Goal: Task Accomplishment & Management: Manage account settings

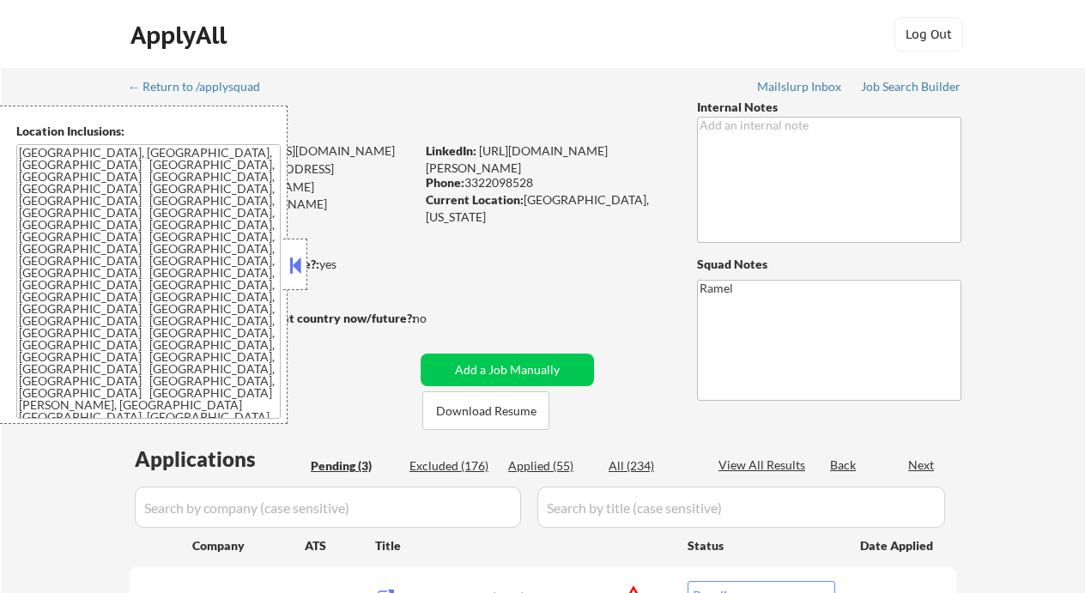
select select ""pending""
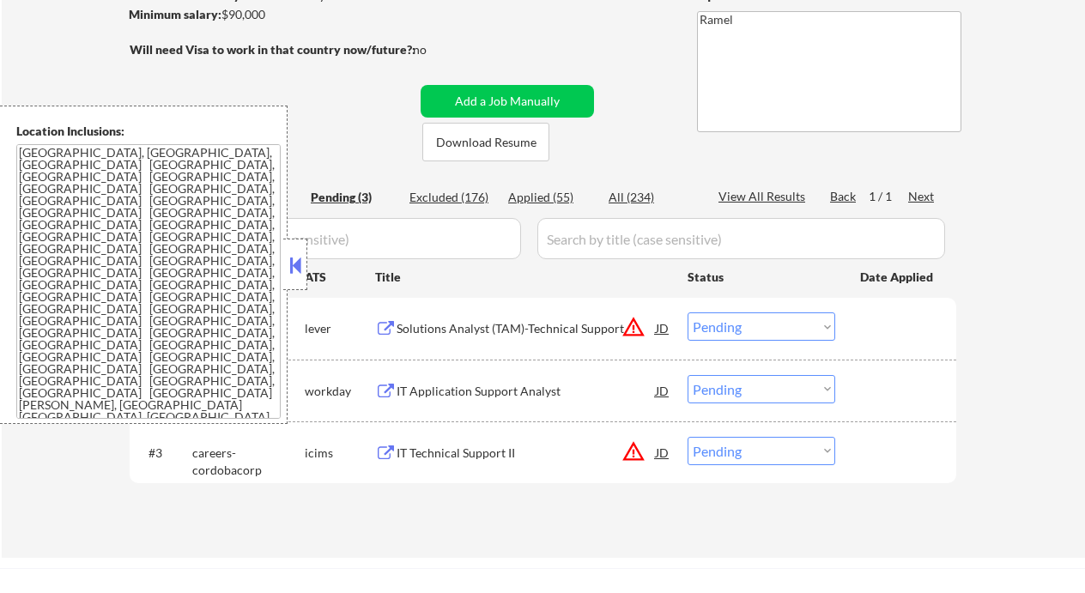
scroll to position [343, 0]
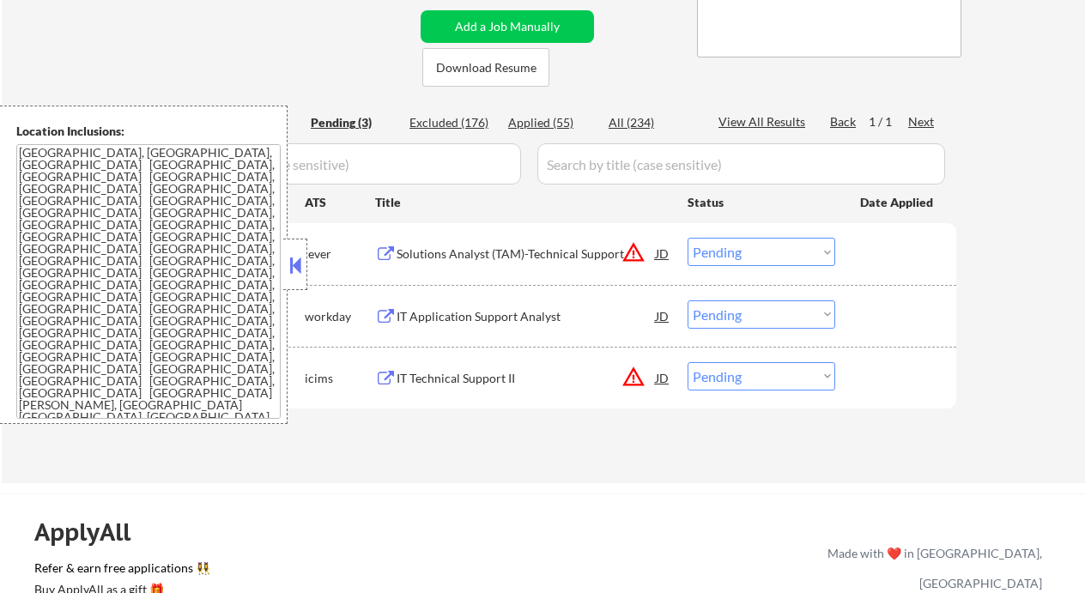
drag, startPoint x: 294, startPoint y: 262, endPoint x: 358, endPoint y: 79, distance: 193.8
click at [294, 262] on button at bounding box center [295, 265] width 19 height 26
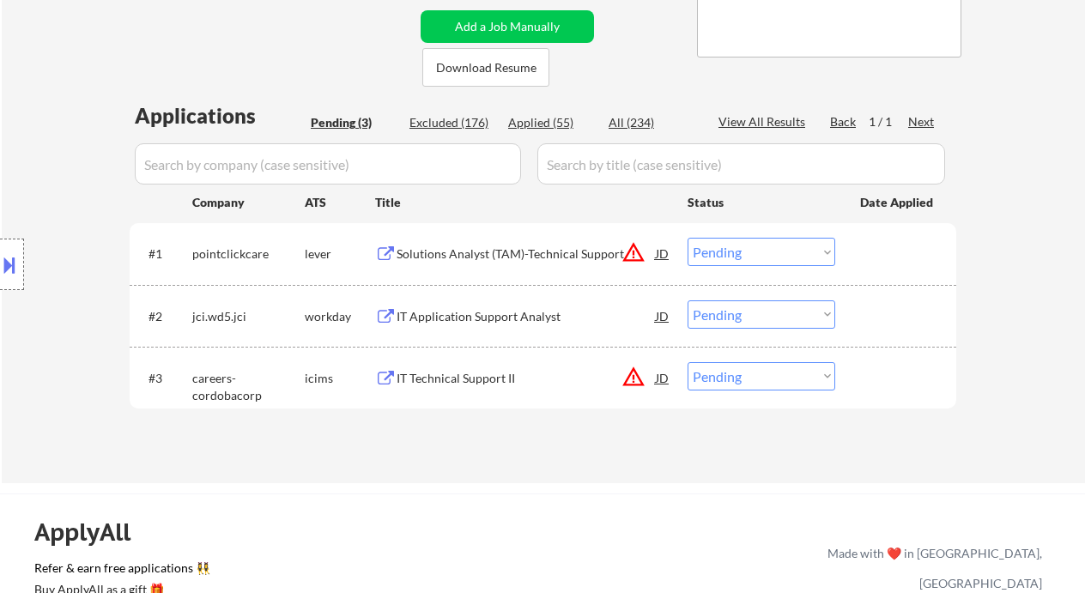
click at [469, 317] on div "IT Application Support Analyst" at bounding box center [526, 316] width 259 height 17
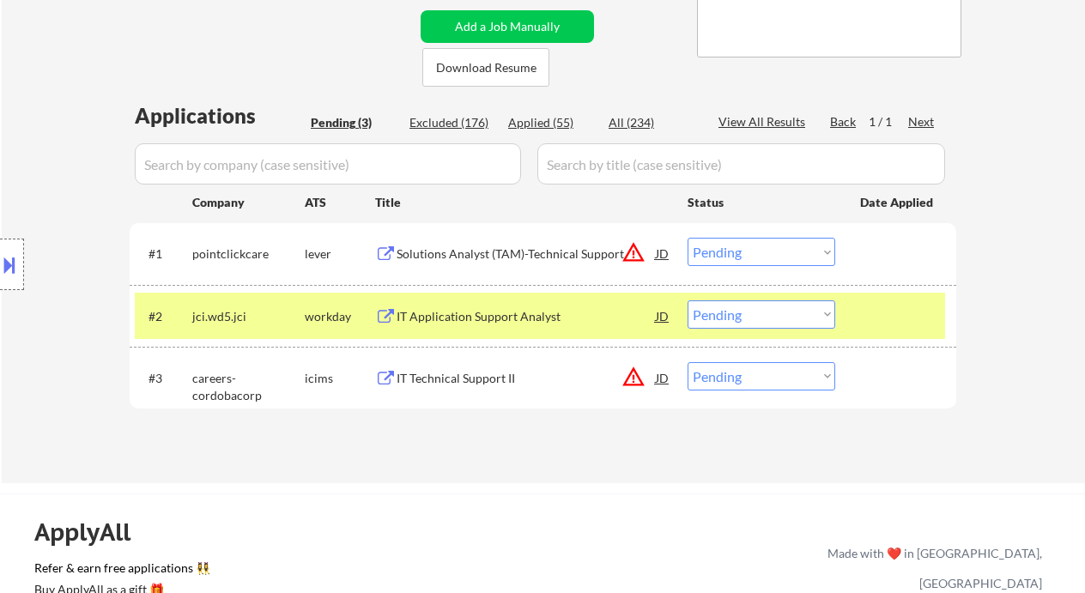
click at [748, 315] on select "Choose an option... Pending Applied Excluded (Questions) Excluded (Expired) Exc…" at bounding box center [761, 314] width 148 height 28
click at [687, 300] on select "Choose an option... Pending Applied Excluded (Questions) Excluded (Expired) Exc…" at bounding box center [761, 314] width 148 height 28
click at [484, 251] on div "Solutions Analyst (TAM)-Technical Support" at bounding box center [526, 253] width 259 height 17
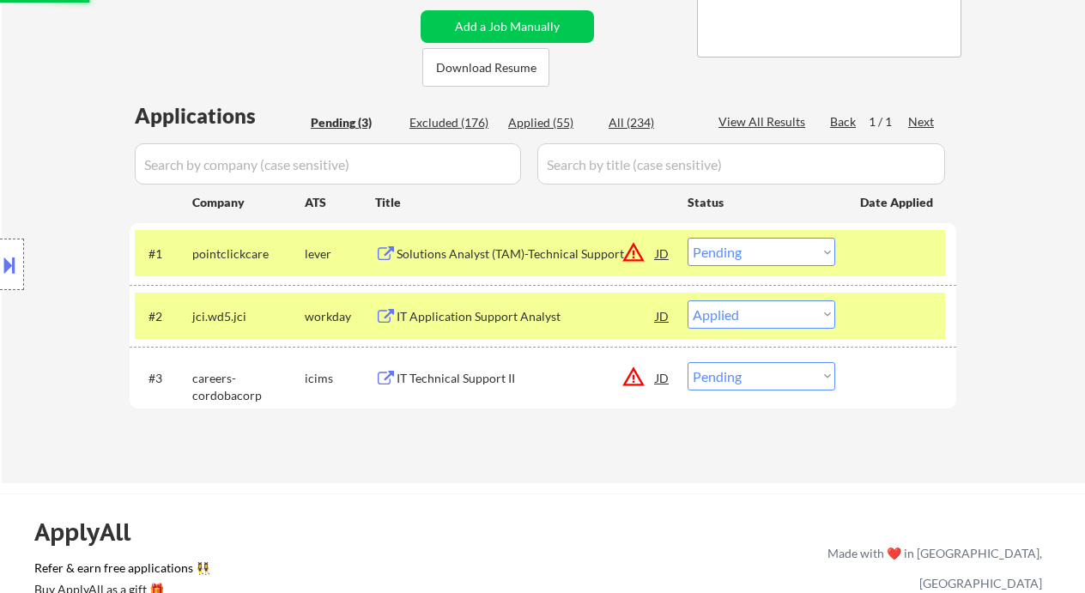
select select ""pending""
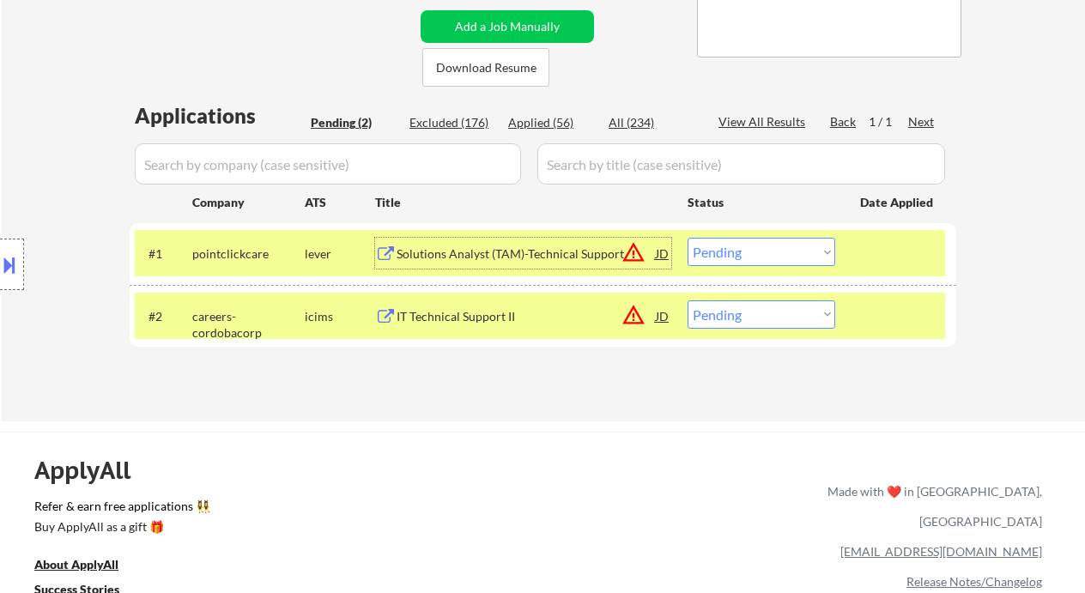
click at [749, 253] on select "Choose an option... Pending Applied Excluded (Questions) Excluded (Expired) Exc…" at bounding box center [761, 252] width 148 height 28
click at [527, 402] on div "← Return to /applysquad Mailslurp Inbox Job Search Builder Daniel Rosero User E…" at bounding box center [543, 66] width 857 height 682
click at [755, 249] on select "Choose an option... Pending Applied Excluded (Questions) Excluded (Expired) Exc…" at bounding box center [761, 252] width 148 height 28
click at [687, 238] on select "Choose an option... Pending Applied Excluded (Questions) Excluded (Expired) Exc…" at bounding box center [761, 252] width 148 height 28
click at [486, 328] on div "IT Technical Support II" at bounding box center [526, 315] width 259 height 31
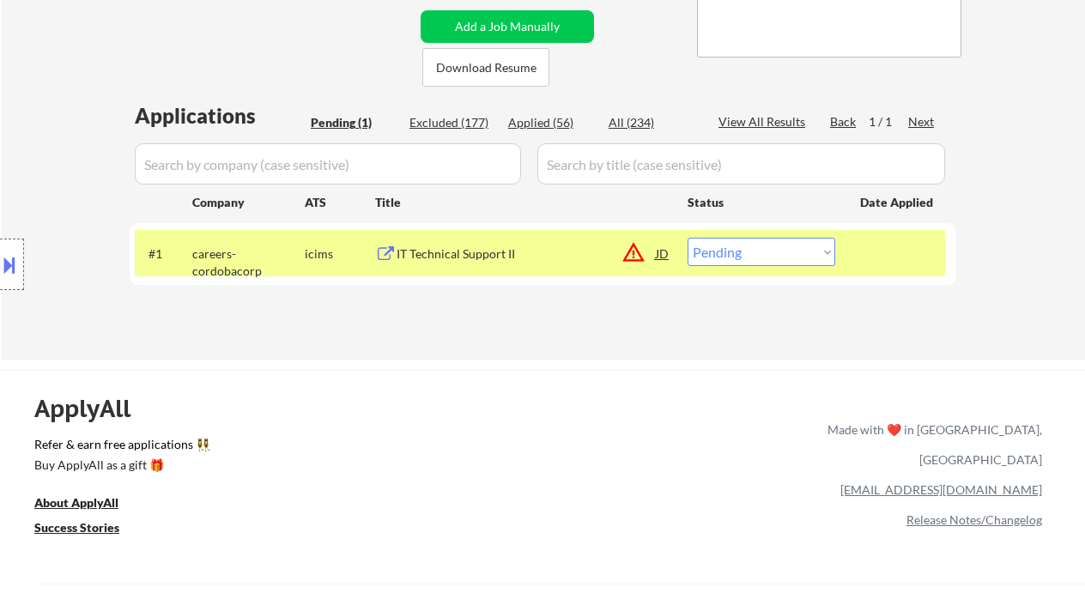
click at [801, 248] on select "Choose an option... Pending Applied Excluded (Questions) Excluded (Expired) Exc…" at bounding box center [761, 252] width 148 height 28
click at [687, 238] on select "Choose an option... Pending Applied Excluded (Questions) Excluded (Expired) Exc…" at bounding box center [761, 252] width 148 height 28
click at [545, 400] on div "ApplyAll Refer & earn free applications 👯‍♀️ Buy ApplyAll as a gift 🎁 About App…" at bounding box center [542, 518] width 1085 height 272
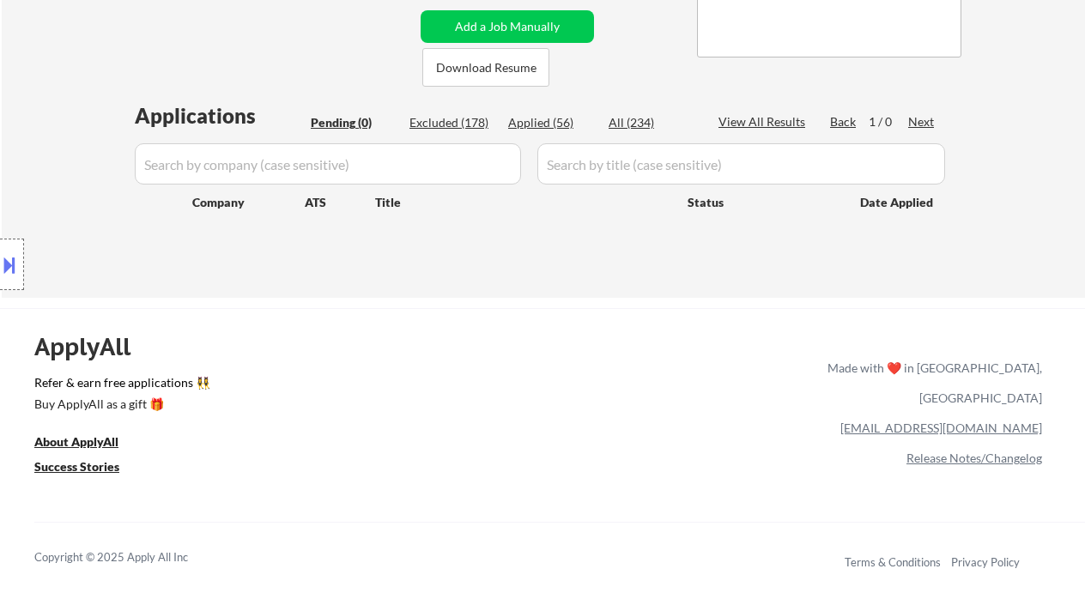
click at [52, 148] on div "Location Inclusions: Orlando, FL Winter Park, FL Maitland, FL Altamonte Springs…" at bounding box center [153, 265] width 307 height 318
click at [555, 120] on div "Applied (56)" at bounding box center [551, 122] width 86 height 17
click at [560, 123] on div "Applied (56)" at bounding box center [551, 122] width 86 height 17
select select ""applied""
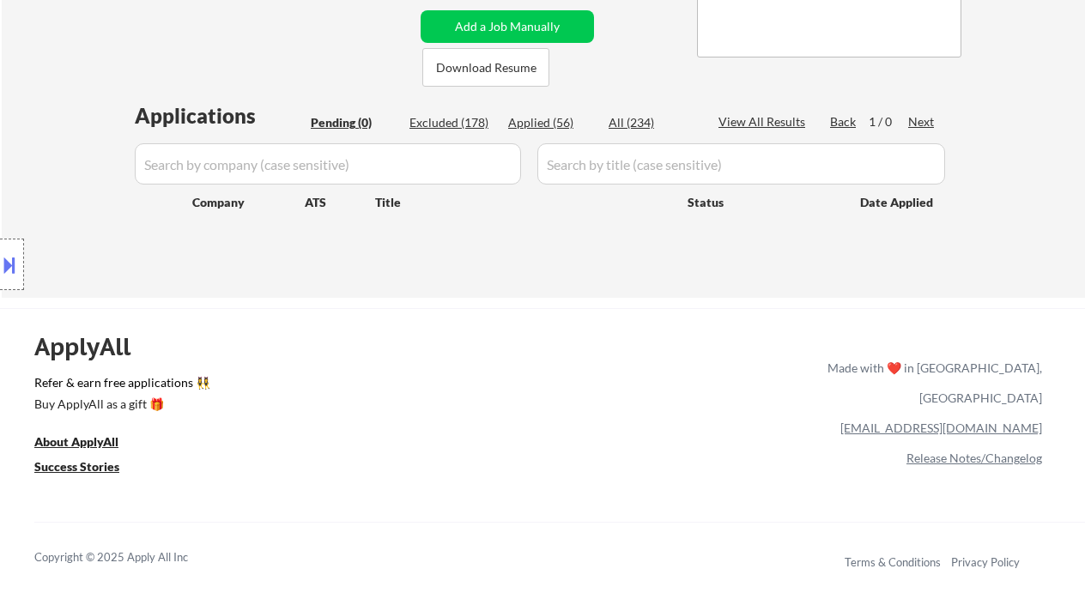
select select ""applied""
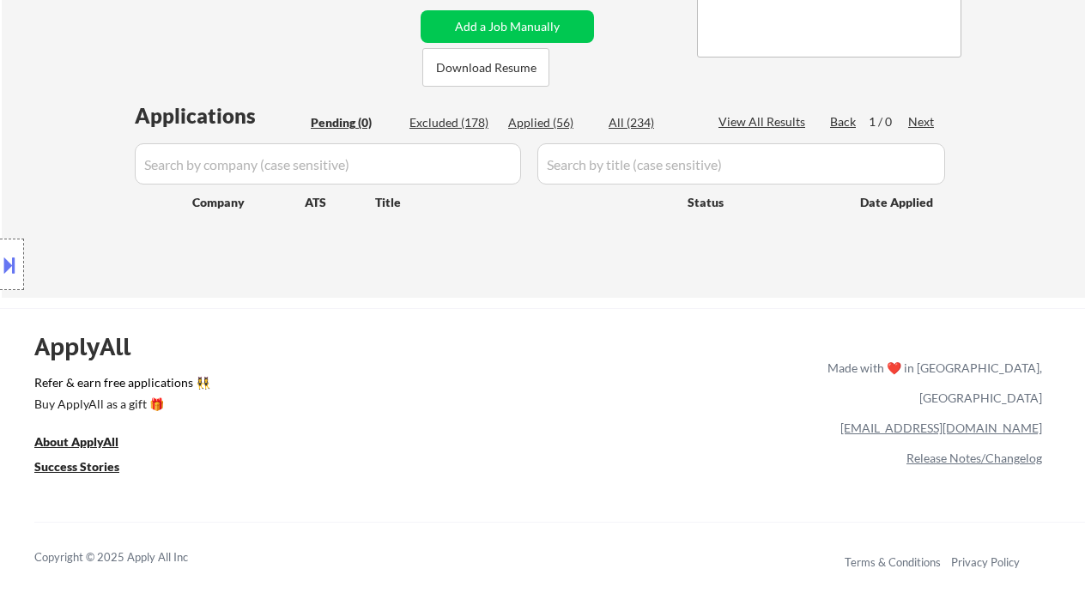
select select ""applied""
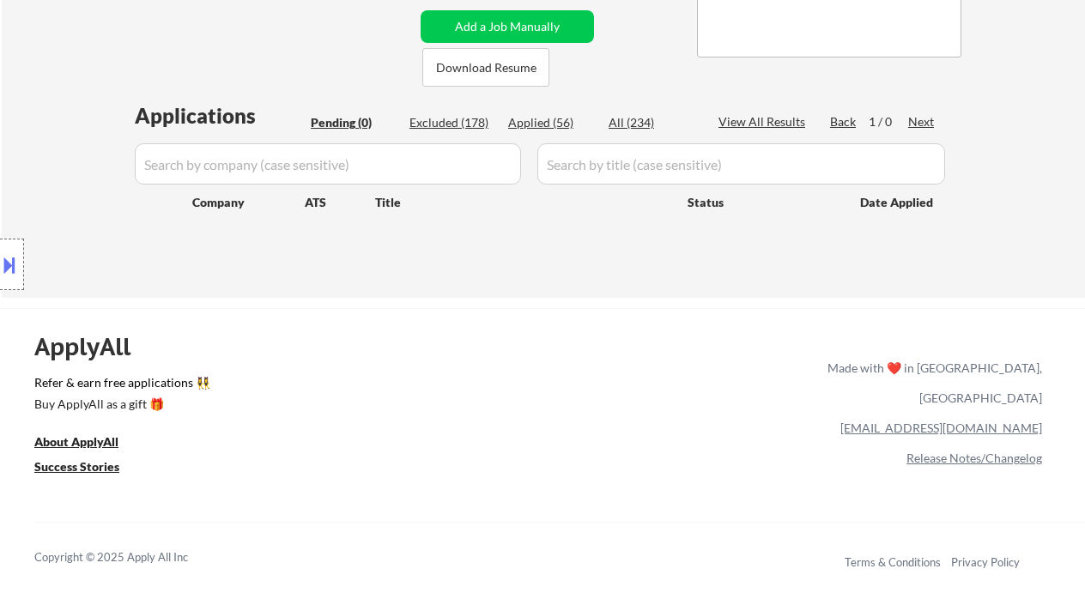
select select ""applied""
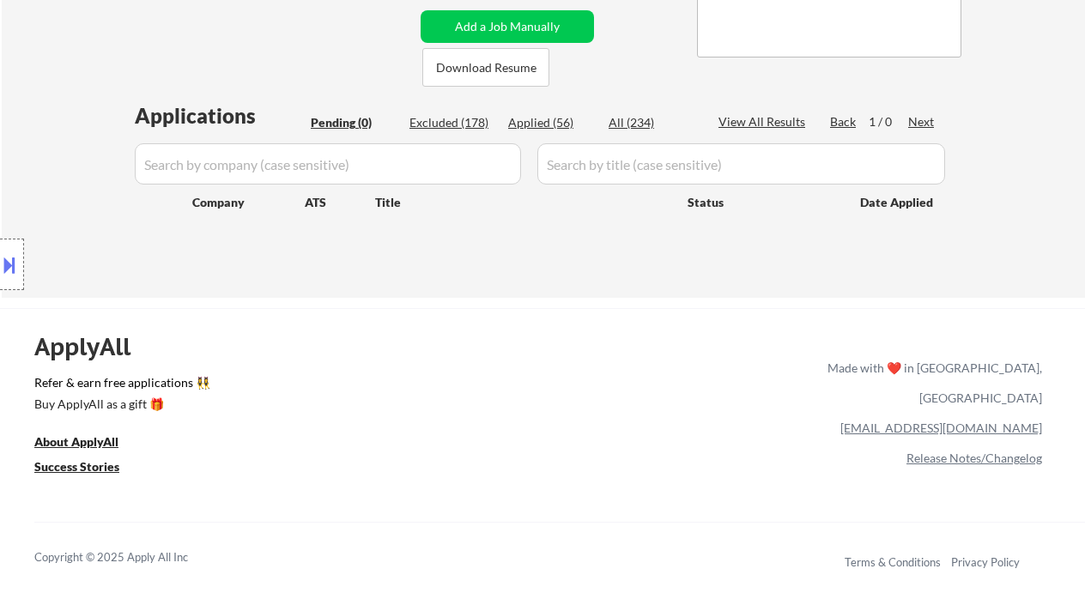
select select ""applied""
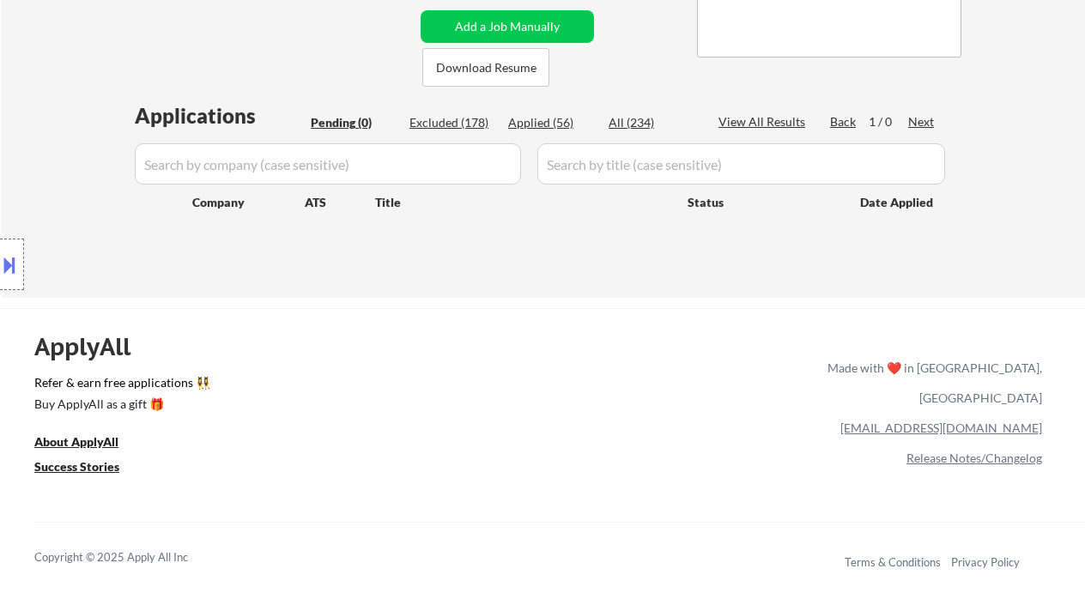
select select ""applied""
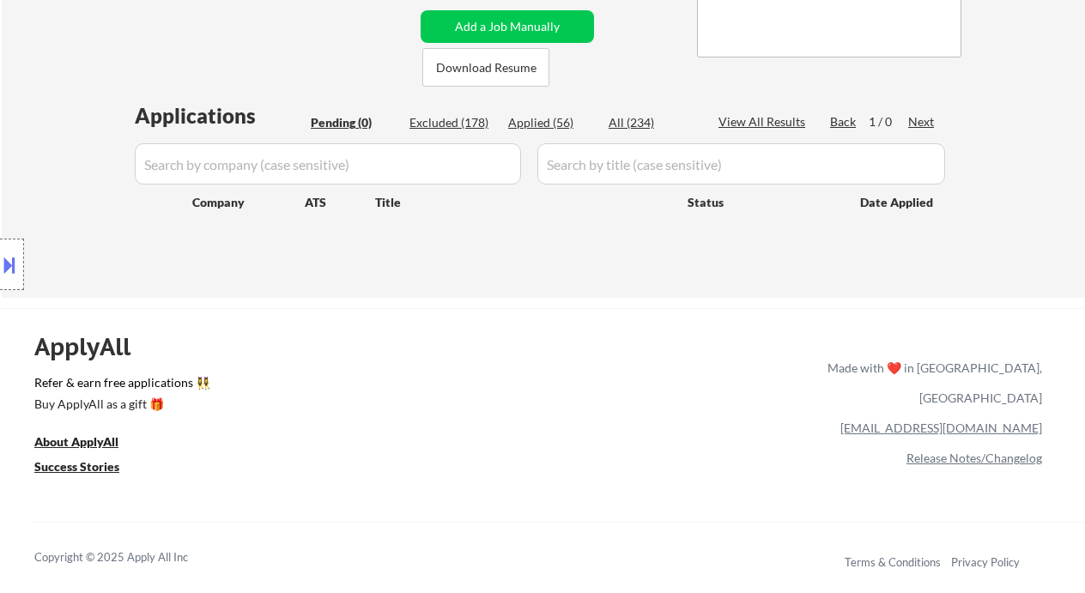
select select ""applied""
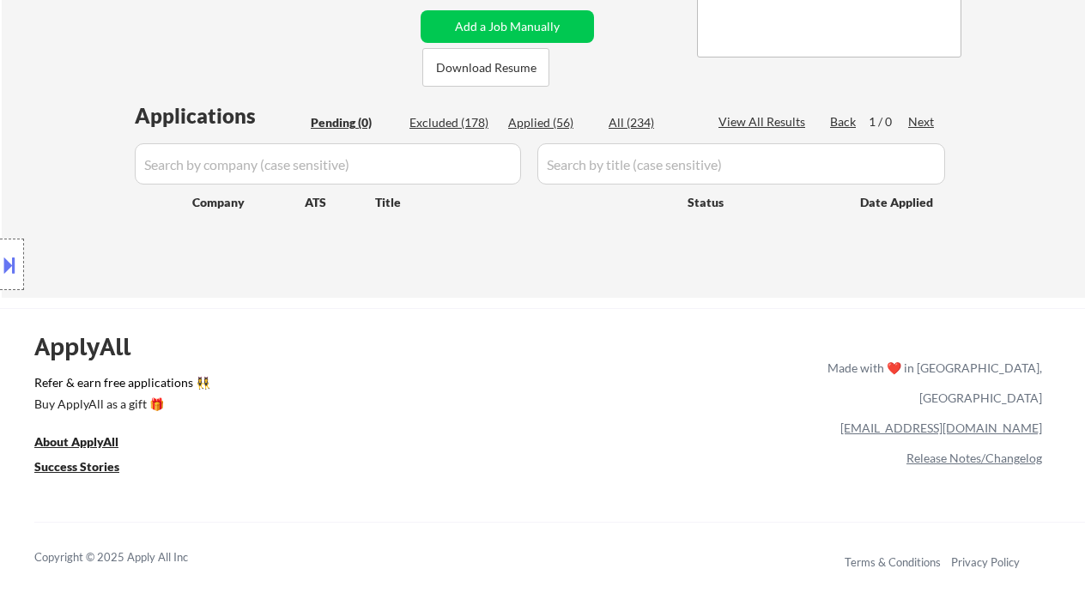
select select ""applied""
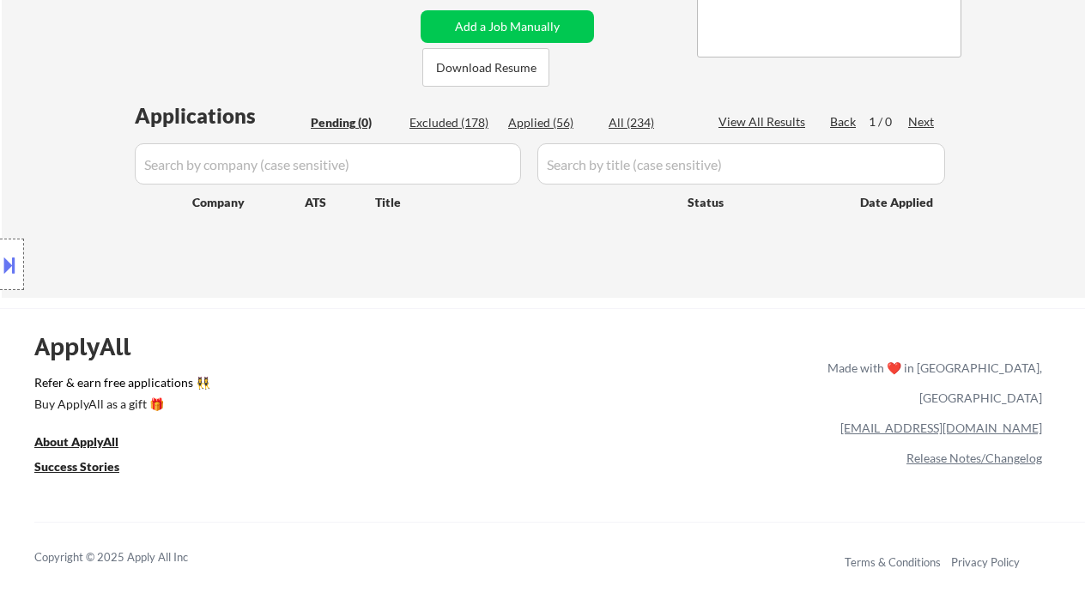
select select ""applied""
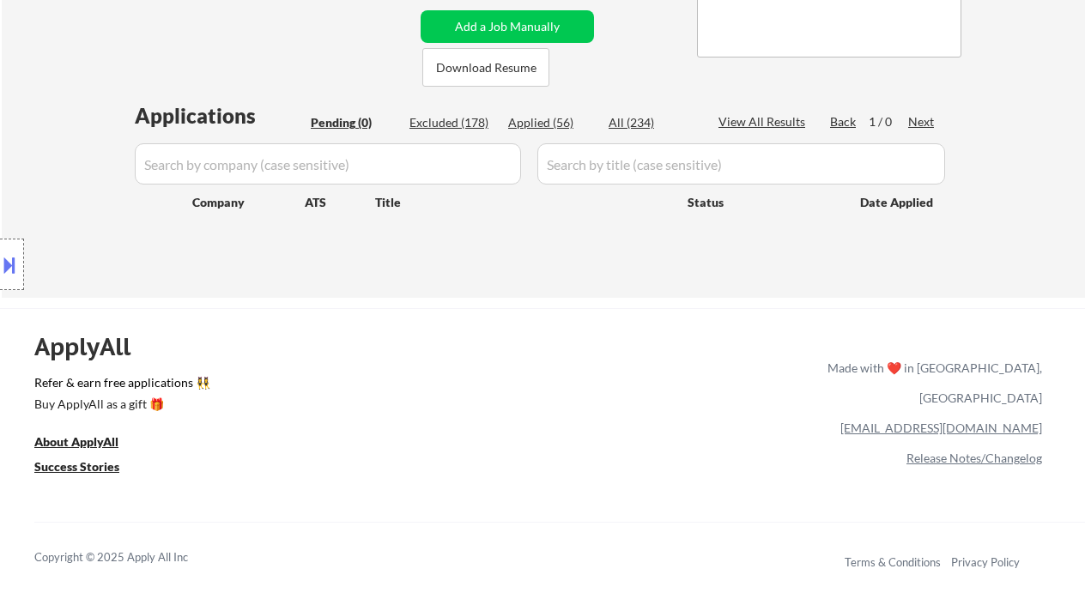
select select ""applied""
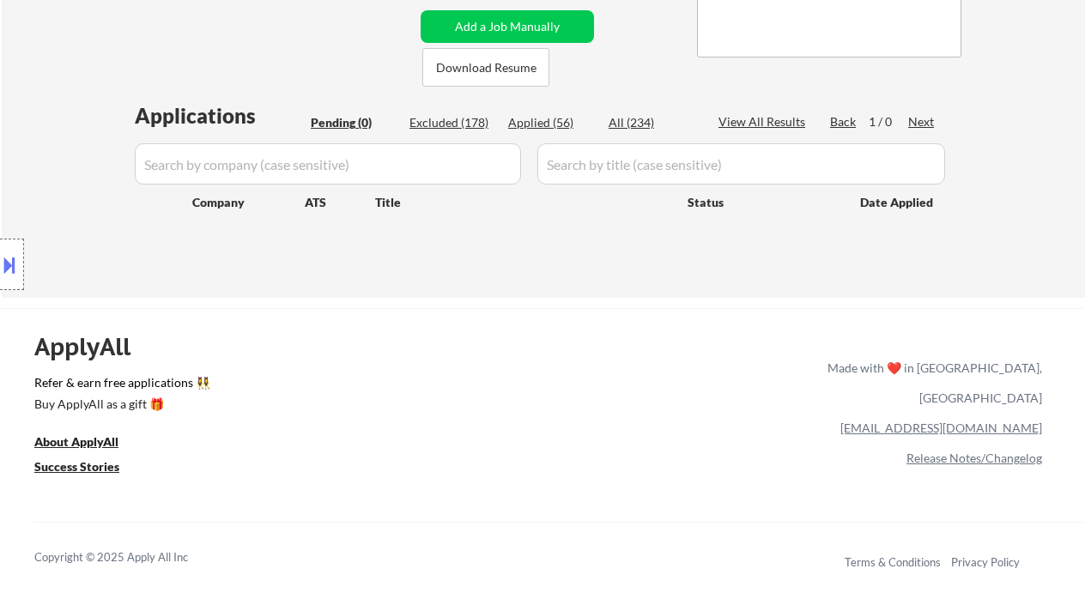
select select ""applied""
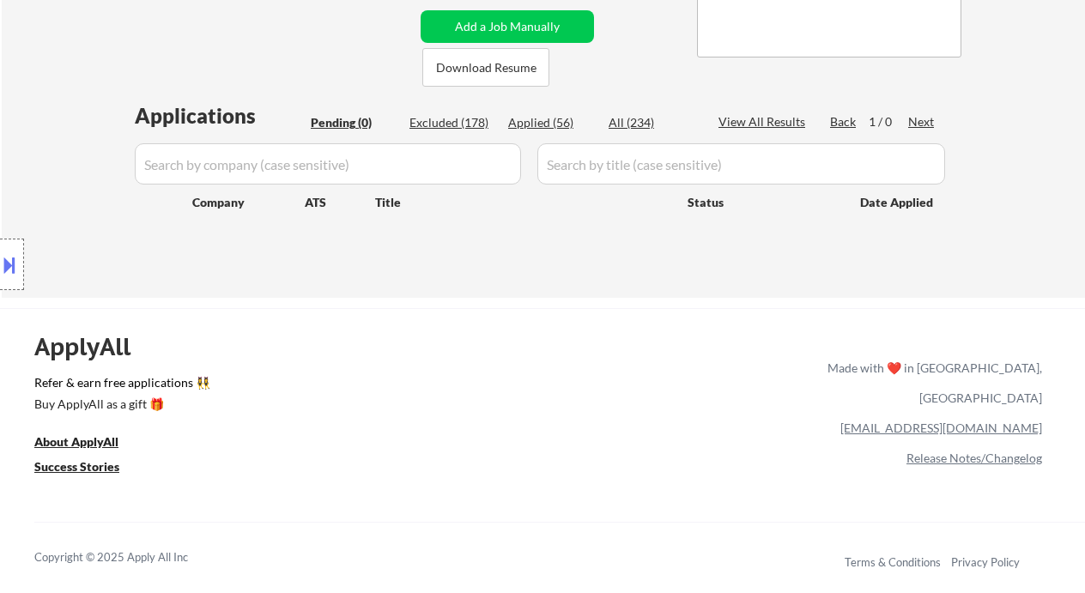
select select ""applied""
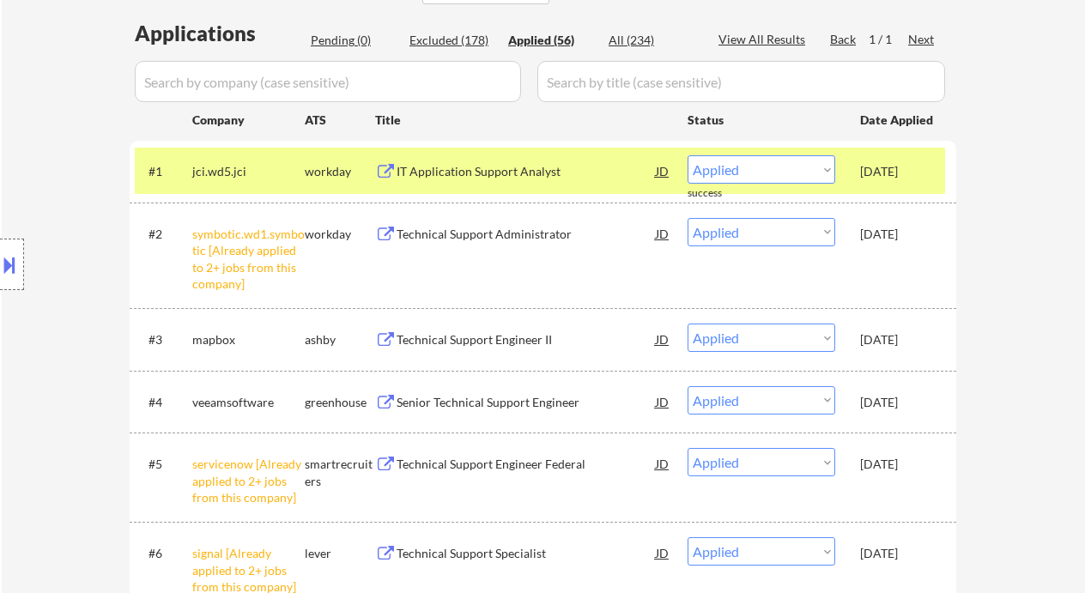
scroll to position [457, 0]
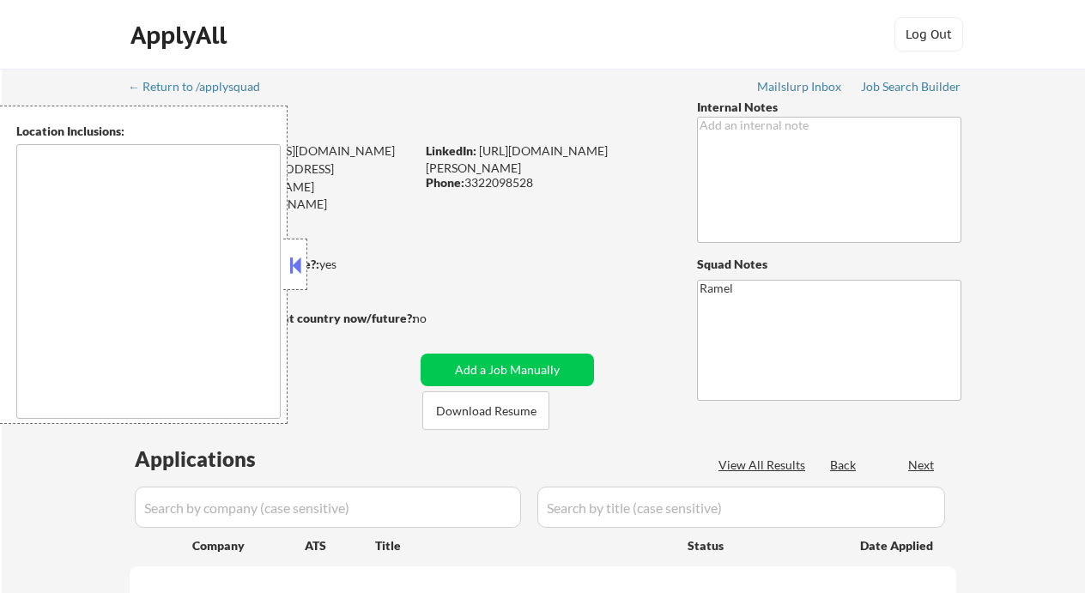
select select ""pending""
type textarea "[GEOGRAPHIC_DATA], [GEOGRAPHIC_DATA], [GEOGRAPHIC_DATA] [GEOGRAPHIC_DATA], [GEO…"
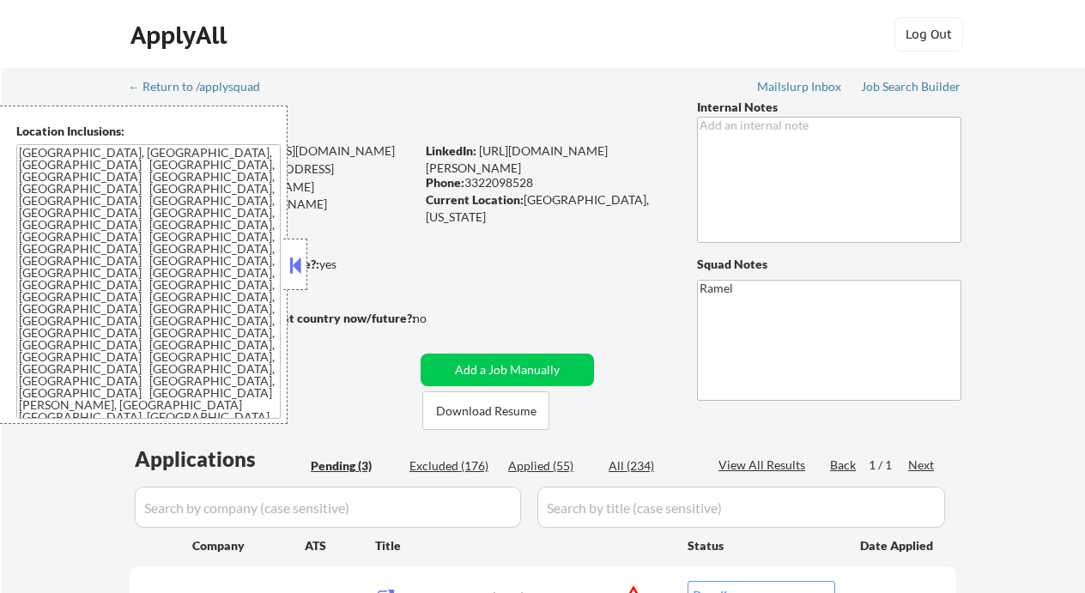
click at [303, 265] on button at bounding box center [295, 265] width 19 height 26
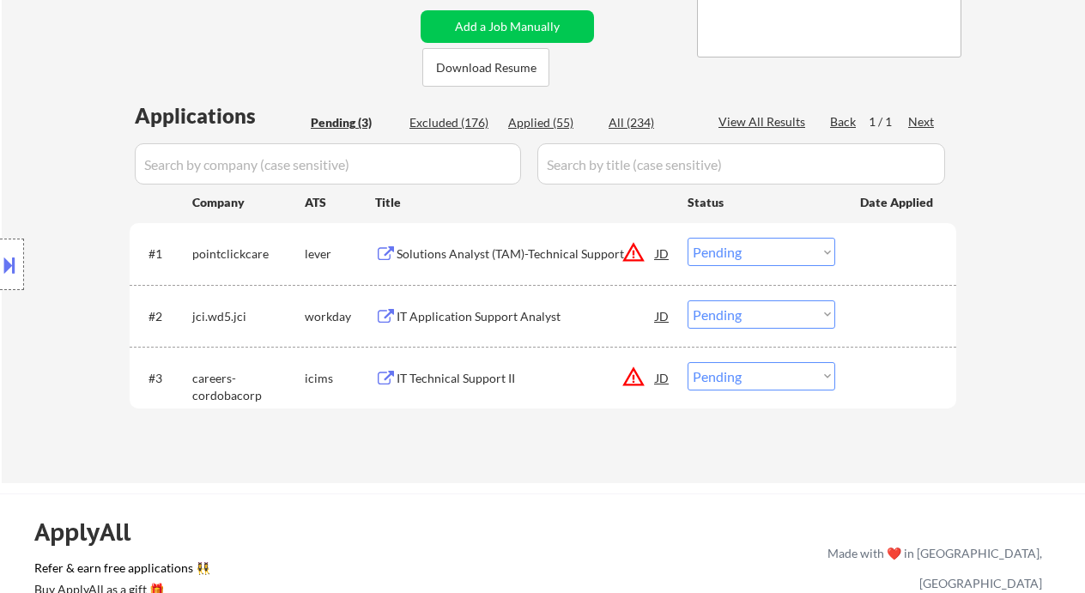
scroll to position [114, 0]
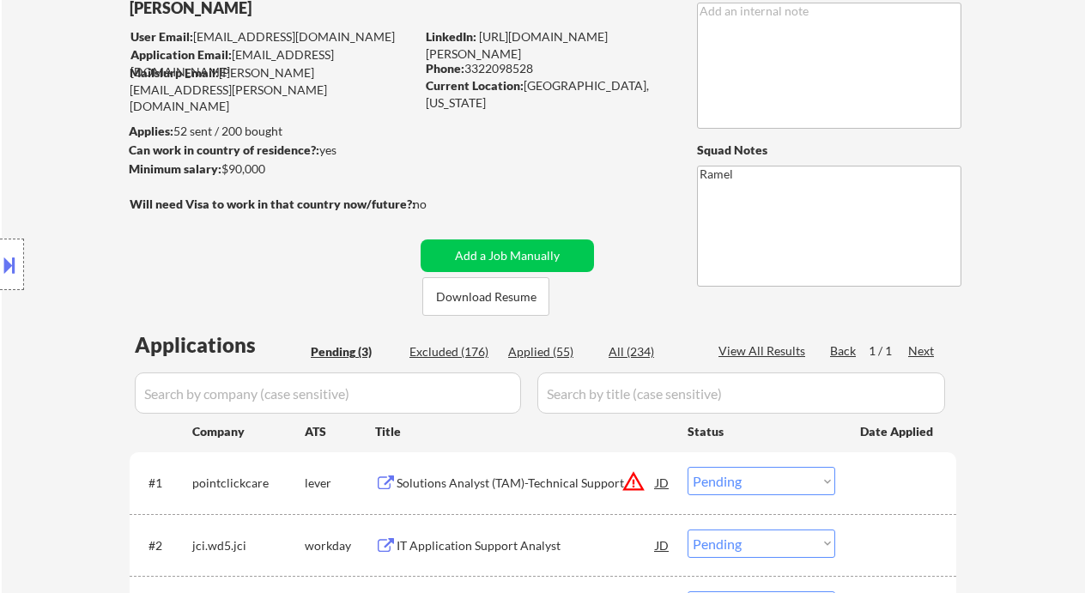
click at [524, 66] on div "Phone: 3322098528" at bounding box center [547, 68] width 243 height 17
copy div "3322098528"
select select ""pending""
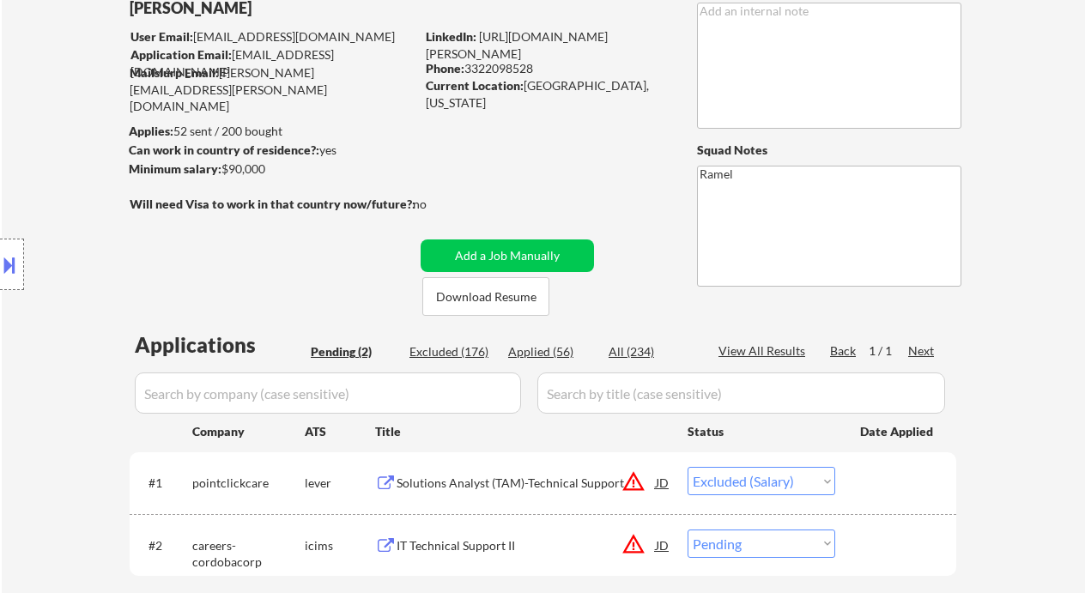
select select ""pending""
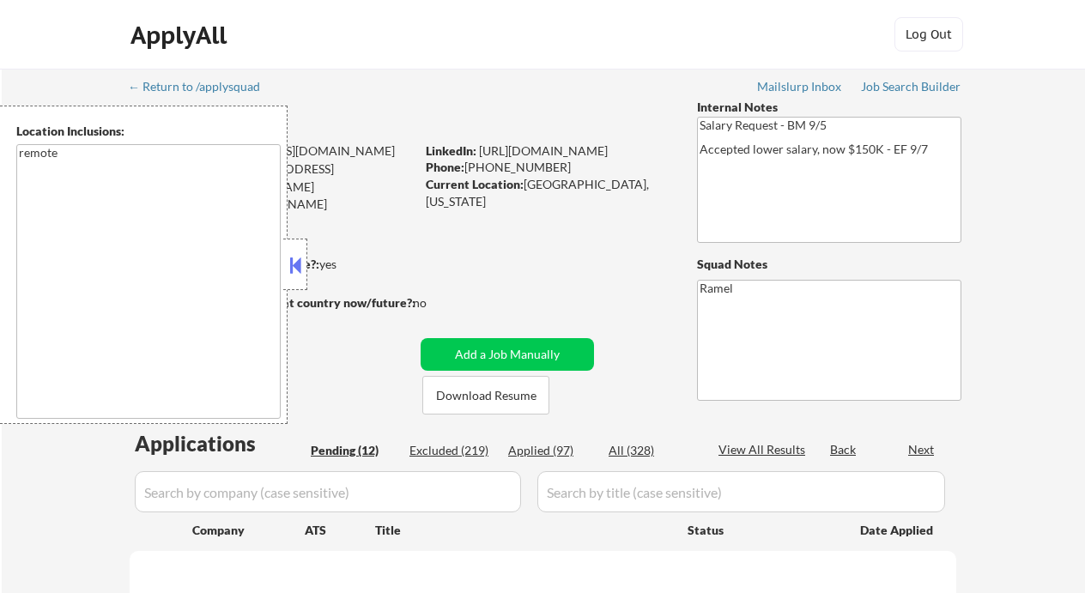
select select ""pending""
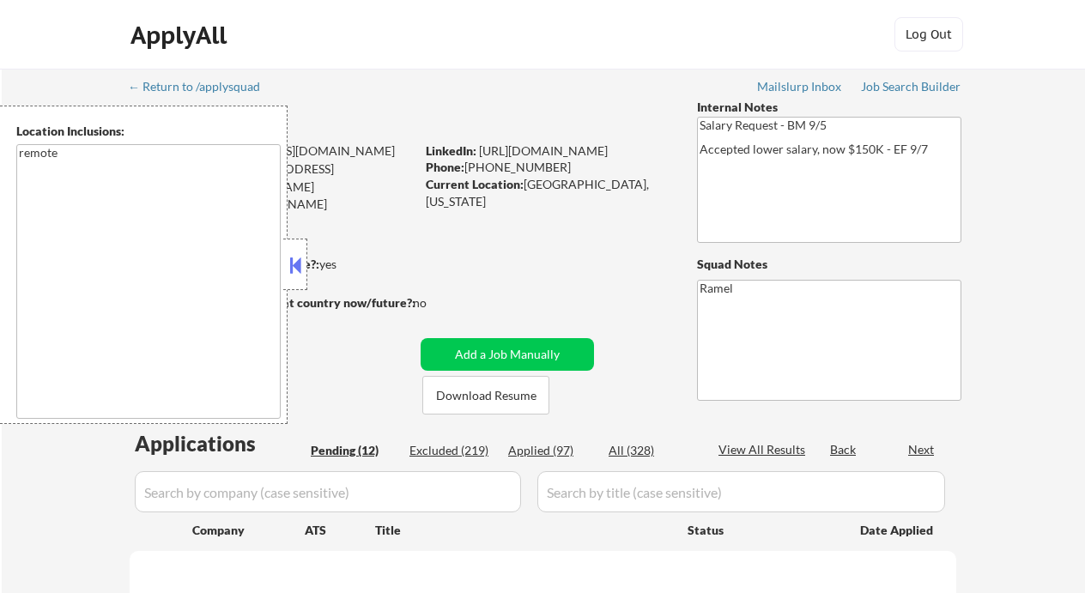
select select ""pending""
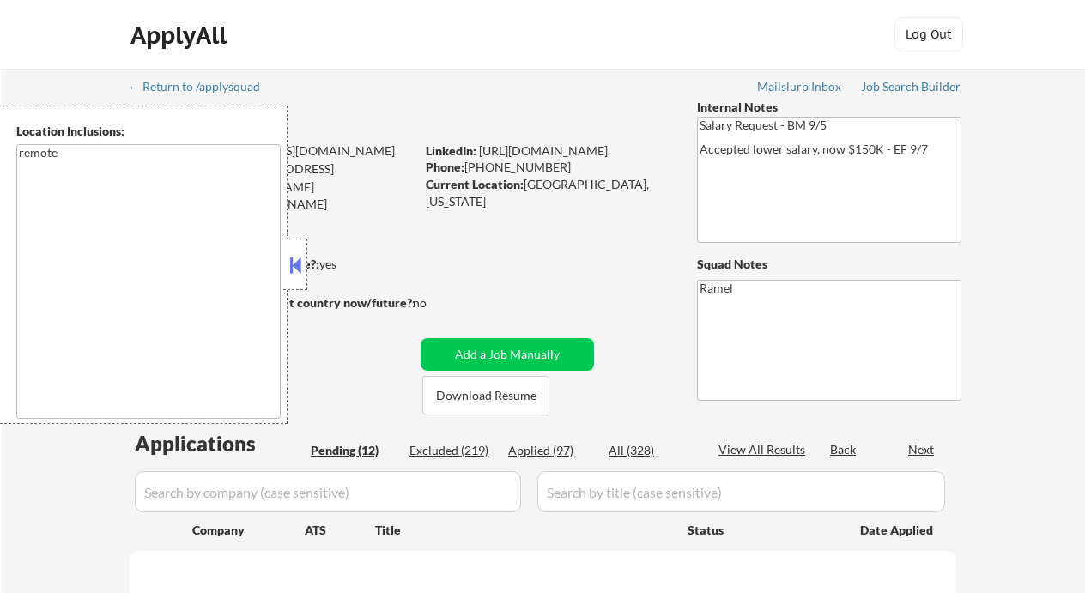
select select ""pending""
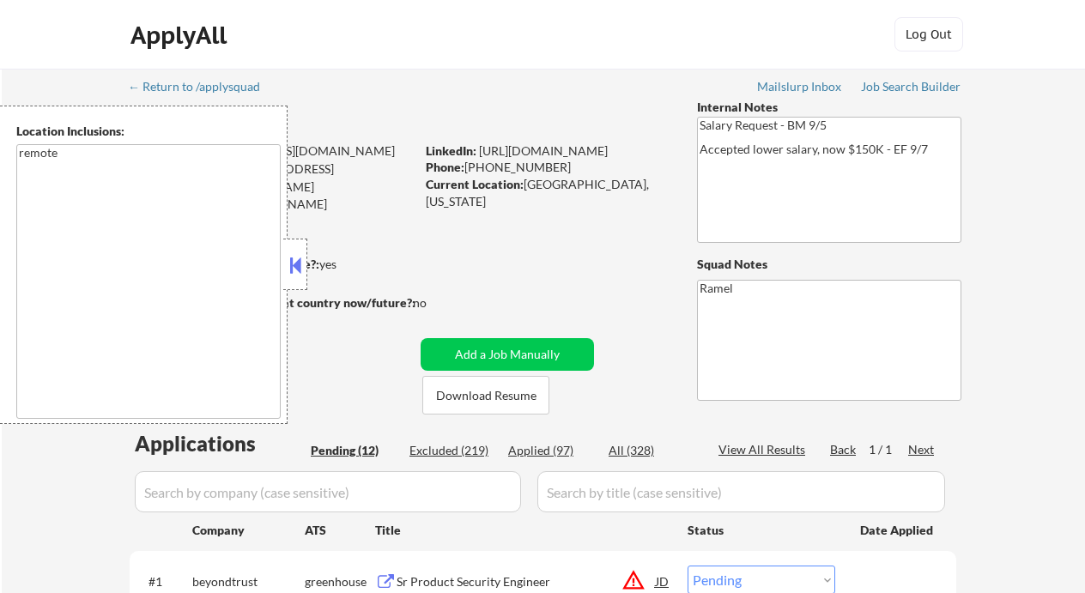
click at [290, 265] on button at bounding box center [295, 265] width 19 height 26
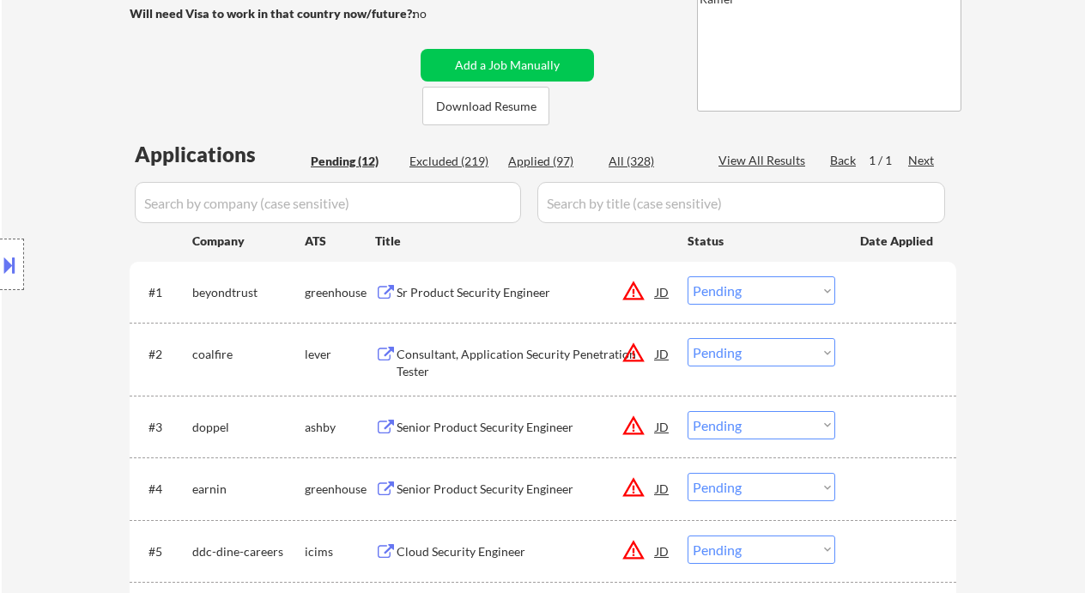
scroll to position [343, 0]
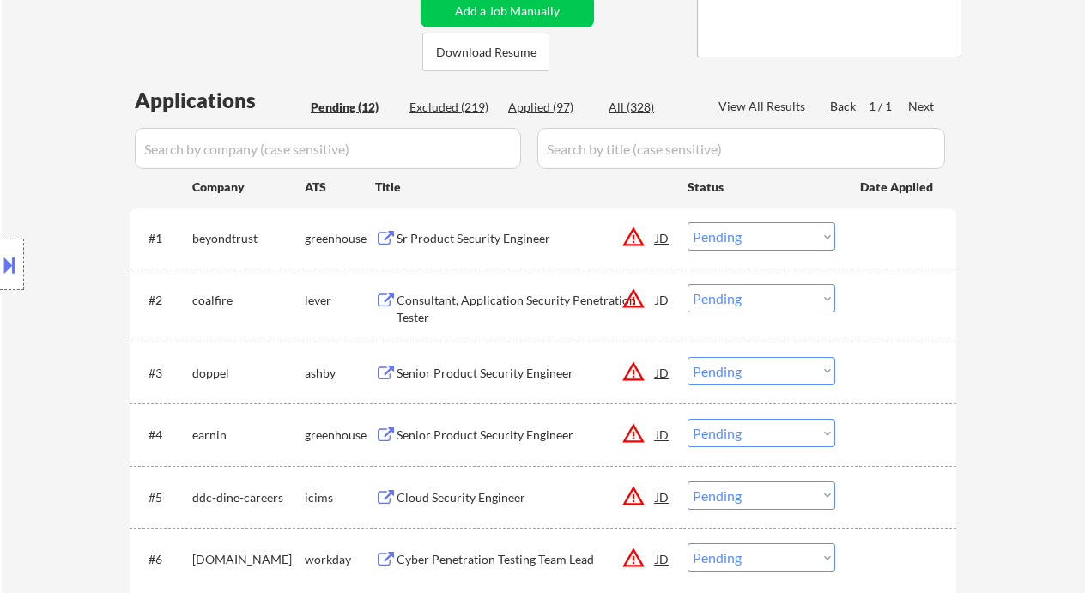
click at [557, 101] on div "Applied (97)" at bounding box center [551, 107] width 86 height 17
select select ""applied""
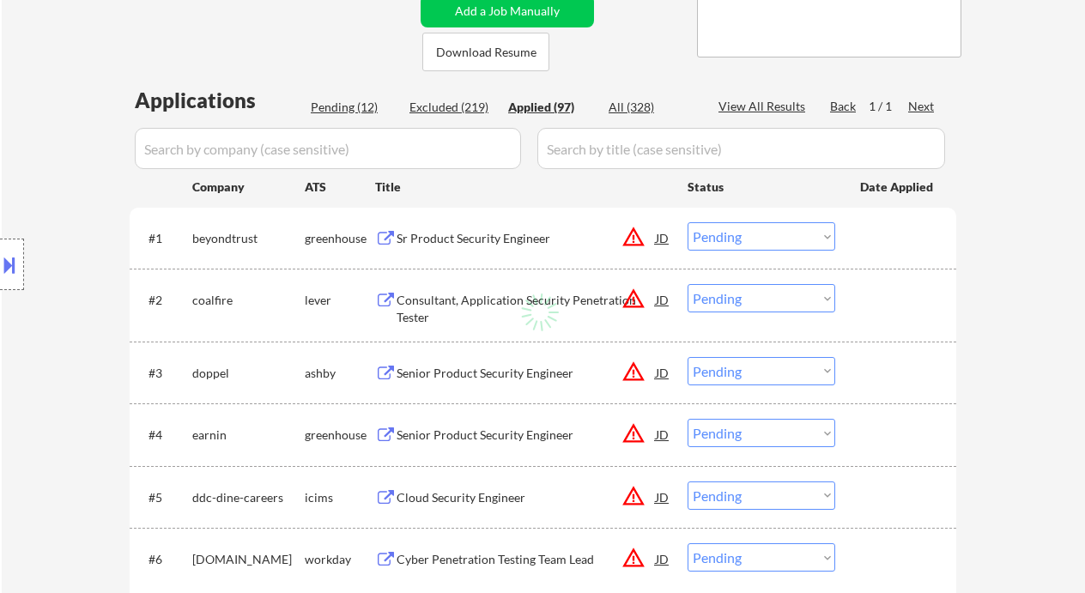
select select ""applied""
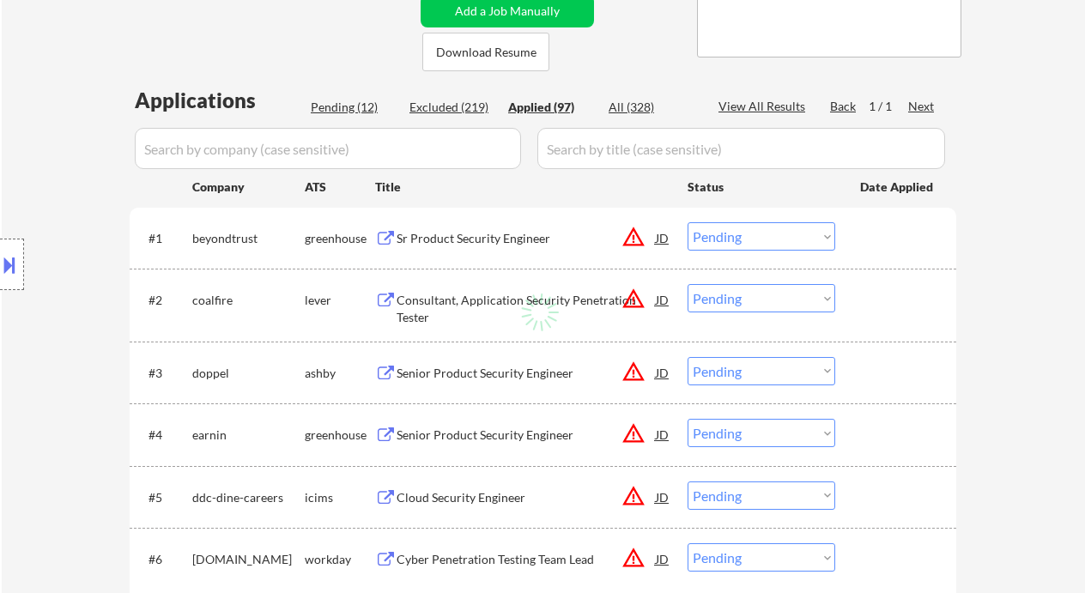
select select ""applied""
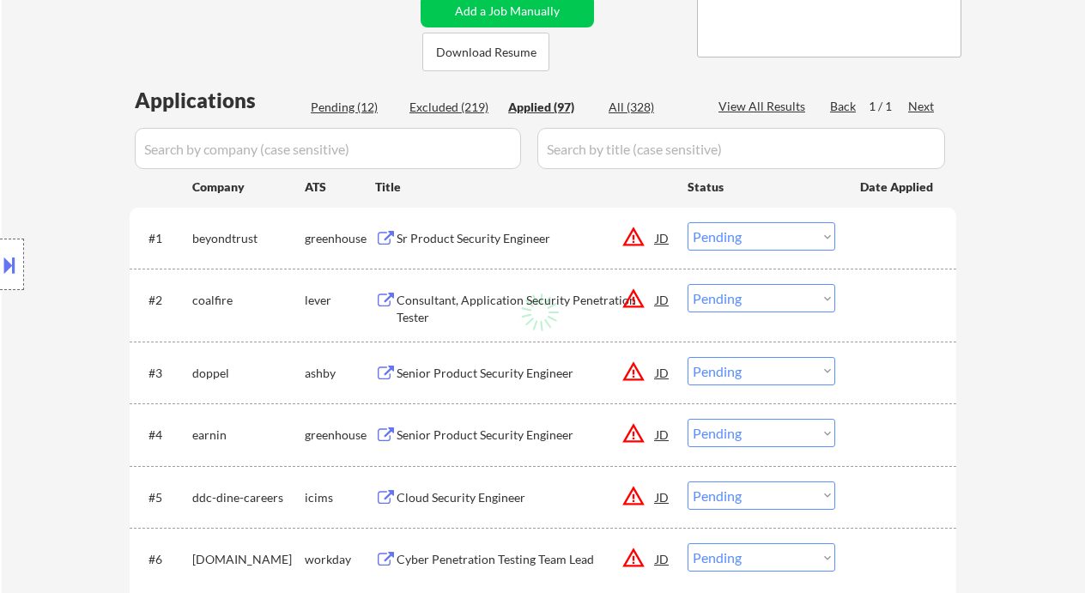
select select ""applied""
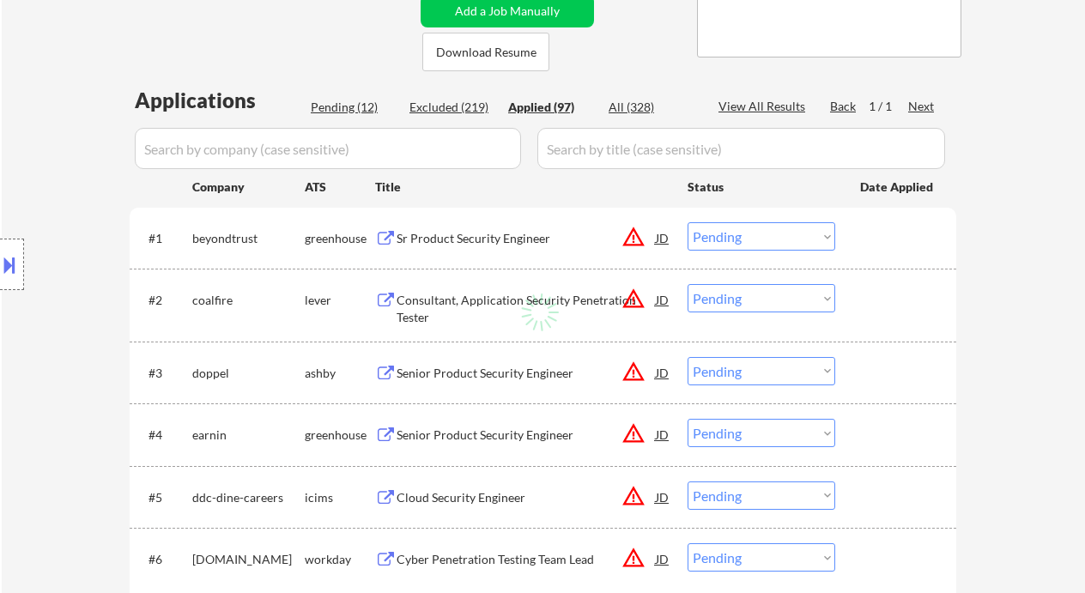
select select ""applied""
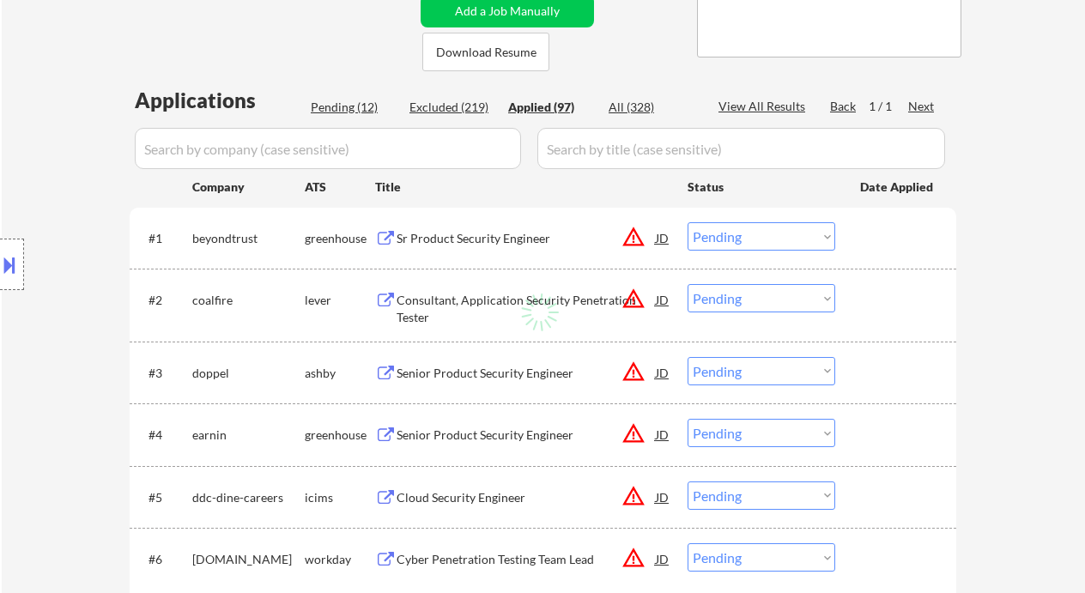
select select ""applied""
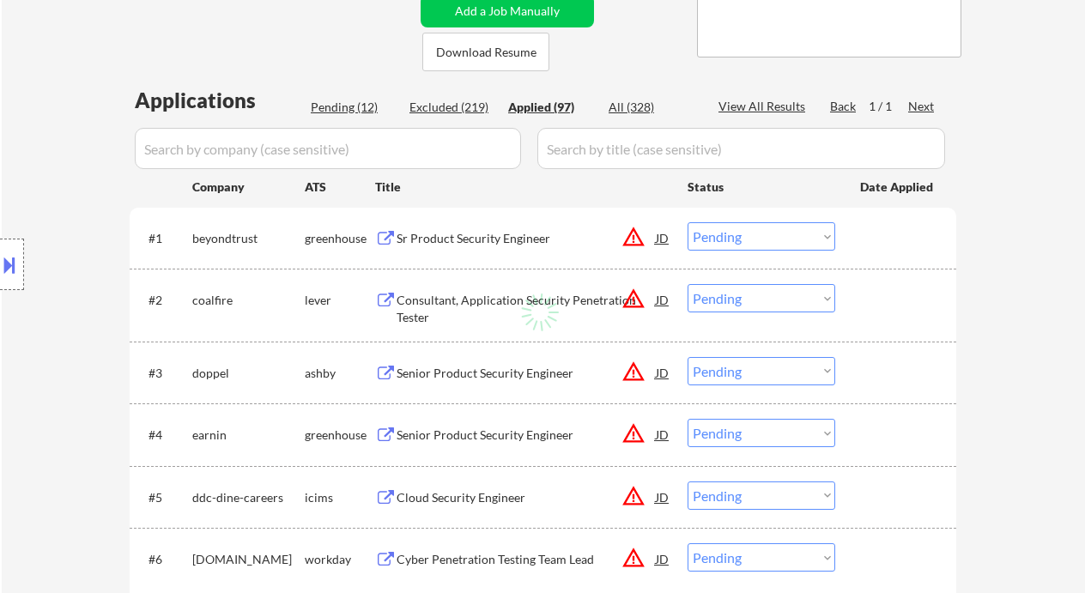
select select ""applied""
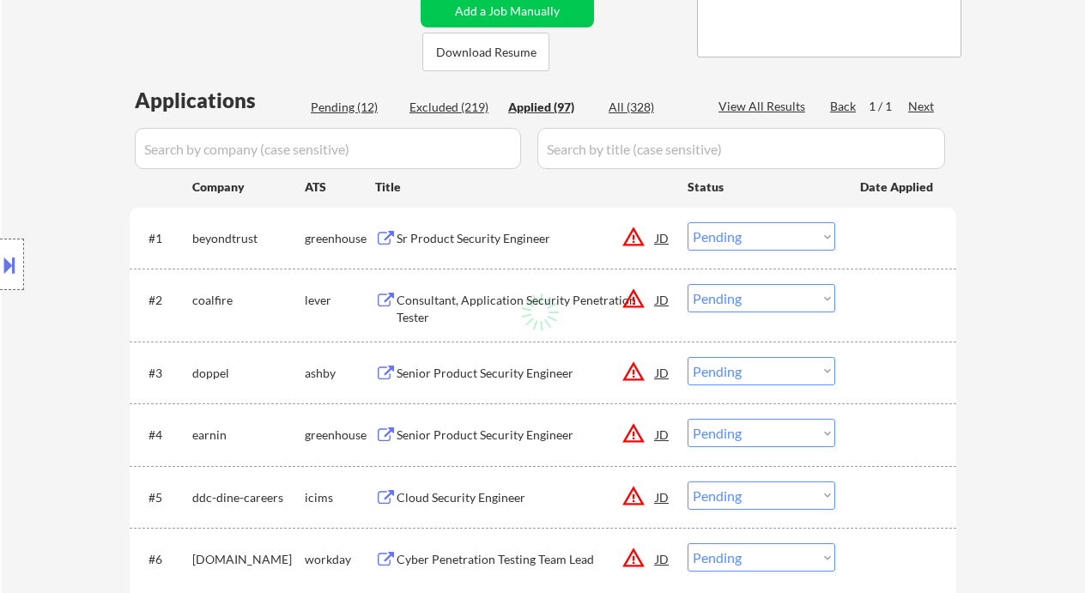
select select ""applied""
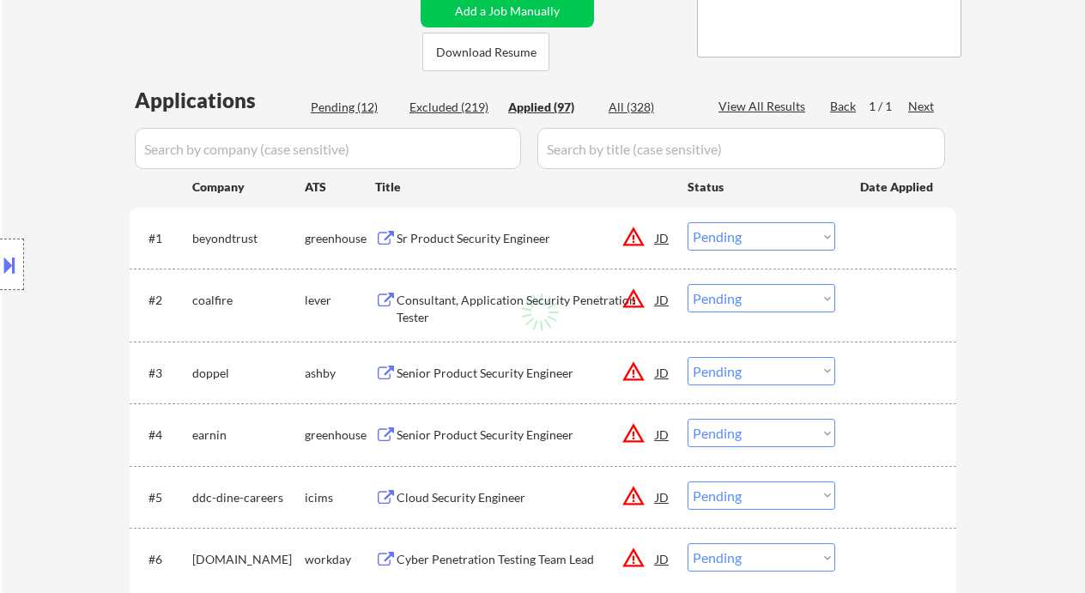
select select ""applied""
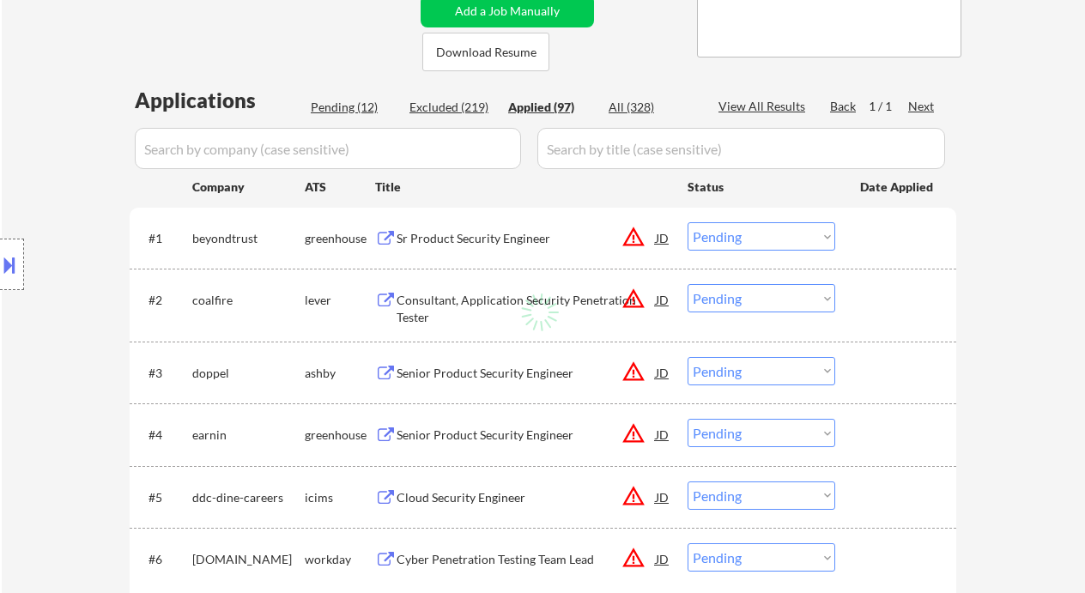
select select ""applied""
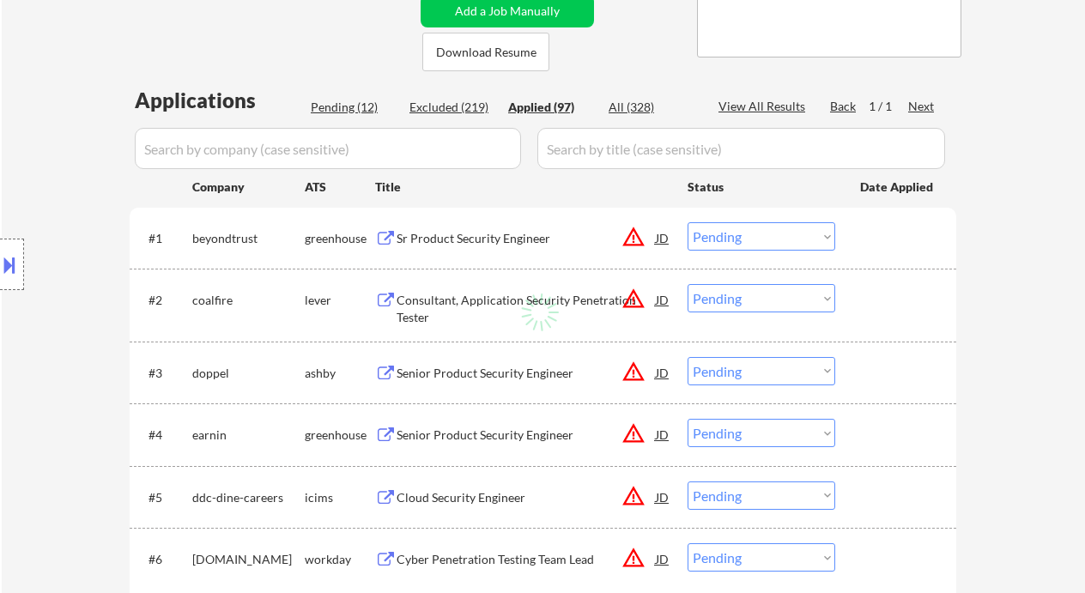
select select ""applied""
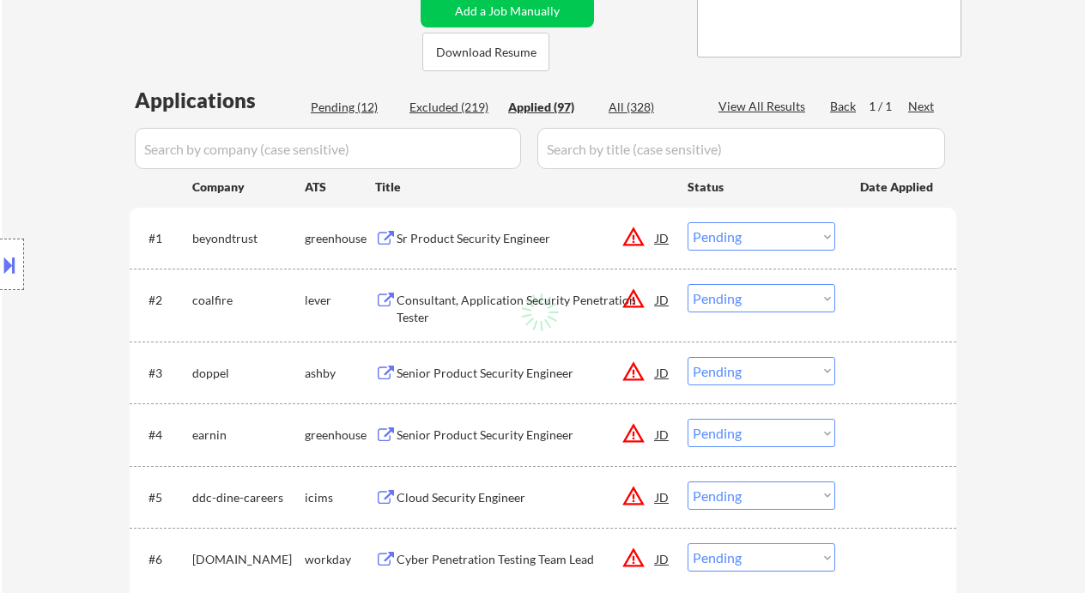
select select ""applied""
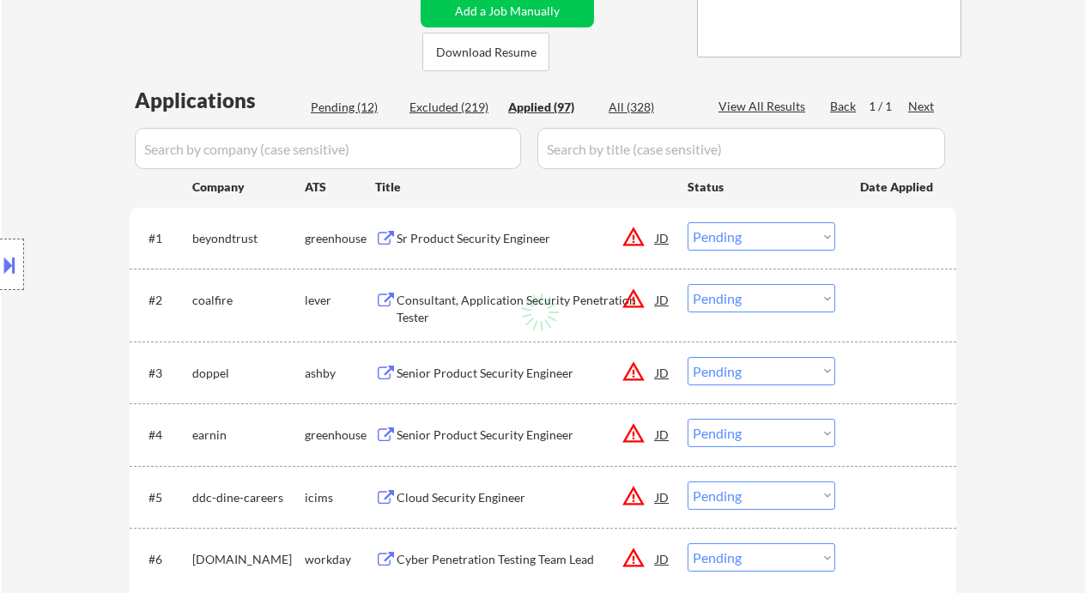
select select ""applied""
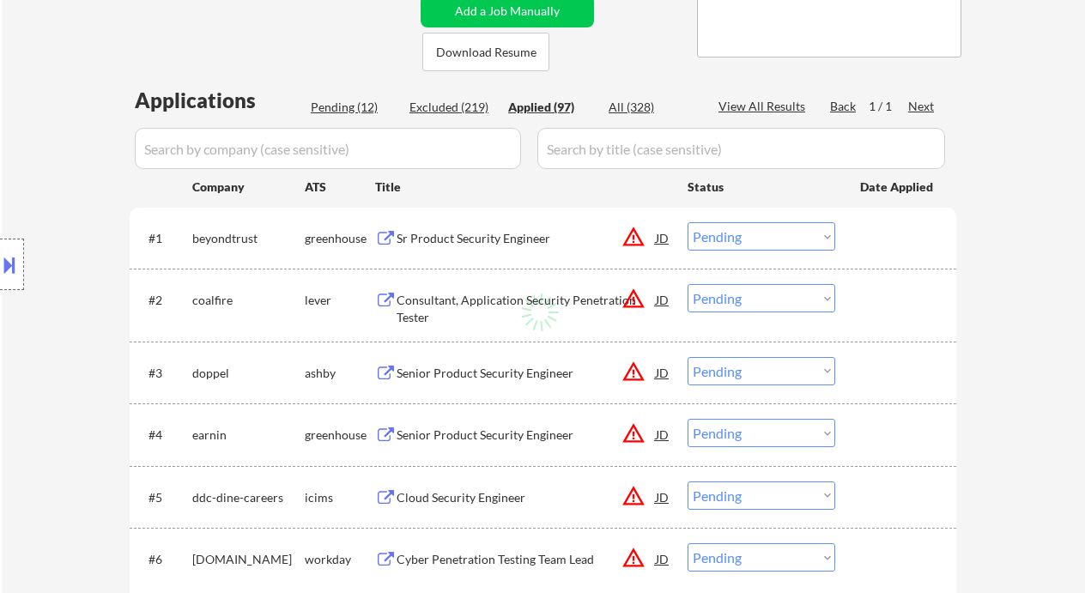
select select ""applied""
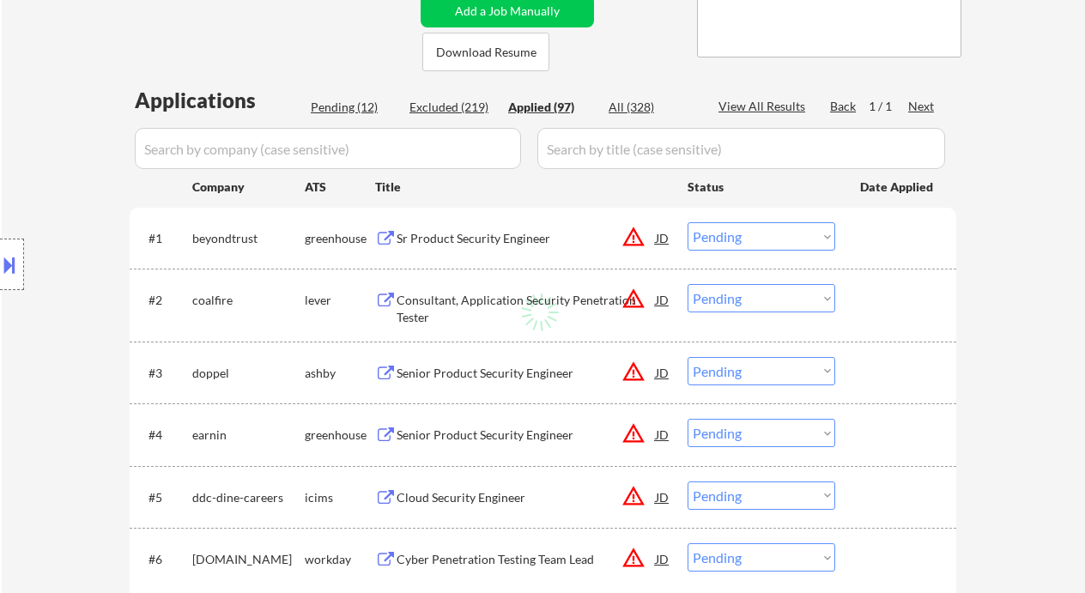
select select ""applied""
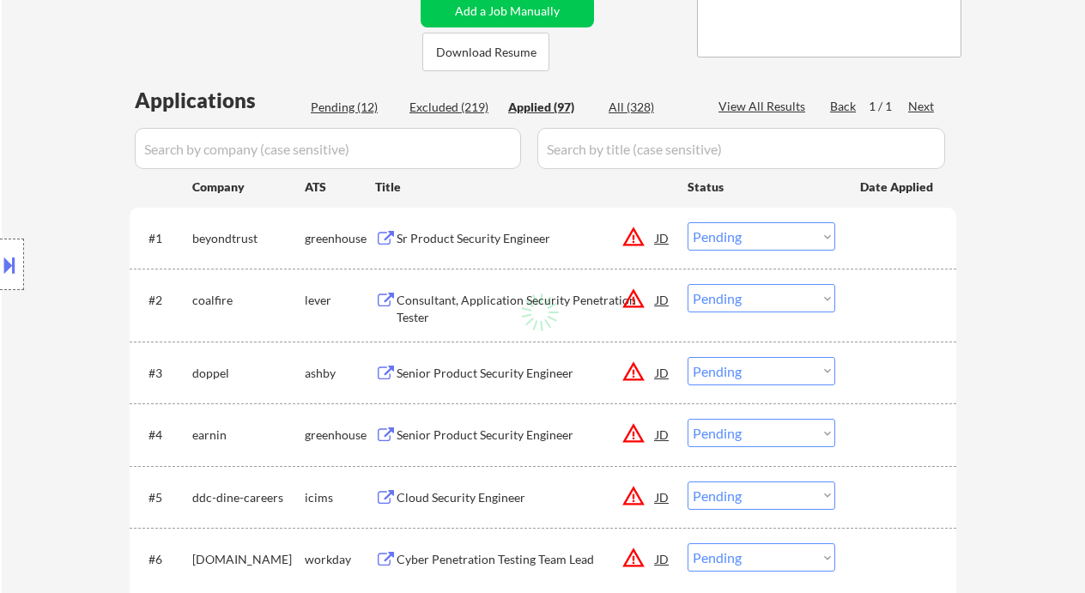
select select ""applied""
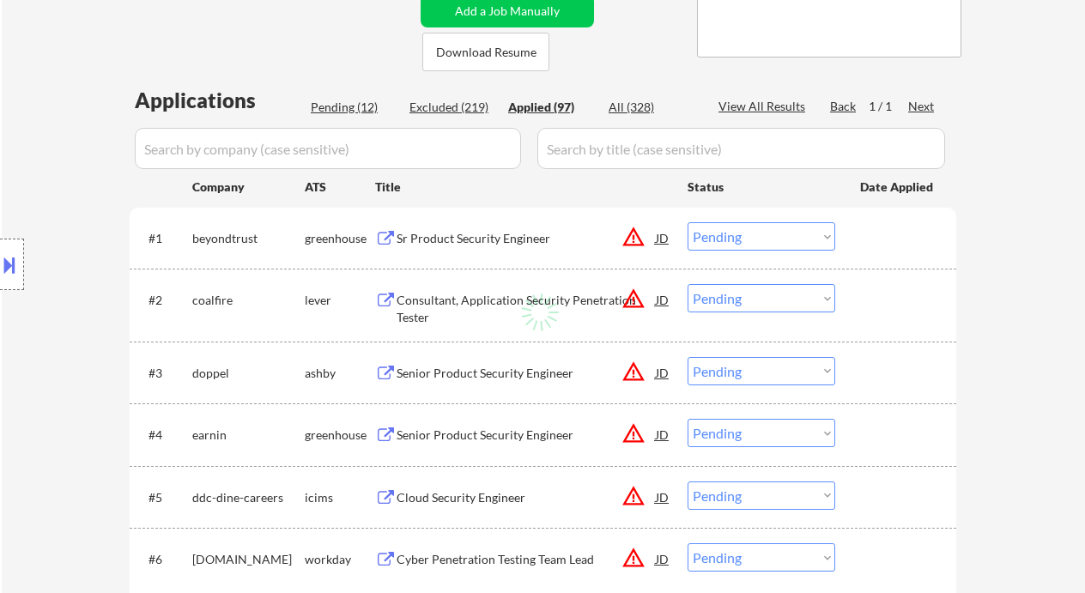
select select ""applied""
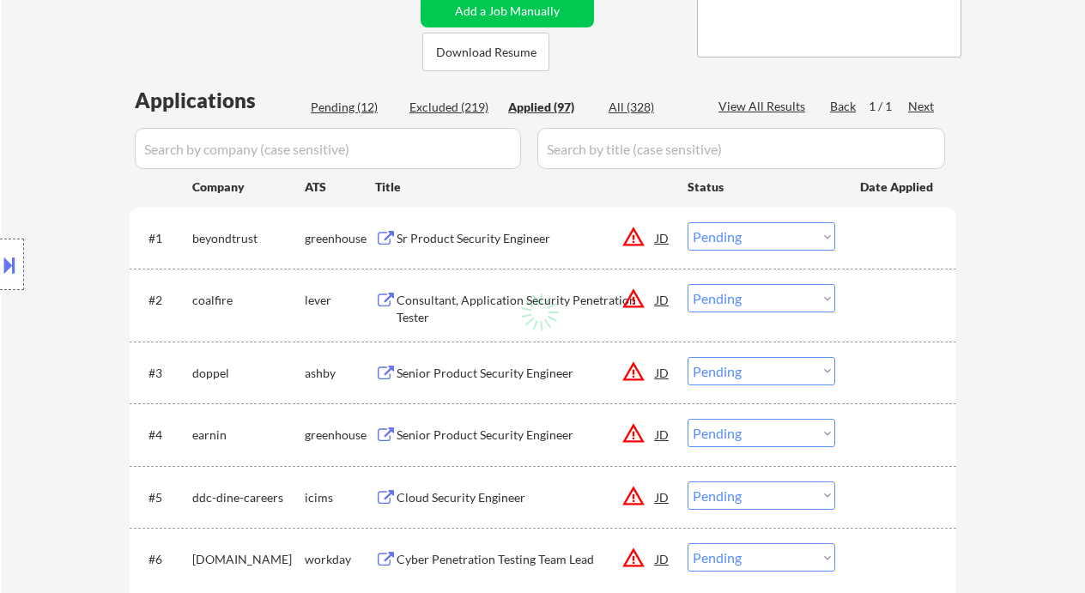
select select ""applied""
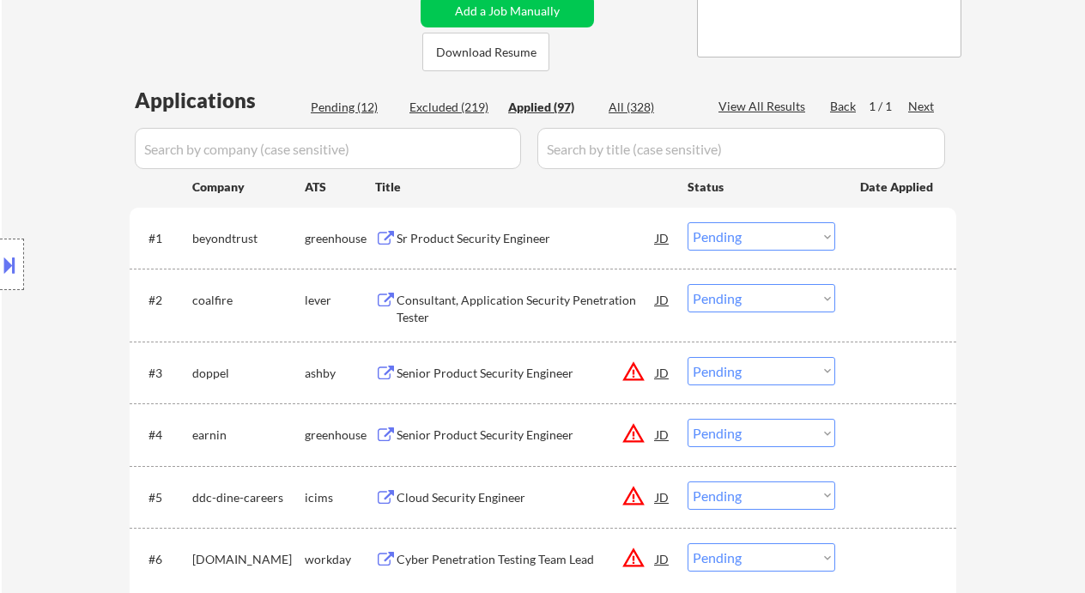
select select ""applied""
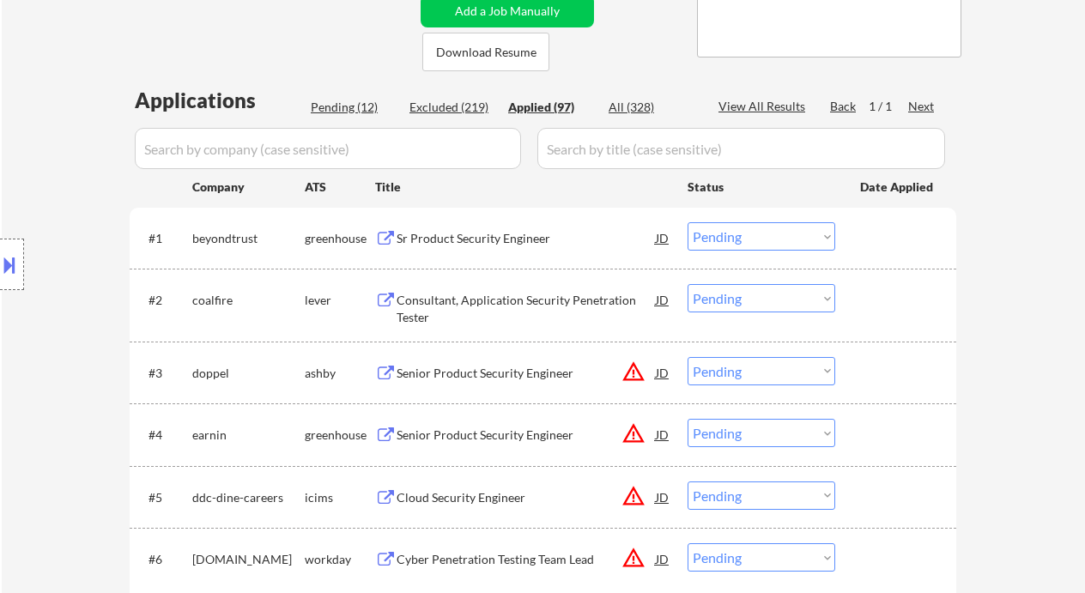
select select ""applied""
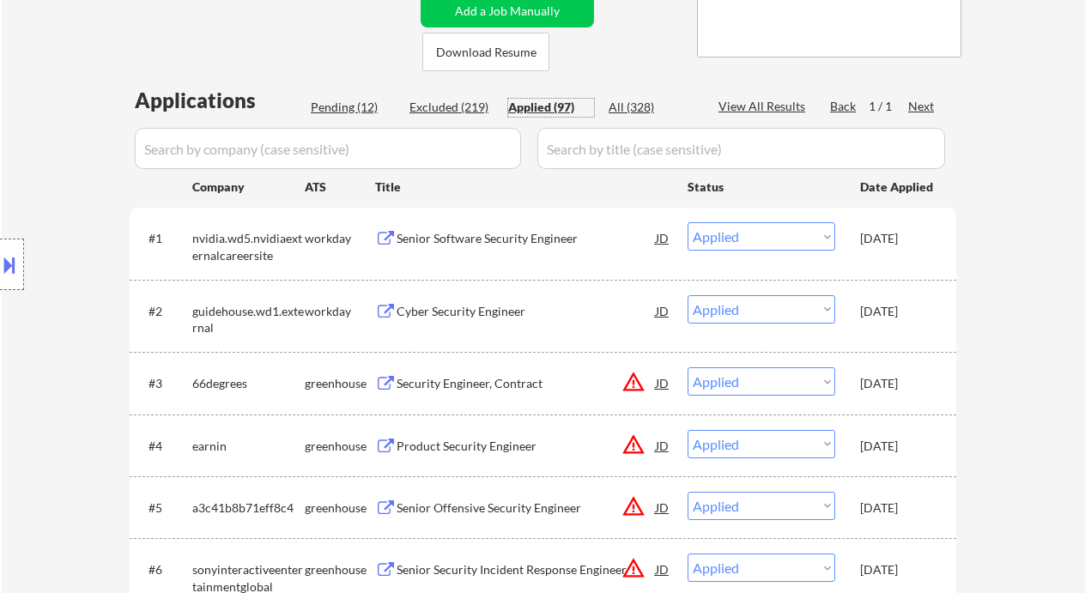
scroll to position [114, 0]
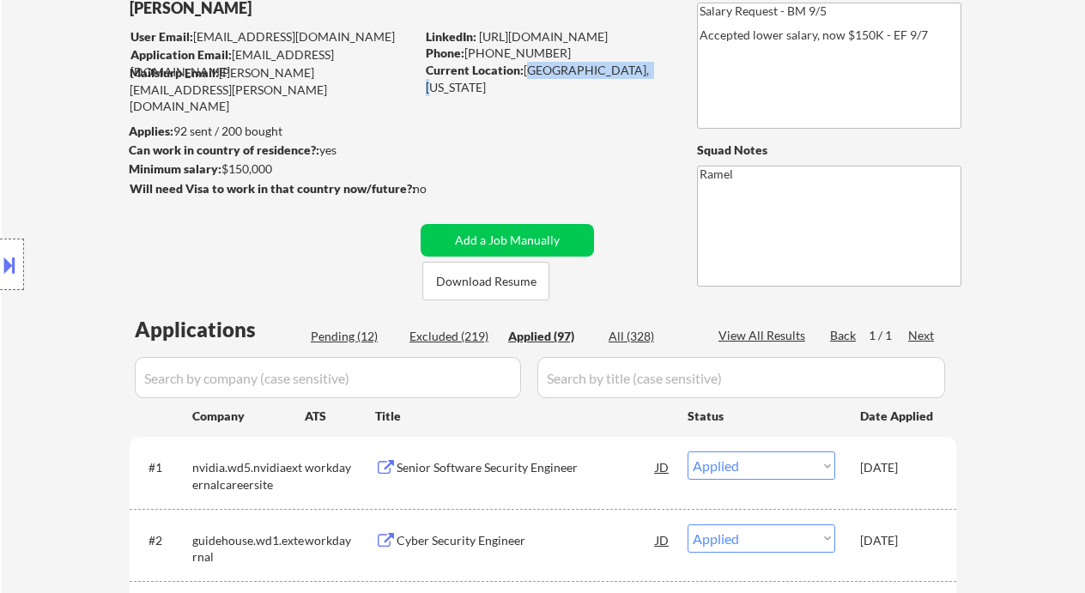
drag, startPoint x: 524, startPoint y: 68, endPoint x: 644, endPoint y: 75, distance: 119.5
click at [644, 75] on div "Current Location: Maplewood, Missouri" at bounding box center [547, 78] width 243 height 33
copy div "Maplewood, Missouri"
click at [9, 261] on button at bounding box center [9, 265] width 19 height 28
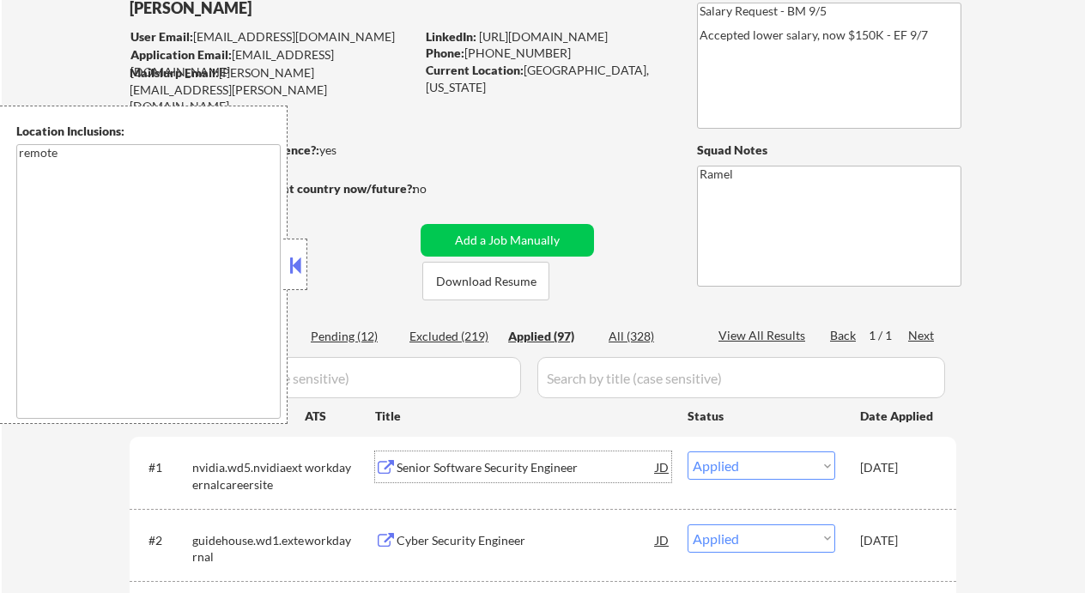
click at [505, 465] on div "Senior Software Security Engineer" at bounding box center [526, 467] width 259 height 17
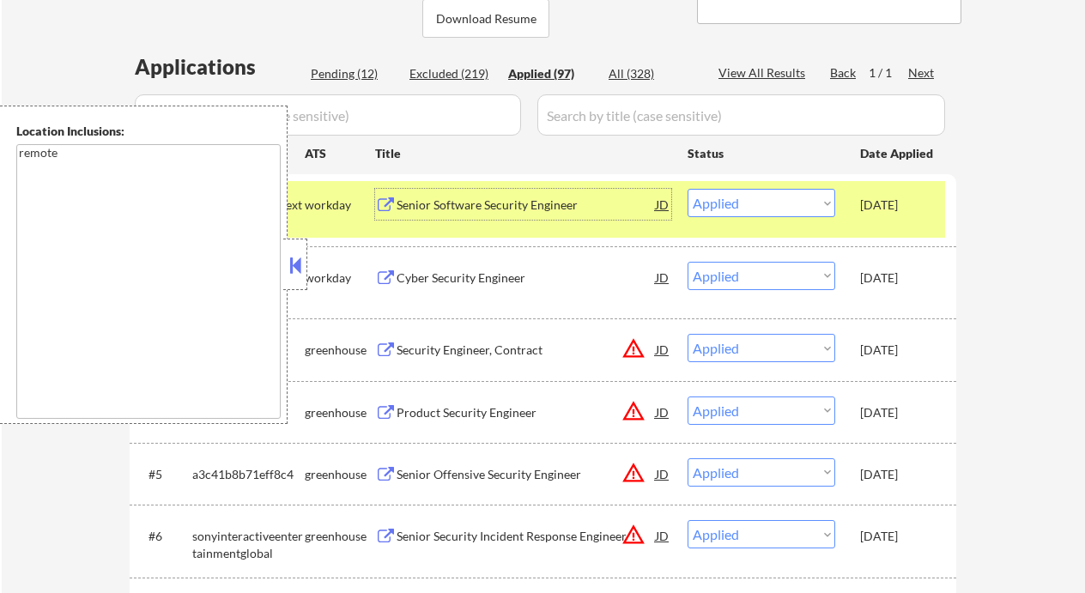
scroll to position [457, 0]
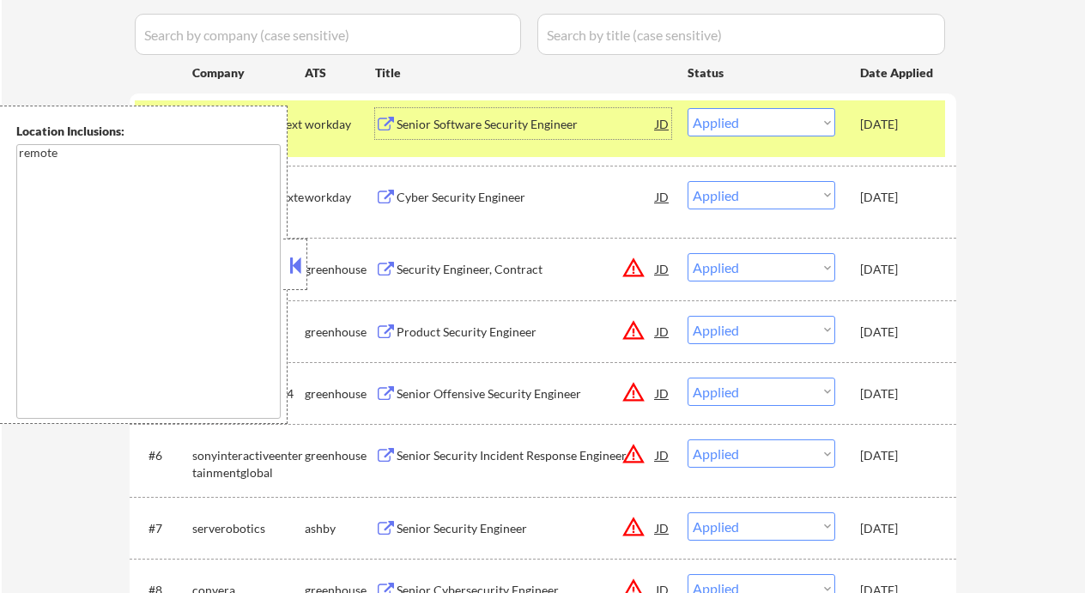
click at [300, 263] on button at bounding box center [295, 265] width 19 height 26
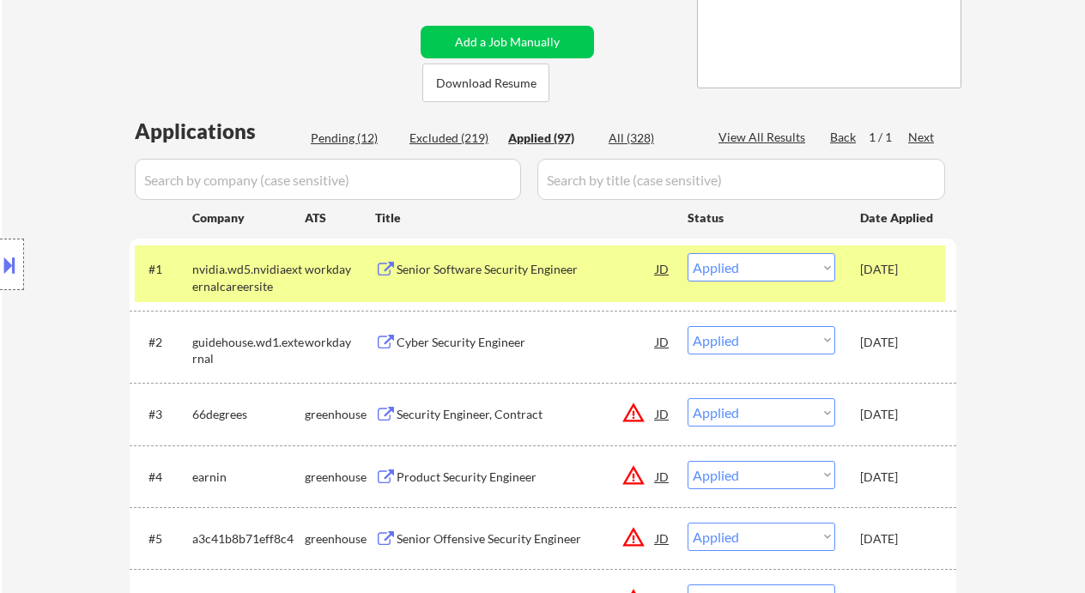
scroll to position [228, 0]
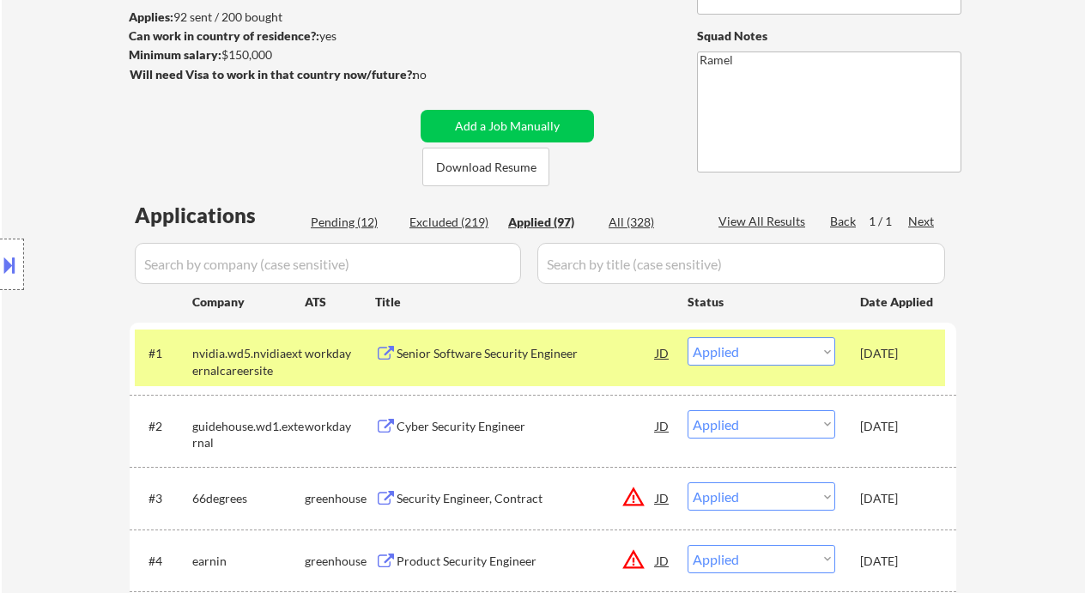
click at [341, 220] on div "Pending (12)" at bounding box center [354, 222] width 86 height 17
select select ""pending""
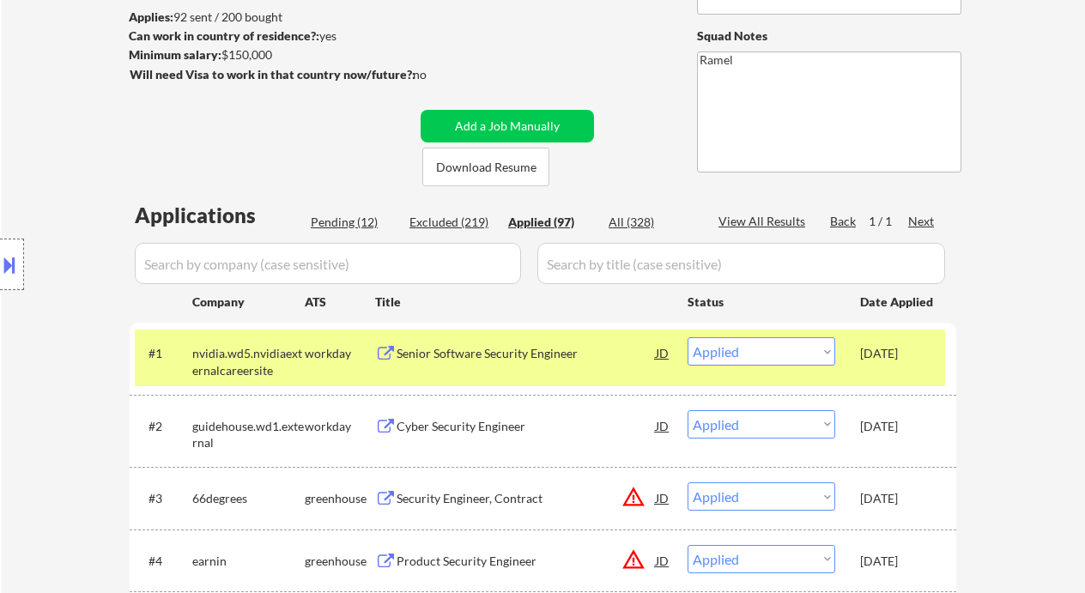
select select ""pending""
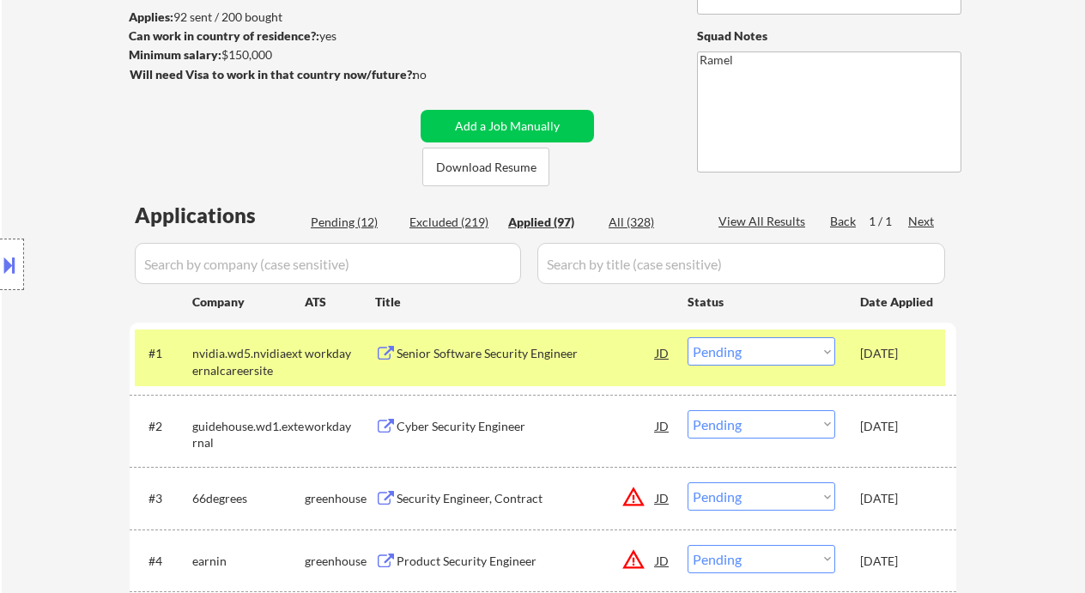
select select ""pending""
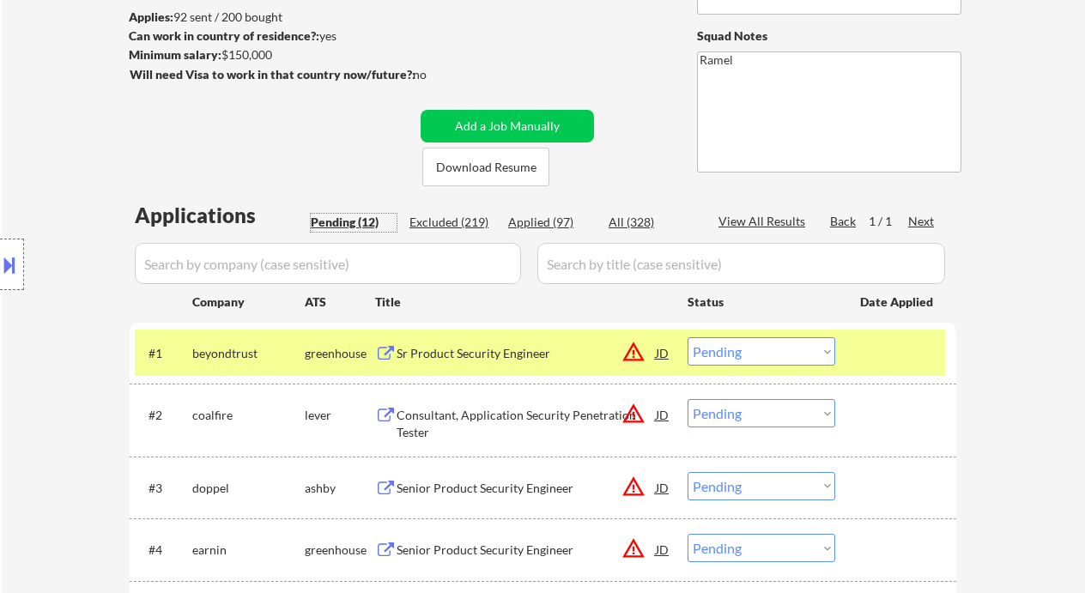
scroll to position [343, 0]
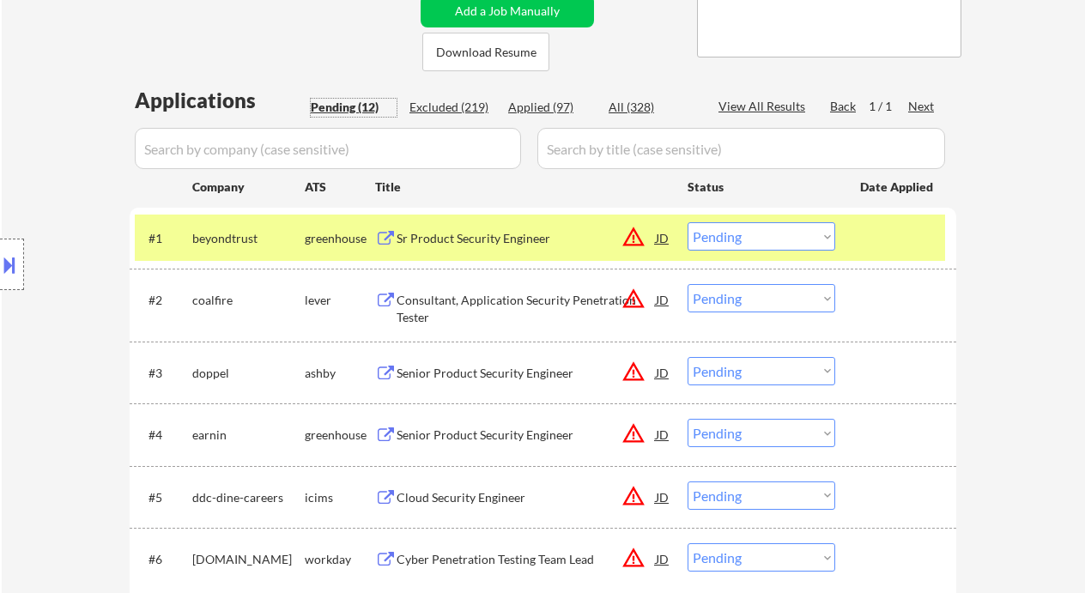
click at [463, 239] on div "Sr Product Security Engineer" at bounding box center [526, 238] width 259 height 17
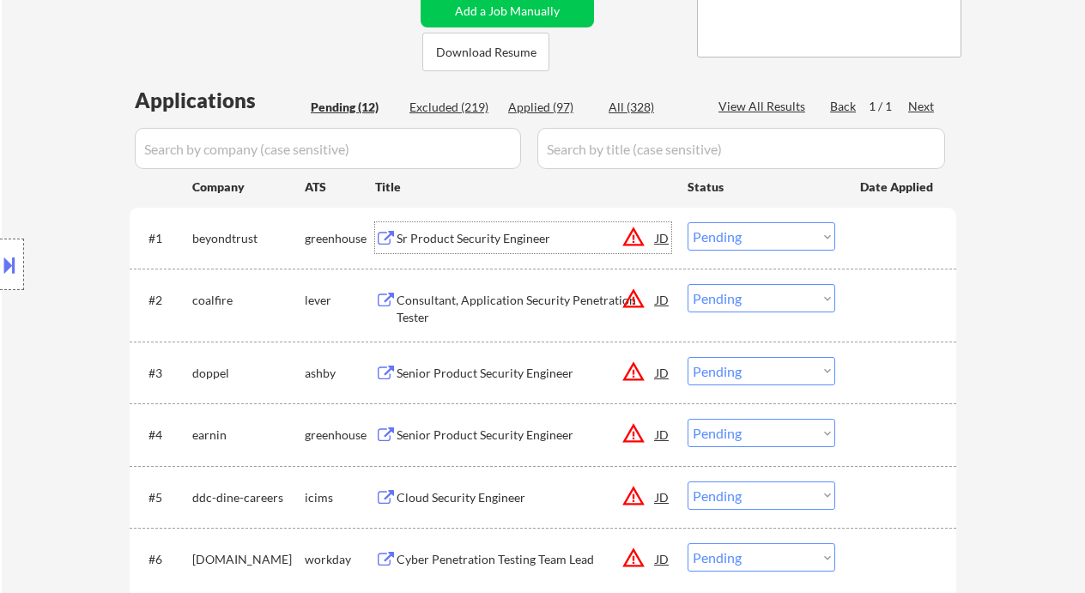
click at [663, 237] on div "JD" at bounding box center [662, 237] width 17 height 31
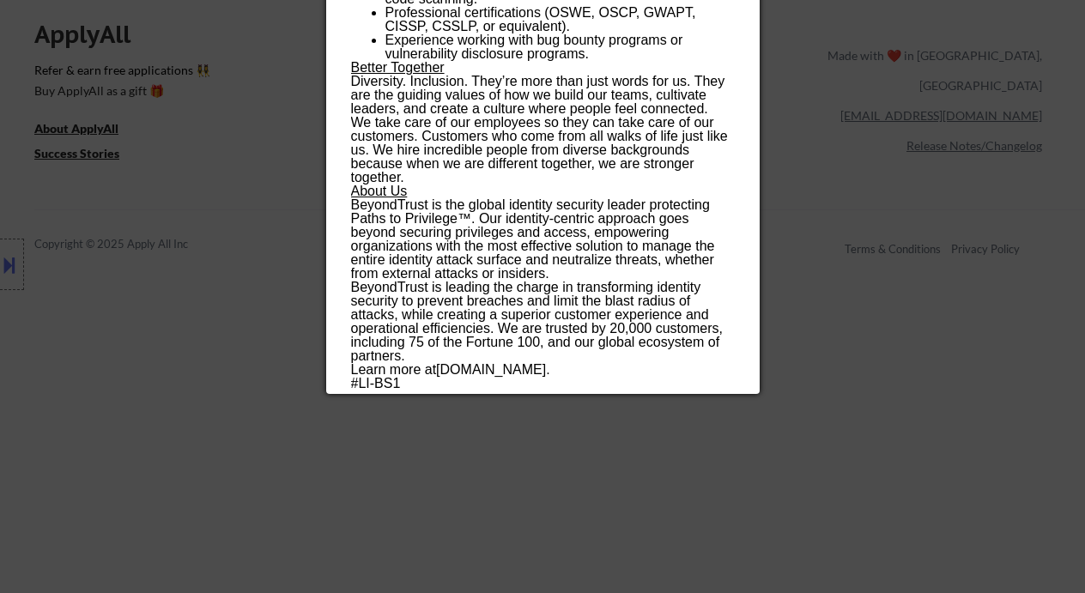
scroll to position [1487, 0]
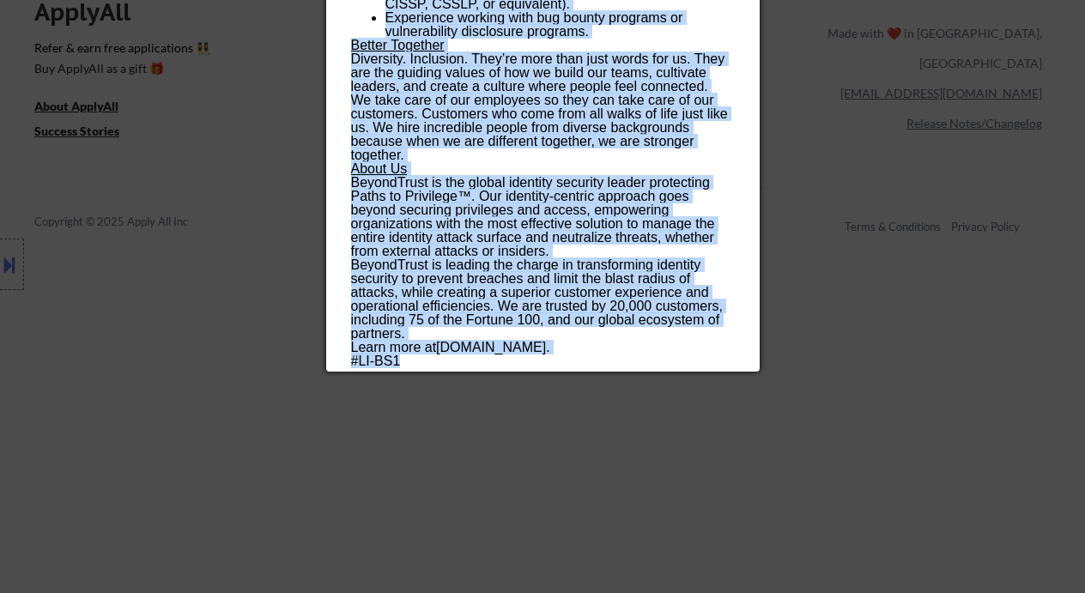
drag, startPoint x: 352, startPoint y: 71, endPoint x: 504, endPoint y: 365, distance: 330.5
copy div "Sr Product Security Engineer beyondtrust Remote Canada | Remote United States A…"
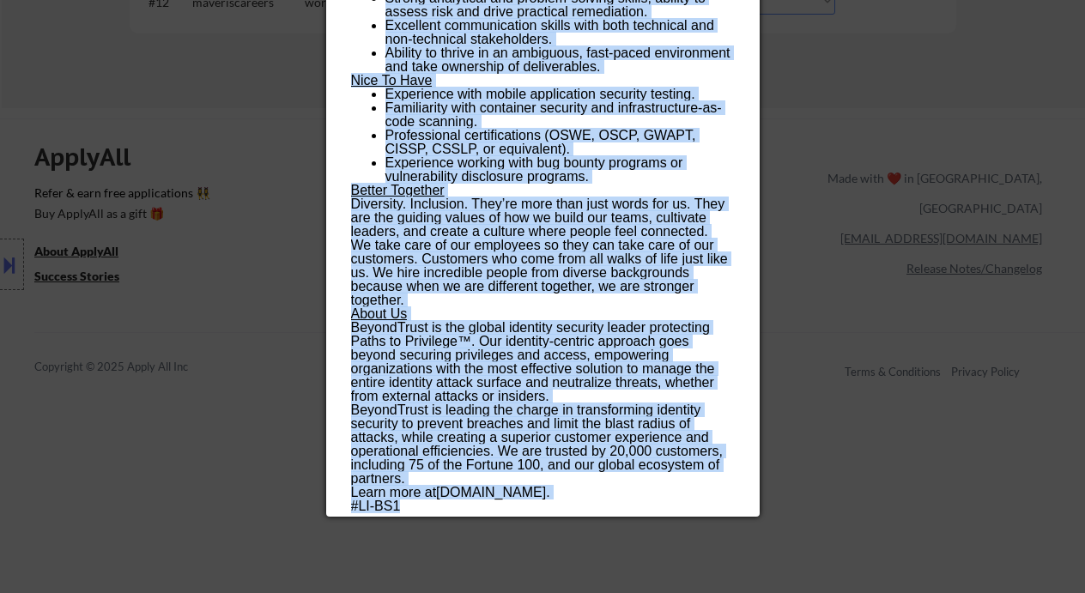
scroll to position [1373, 0]
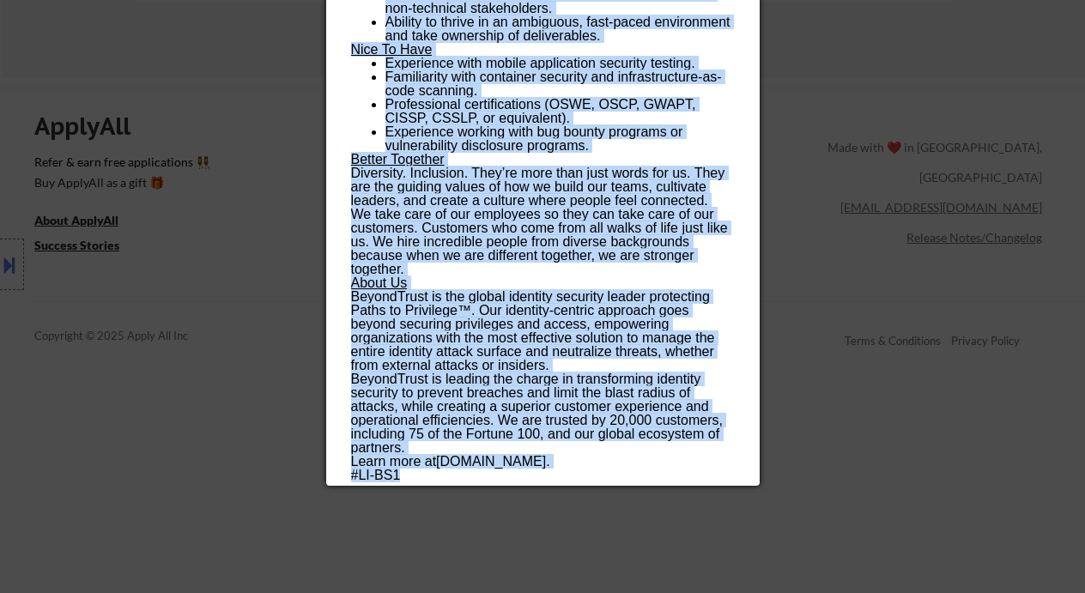
click at [591, 326] on p "BeyondTrust is the global identity security leader protecting Paths to Privileg…" at bounding box center [542, 331] width 383 height 82
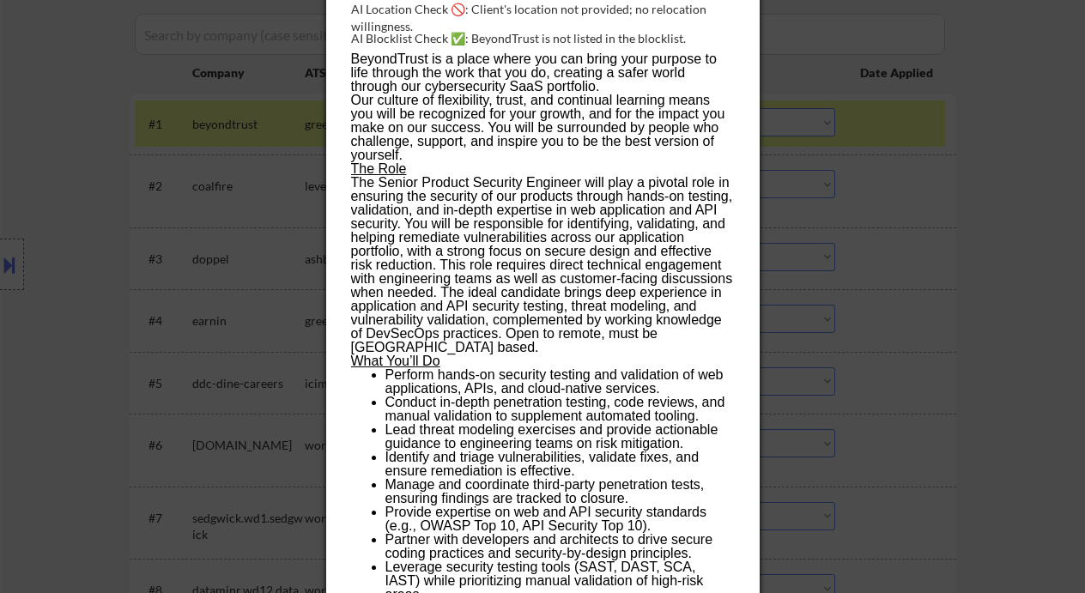
scroll to position [228, 0]
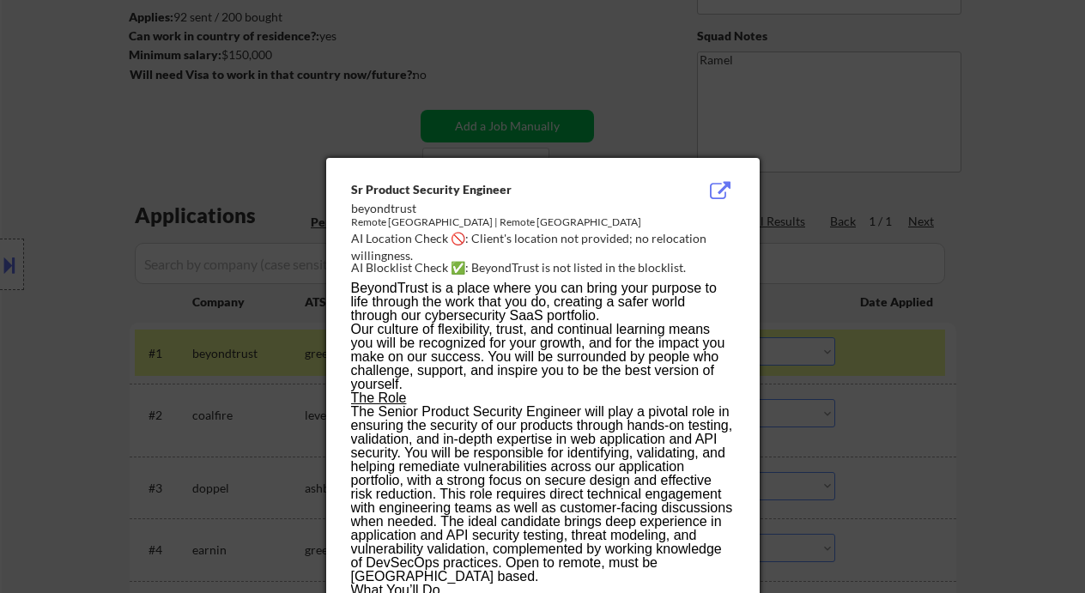
drag, startPoint x: 968, startPoint y: 409, endPoint x: 988, endPoint y: 410, distance: 19.8
click at [969, 409] on div at bounding box center [542, 296] width 1085 height 593
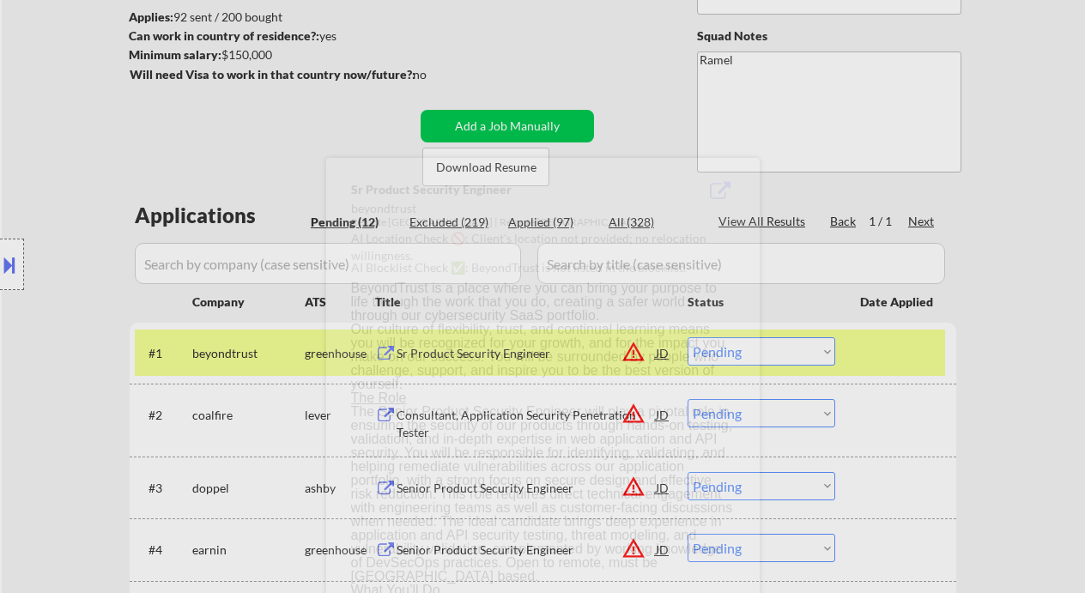
scroll to position [457, 0]
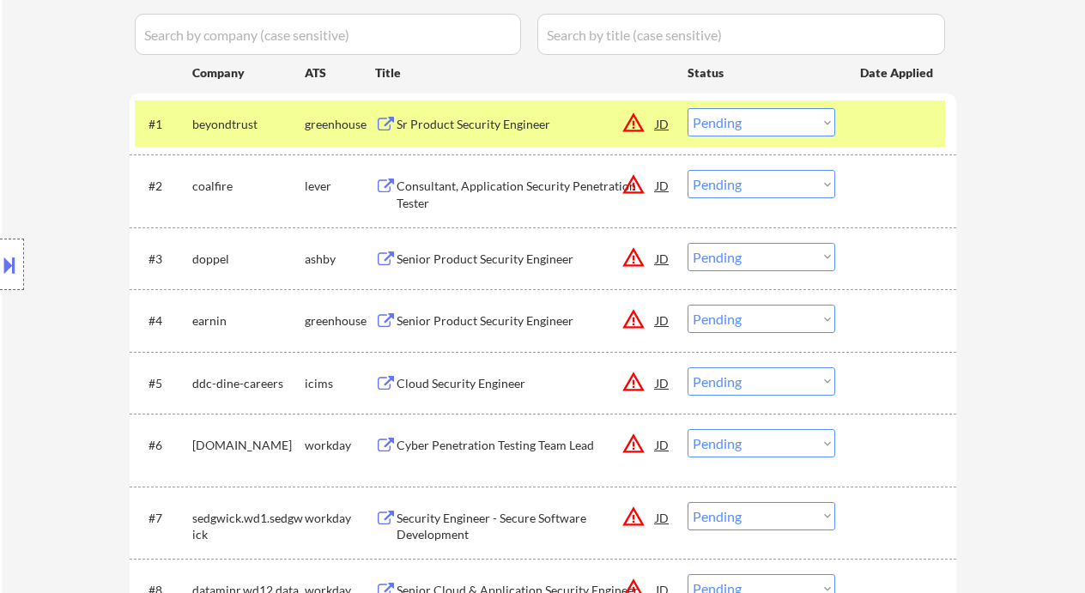
click at [740, 124] on select "Choose an option... Pending Applied Excluded (Questions) Excluded (Expired) Exc…" at bounding box center [761, 122] width 148 height 28
click at [687, 108] on select "Choose an option... Pending Applied Excluded (Questions) Excluded (Expired) Exc…" at bounding box center [761, 122] width 148 height 28
click at [476, 186] on div "Consultant, Application Security Penetration Tester" at bounding box center [526, 194] width 259 height 33
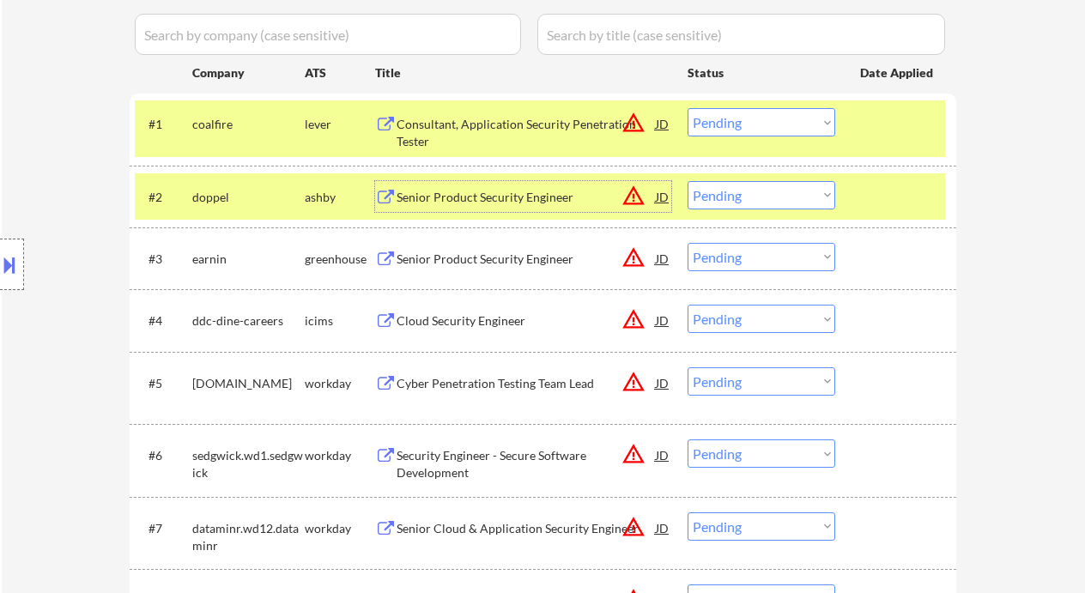
click at [728, 130] on select "Choose an option... Pending Applied Excluded (Questions) Excluded (Expired) Exc…" at bounding box center [761, 122] width 148 height 28
click at [687, 108] on select "Choose an option... Pending Applied Excluded (Questions) Excluded (Expired) Exc…" at bounding box center [761, 122] width 148 height 28
click at [469, 198] on div "Senior Product Security Engineer" at bounding box center [526, 197] width 259 height 17
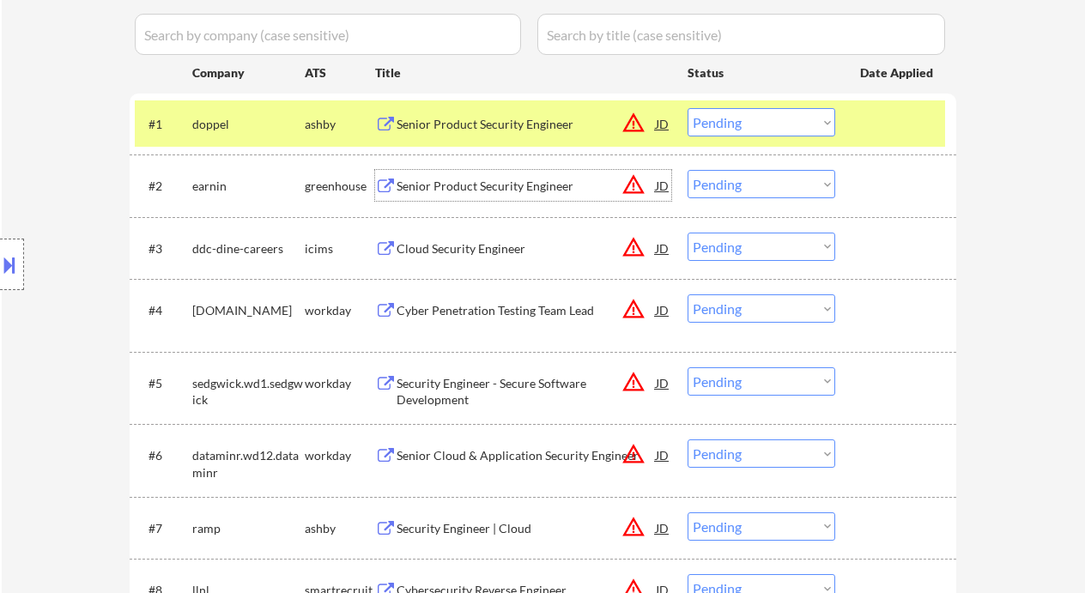
drag, startPoint x: 731, startPoint y: 113, endPoint x: 731, endPoint y: 135, distance: 21.5
click at [731, 113] on select "Choose an option... Pending Applied Excluded (Questions) Excluded (Expired) Exc…" at bounding box center [761, 122] width 148 height 28
click at [687, 108] on select "Choose an option... Pending Applied Excluded (Questions) Excluded (Expired) Exc…" at bounding box center [761, 122] width 148 height 28
click at [497, 192] on div "Senior Product Security Engineer" at bounding box center [526, 186] width 259 height 17
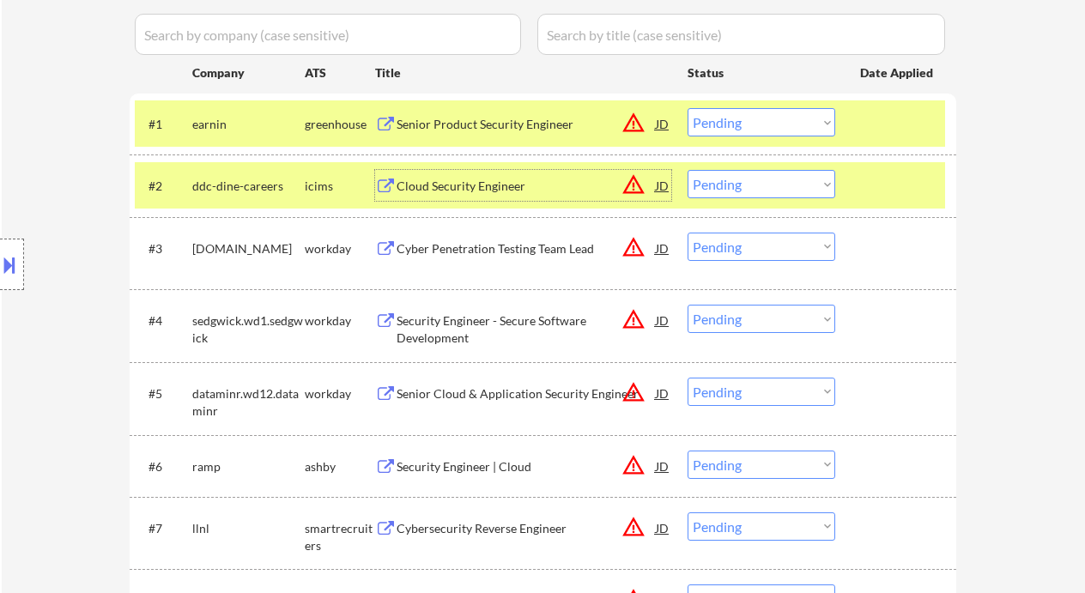
drag, startPoint x: 772, startPoint y: 124, endPoint x: 769, endPoint y: 134, distance: 10.9
click at [772, 124] on select "Choose an option... Pending Applied Excluded (Questions) Excluded (Expired) Exc…" at bounding box center [761, 122] width 148 height 28
click at [687, 108] on select "Choose an option... Pending Applied Excluded (Questions) Excluded (Expired) Exc…" at bounding box center [761, 122] width 148 height 28
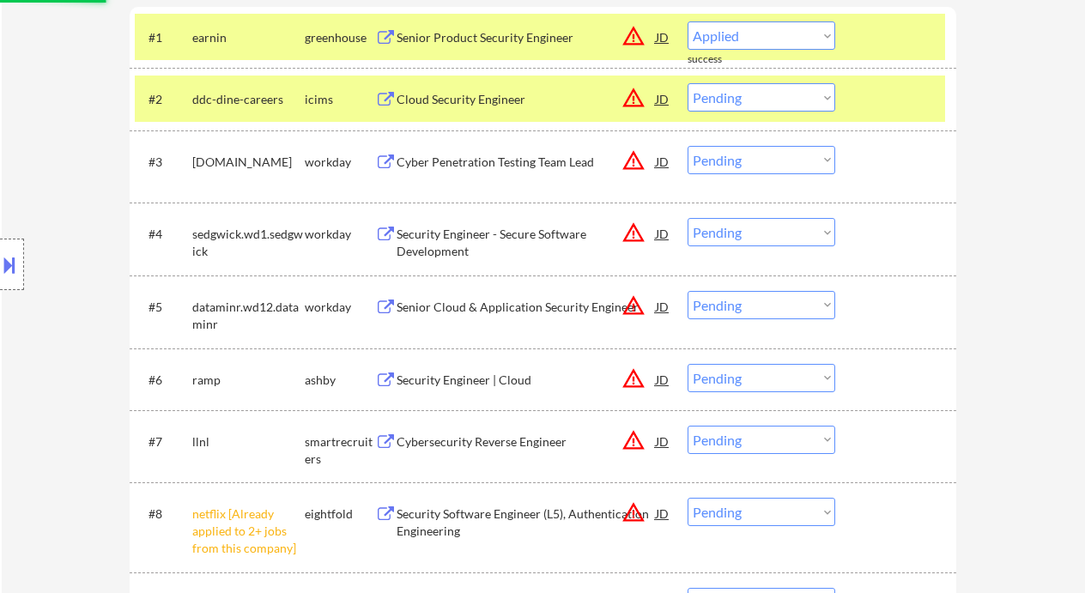
scroll to position [572, 0]
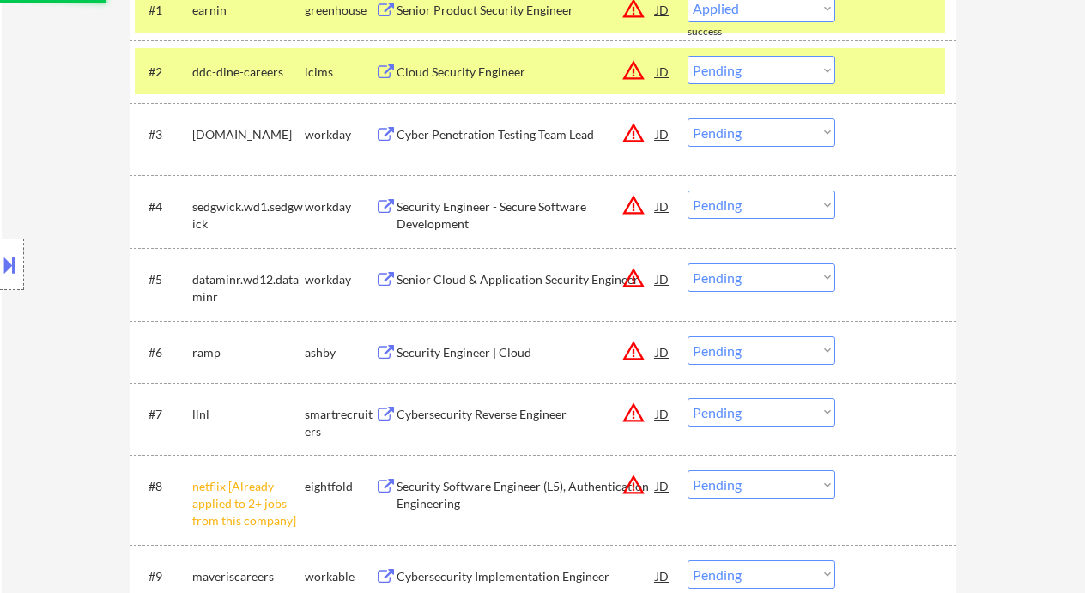
select select ""pending""
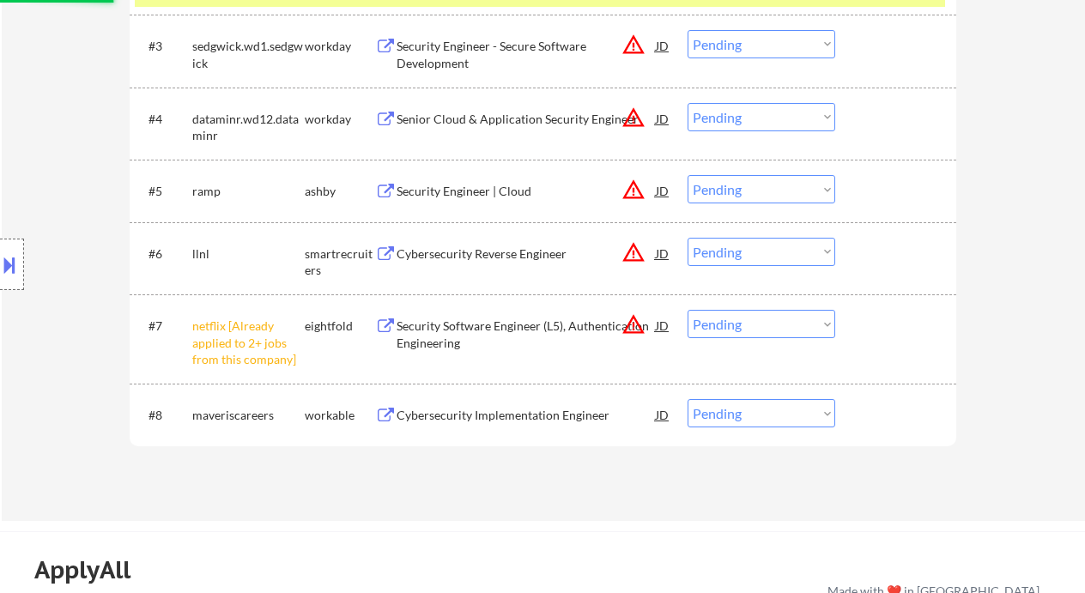
scroll to position [687, 0]
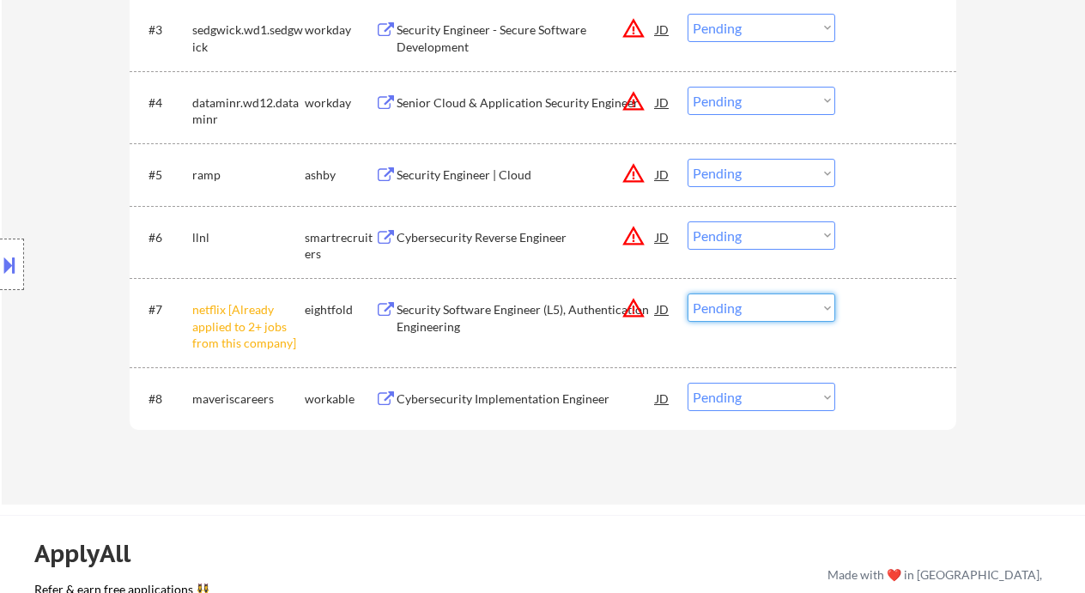
click at [758, 308] on select "Choose an option... Pending Applied Excluded (Questions) Excluded (Expired) Exc…" at bounding box center [761, 308] width 148 height 28
click at [687, 294] on select "Choose an option... Pending Applied Excluded (Questions) Excluded (Expired) Exc…" at bounding box center [761, 308] width 148 height 28
click at [481, 408] on div "Cybersecurity Implementation Engineer" at bounding box center [526, 398] width 259 height 31
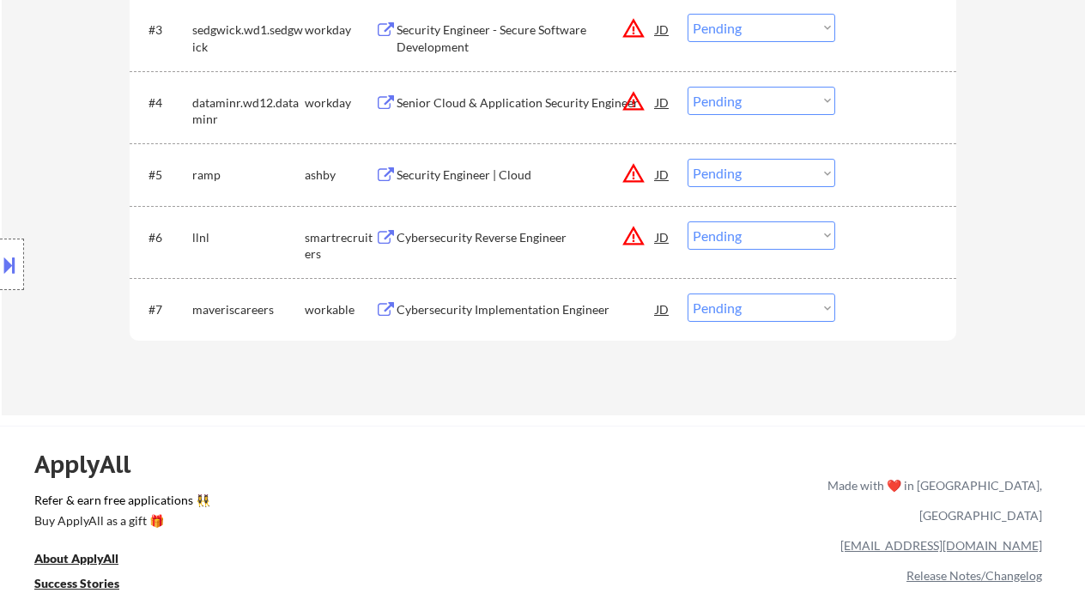
click at [696, 307] on select "Choose an option... Pending Applied Excluded (Questions) Excluded (Expired) Exc…" at bounding box center [761, 308] width 148 height 28
select select ""applied""
click at [687, 294] on select "Choose an option... Pending Applied Excluded (Questions) Excluded (Expired) Exc…" at bounding box center [761, 308] width 148 height 28
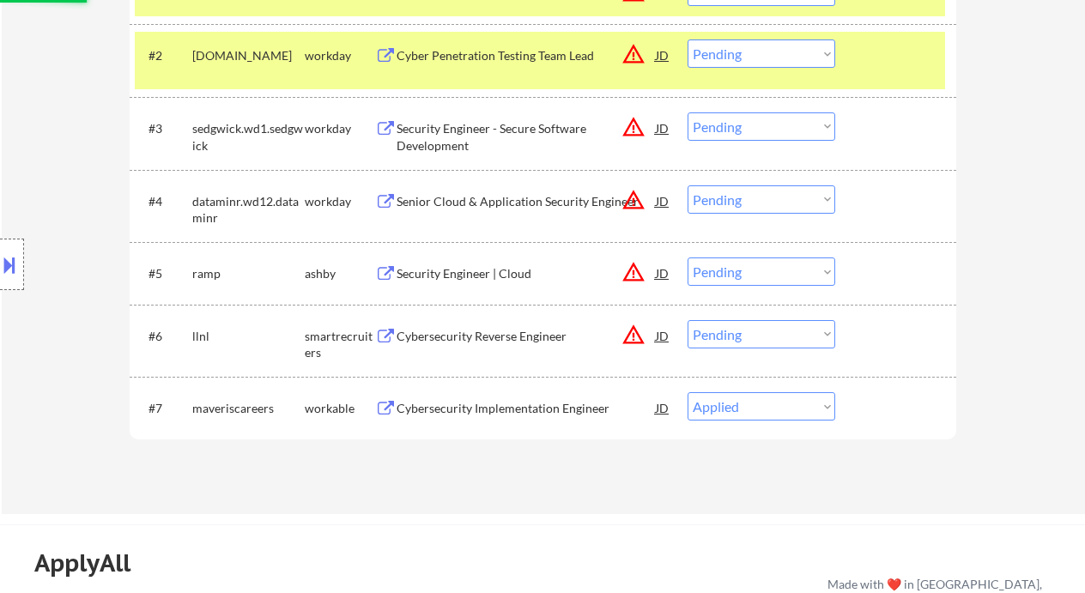
scroll to position [572, 0]
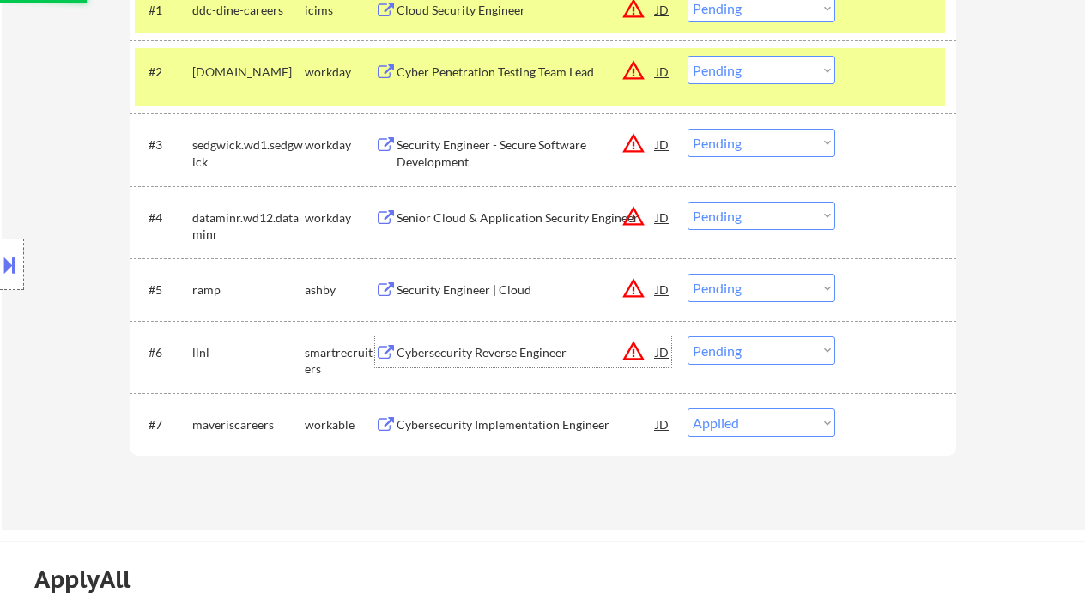
click at [509, 344] on div "Cybersecurity Reverse Engineer" at bounding box center [526, 352] width 259 height 17
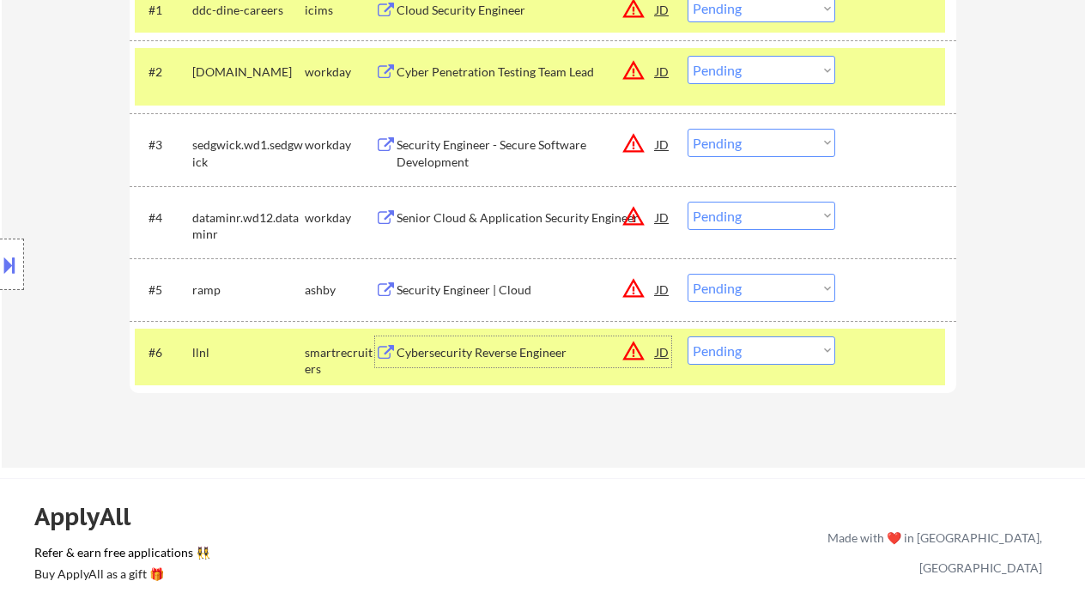
drag, startPoint x: 776, startPoint y: 342, endPoint x: 784, endPoint y: 363, distance: 22.3
click at [776, 342] on select "Choose an option... Pending Applied Excluded (Questions) Excluded (Expired) Exc…" at bounding box center [761, 350] width 148 height 28
select select ""excluded__location_""
click at [687, 336] on select "Choose an option... Pending Applied Excluded (Questions) Excluded (Expired) Exc…" at bounding box center [761, 350] width 148 height 28
click at [484, 289] on div "Security Engineer | Cloud" at bounding box center [526, 290] width 259 height 17
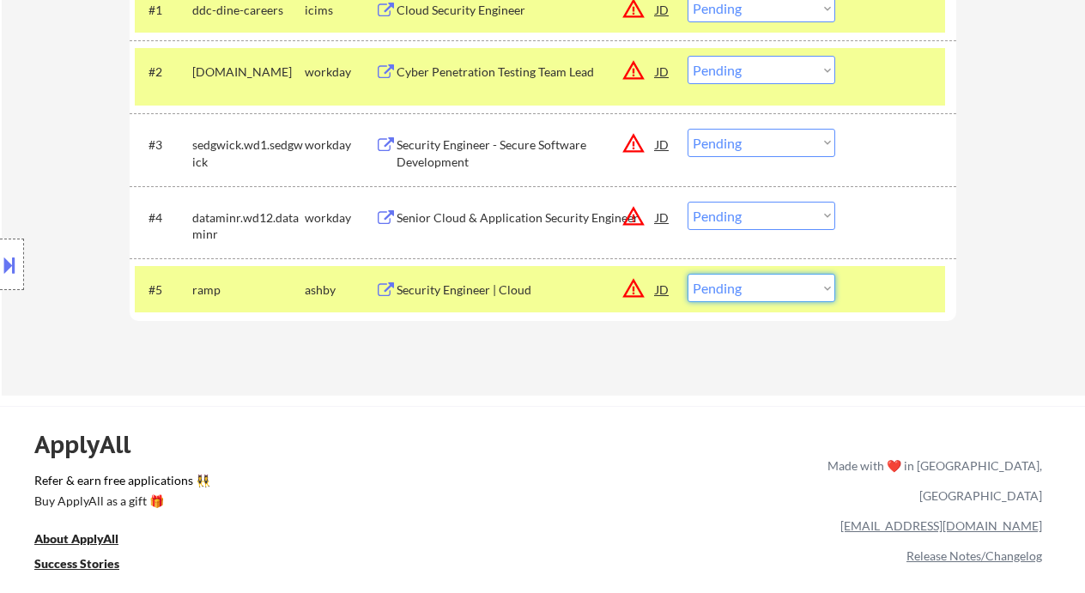
drag, startPoint x: 766, startPoint y: 284, endPoint x: 778, endPoint y: 299, distance: 18.4
click at [766, 284] on select "Choose an option... Pending Applied Excluded (Questions) Excluded (Expired) Exc…" at bounding box center [761, 288] width 148 height 28
select select ""excluded""
click at [687, 274] on select "Choose an option... Pending Applied Excluded (Questions) Excluded (Expired) Exc…" at bounding box center [761, 288] width 148 height 28
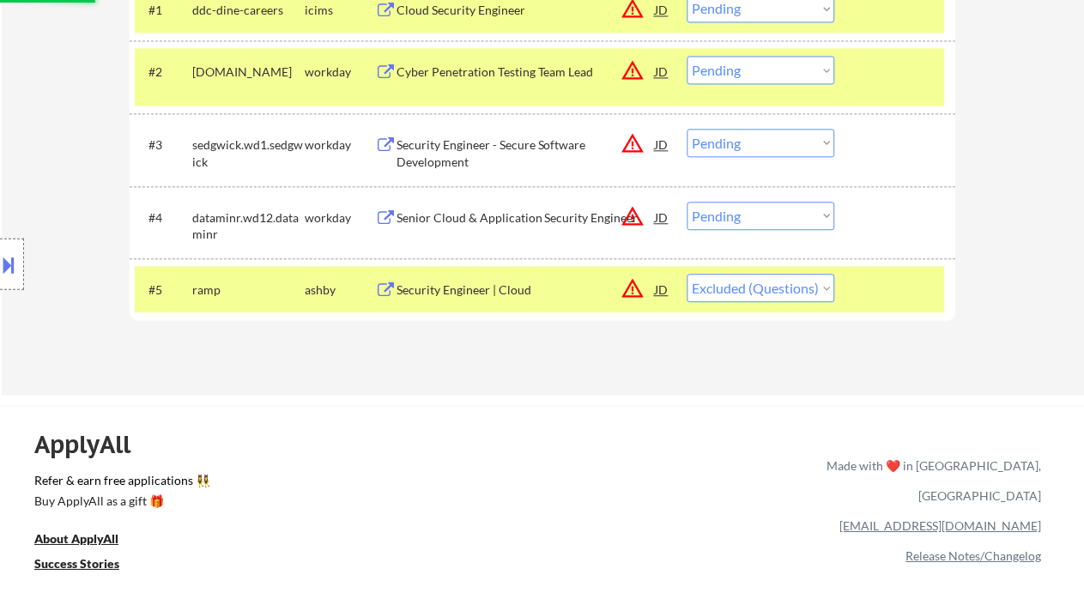
scroll to position [457, 0]
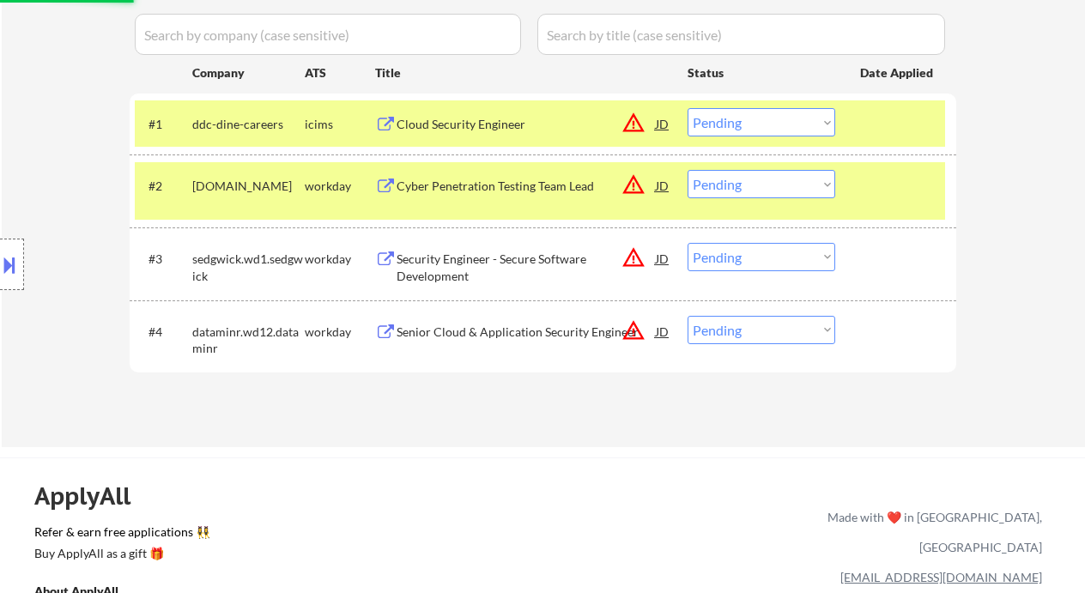
click at [487, 338] on div "Senior Cloud & Application Security Engineer" at bounding box center [526, 332] width 259 height 17
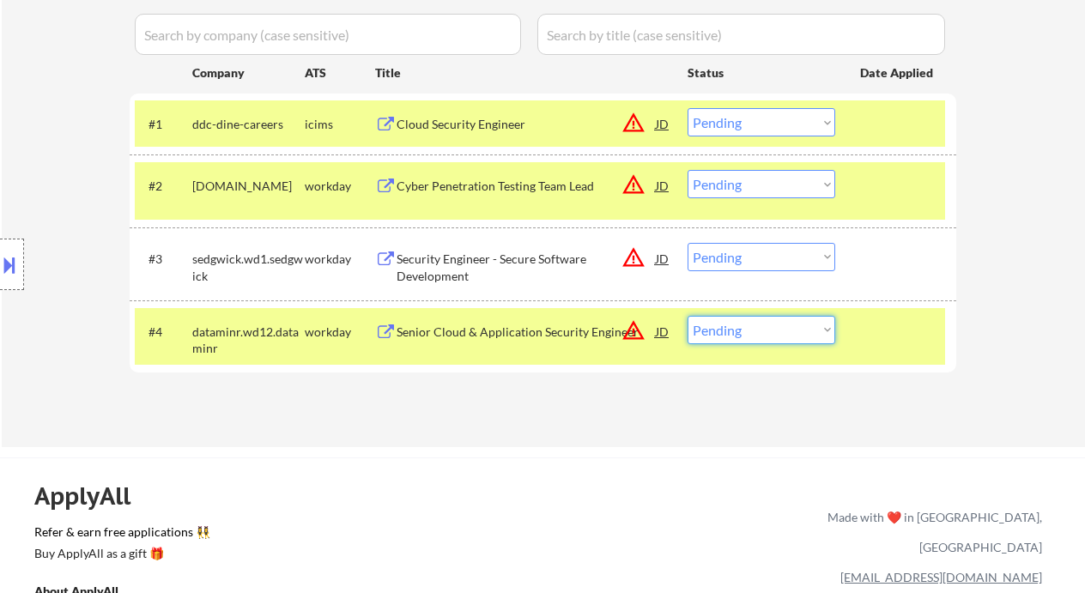
drag, startPoint x: 778, startPoint y: 323, endPoint x: 771, endPoint y: 342, distance: 20.9
click at [778, 323] on select "Choose an option... Pending Applied Excluded (Questions) Excluded (Expired) Exc…" at bounding box center [761, 330] width 148 height 28
select select ""applied""
click at [687, 316] on select "Choose an option... Pending Applied Excluded (Questions) Excluded (Expired) Exc…" at bounding box center [761, 330] width 148 height 28
click at [525, 255] on div "Security Engineer - Secure Software Development" at bounding box center [526, 267] width 259 height 33
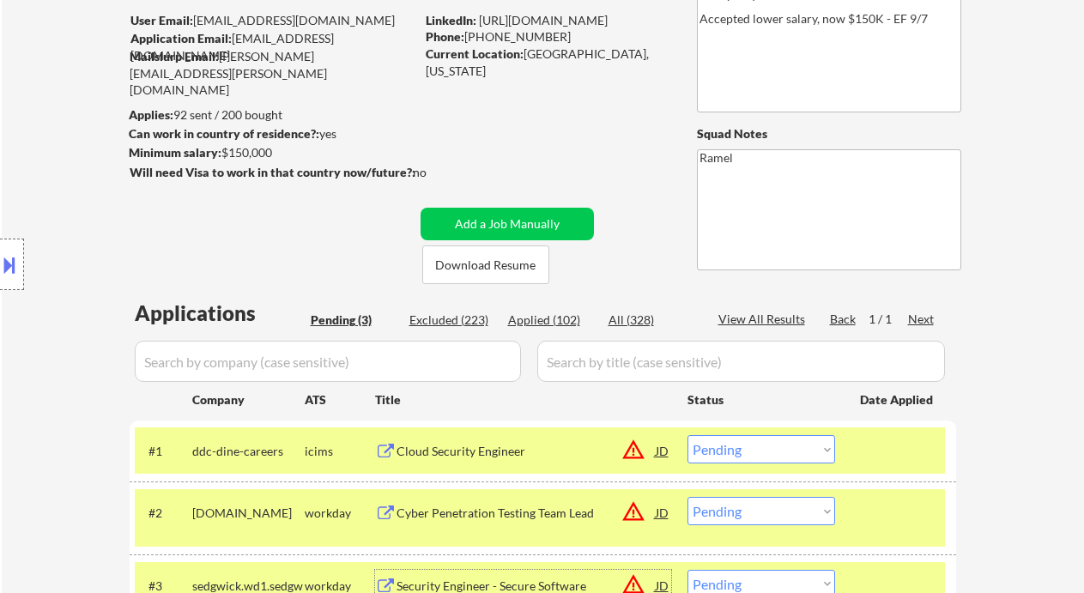
scroll to position [114, 0]
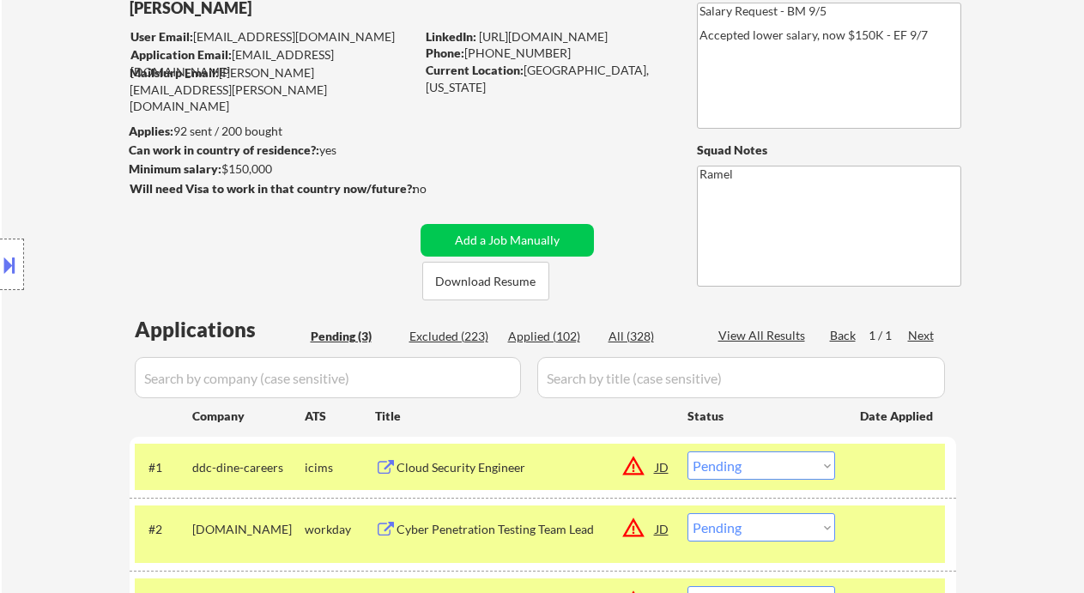
drag, startPoint x: 549, startPoint y: 54, endPoint x: 469, endPoint y: 54, distance: 80.7
click at [469, 54] on div "Phone: (405) 887-9461" at bounding box center [547, 53] width 243 height 17
copy div "405) 887-9461"
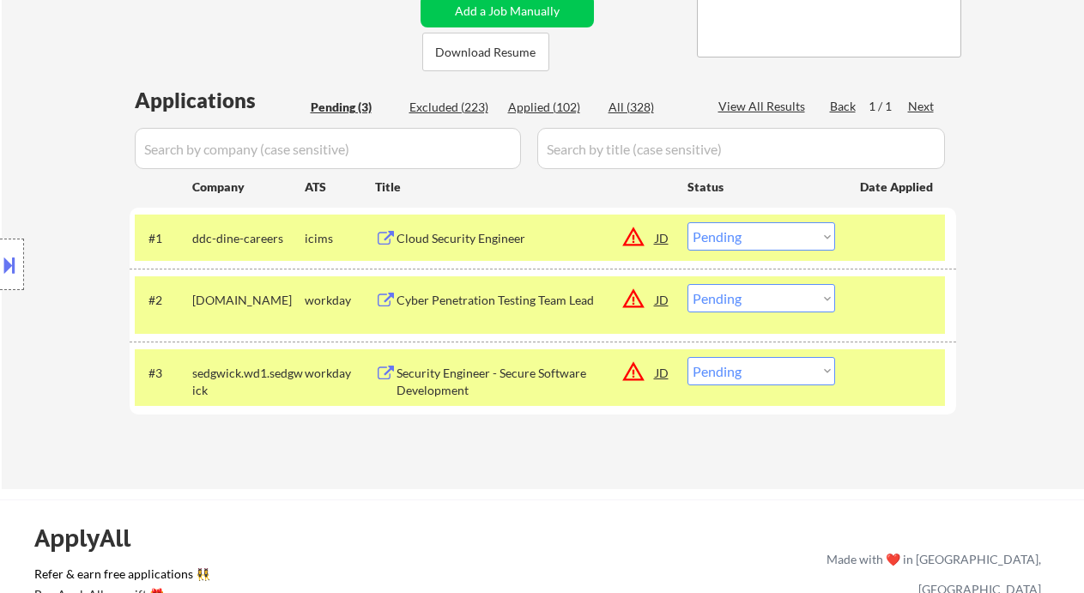
drag, startPoint x: 717, startPoint y: 384, endPoint x: 727, endPoint y: 384, distance: 9.4
click at [717, 384] on select "Choose an option... Pending Applied Excluded (Questions) Excluded (Expired) Exc…" at bounding box center [761, 371] width 148 height 28
select select ""excluded""
click at [687, 357] on select "Choose an option... Pending Applied Excluded (Questions) Excluded (Expired) Exc…" at bounding box center [761, 371] width 148 height 28
click at [475, 302] on div "Cyber Penetration Testing Team Lead" at bounding box center [526, 300] width 259 height 17
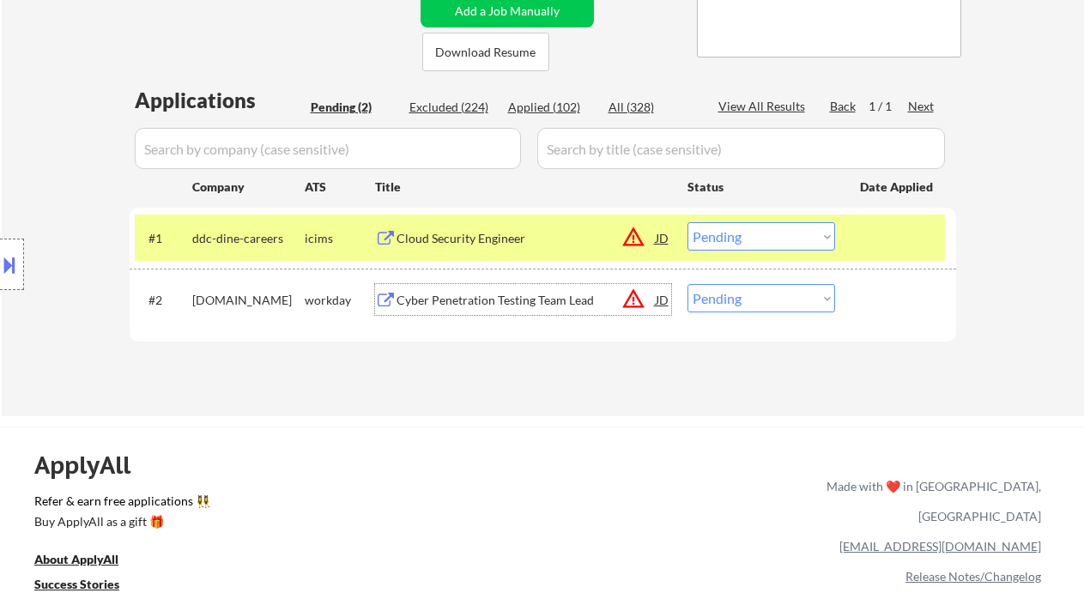
drag, startPoint x: 725, startPoint y: 293, endPoint x: 748, endPoint y: 307, distance: 27.4
click at [725, 293] on select "Choose an option... Pending Applied Excluded (Questions) Excluded (Expired) Exc…" at bounding box center [761, 298] width 148 height 28
select select ""excluded""
click at [687, 284] on select "Choose an option... Pending Applied Excluded (Questions) Excluded (Expired) Exc…" at bounding box center [761, 298] width 148 height 28
click at [469, 246] on div "Cloud Security Engineer" at bounding box center [526, 237] width 259 height 31
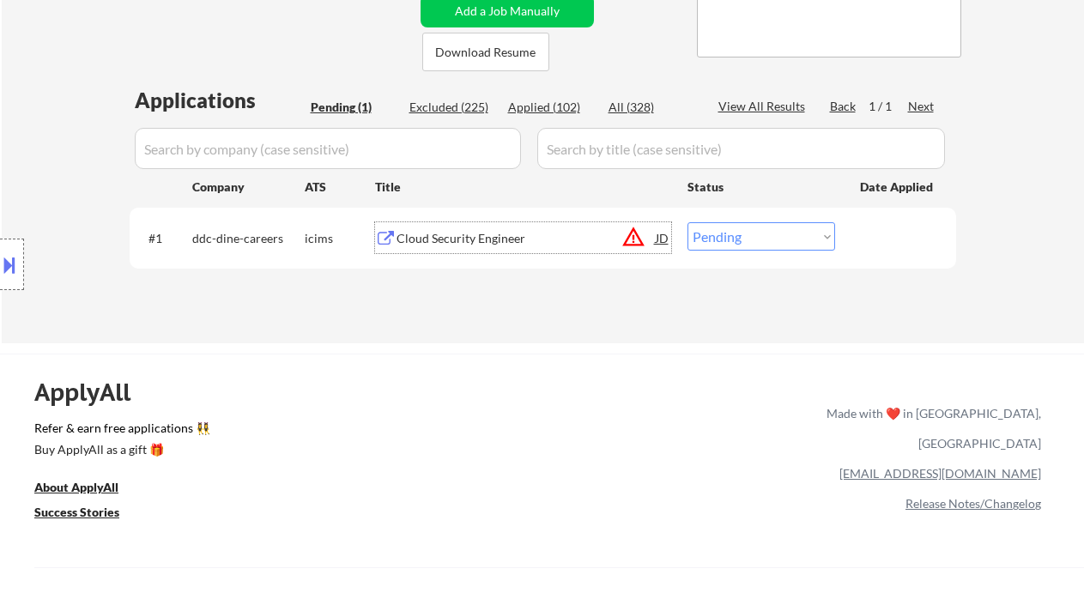
click at [757, 242] on select "Choose an option... Pending Applied Excluded (Questions) Excluded (Expired) Exc…" at bounding box center [761, 236] width 148 height 28
select select ""excluded__location_""
click at [687, 222] on select "Choose an option... Pending Applied Excluded (Questions) Excluded (Expired) Exc…" at bounding box center [761, 236] width 148 height 28
click at [648, 347] on div "← Return to /applysquad Mailslurp Inbox Job Search Builder Shane Zabel User Ema…" at bounding box center [542, 440] width 1084 height 1566
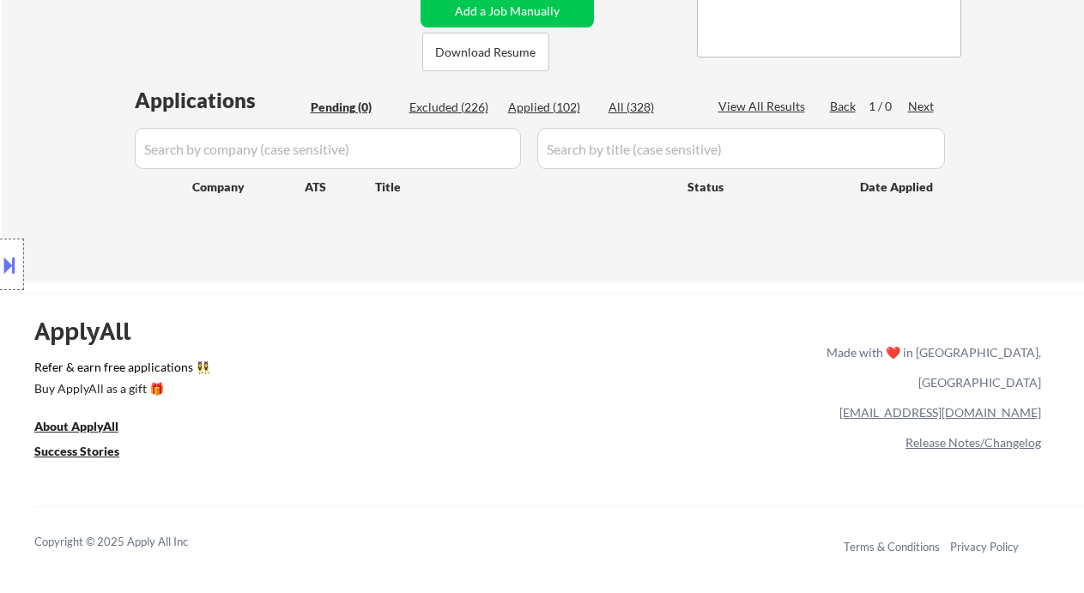
drag, startPoint x: 40, startPoint y: 94, endPoint x: 112, endPoint y: 78, distance: 73.1
click at [40, 94] on div "← Return to /applysquad Mailslurp Inbox Job Search Builder Shane Zabel User Ema…" at bounding box center [543, 3] width 1082 height 557
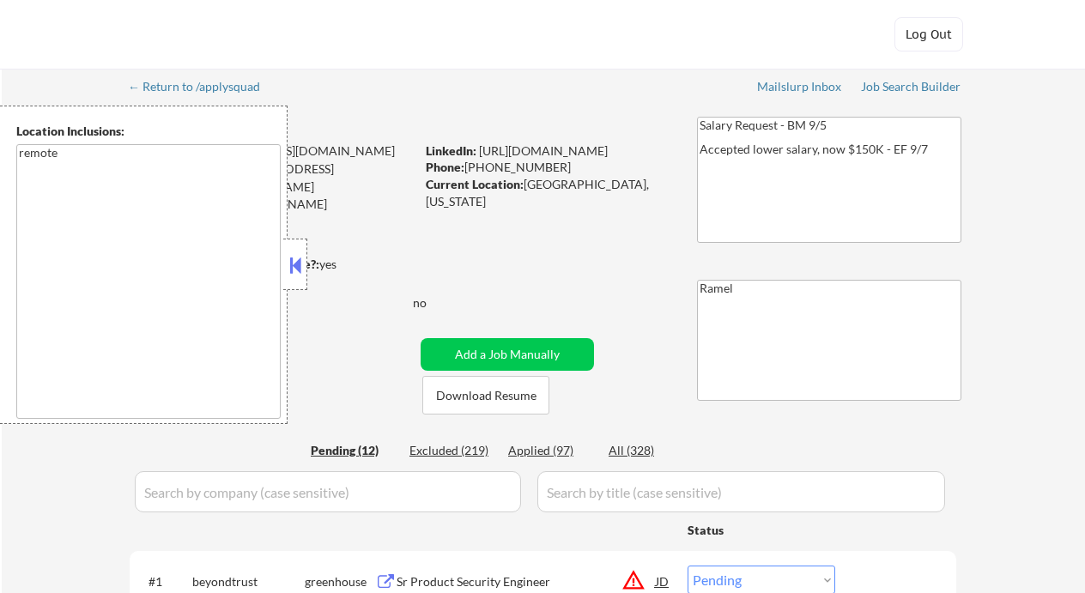
select select ""pending""
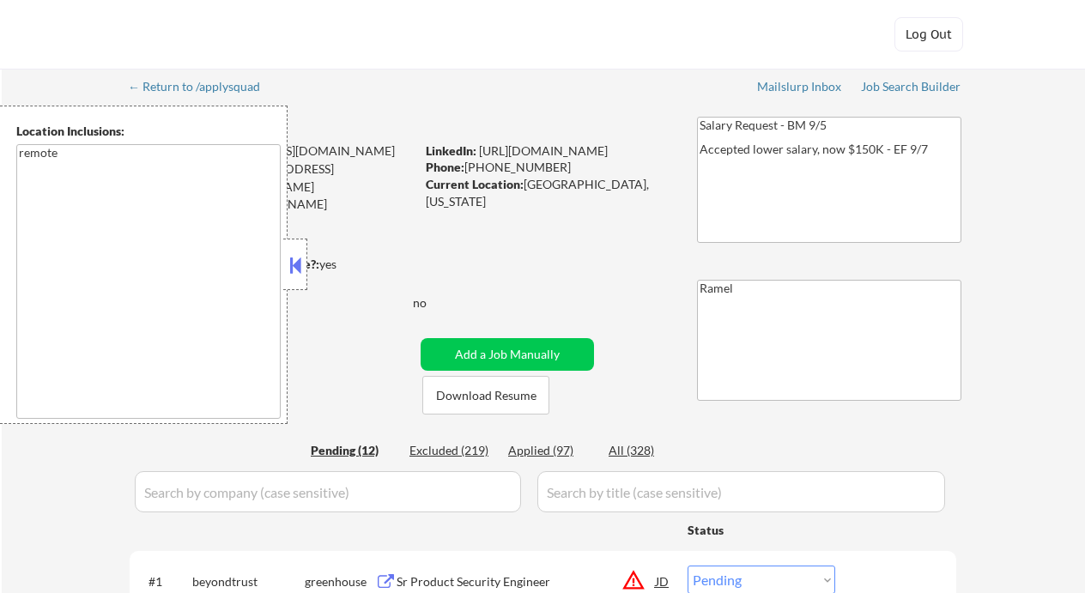
select select ""pending""
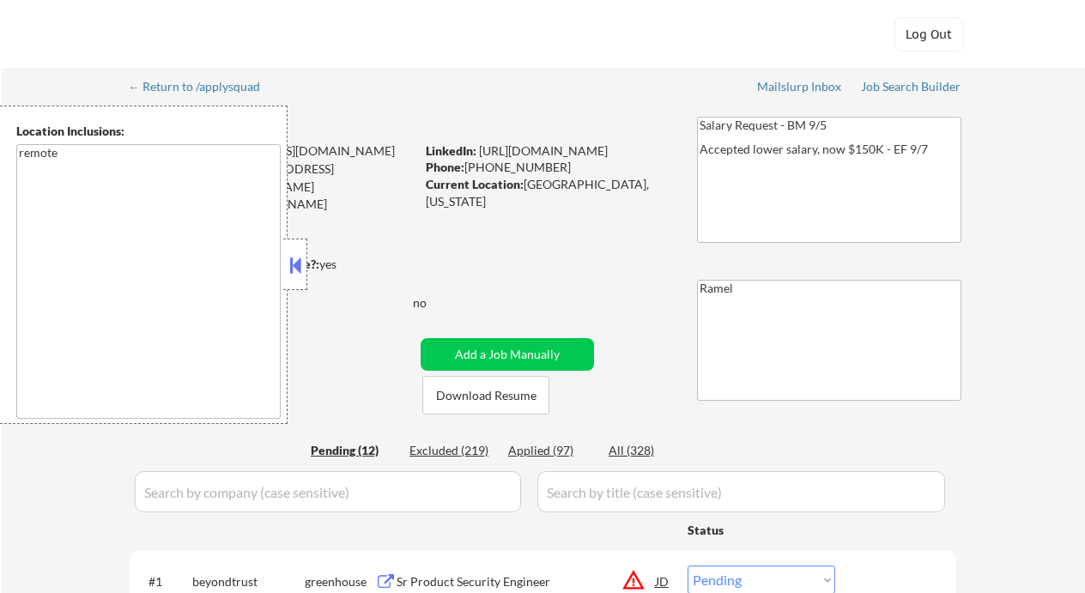
select select ""pending""
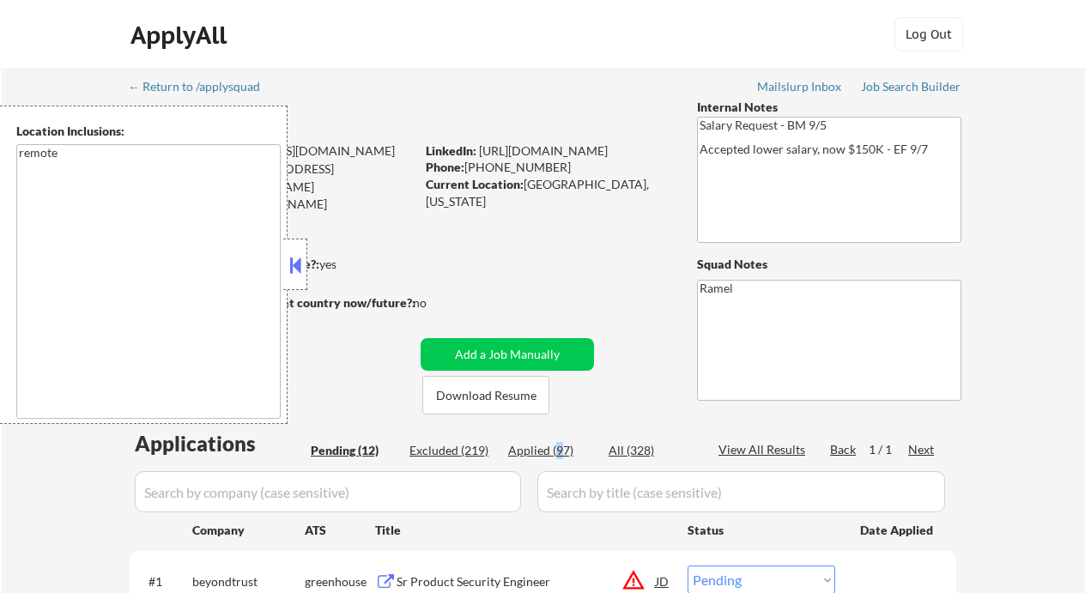
click at [558, 449] on div "Applied (97)" at bounding box center [551, 450] width 86 height 17
select select ""applied""
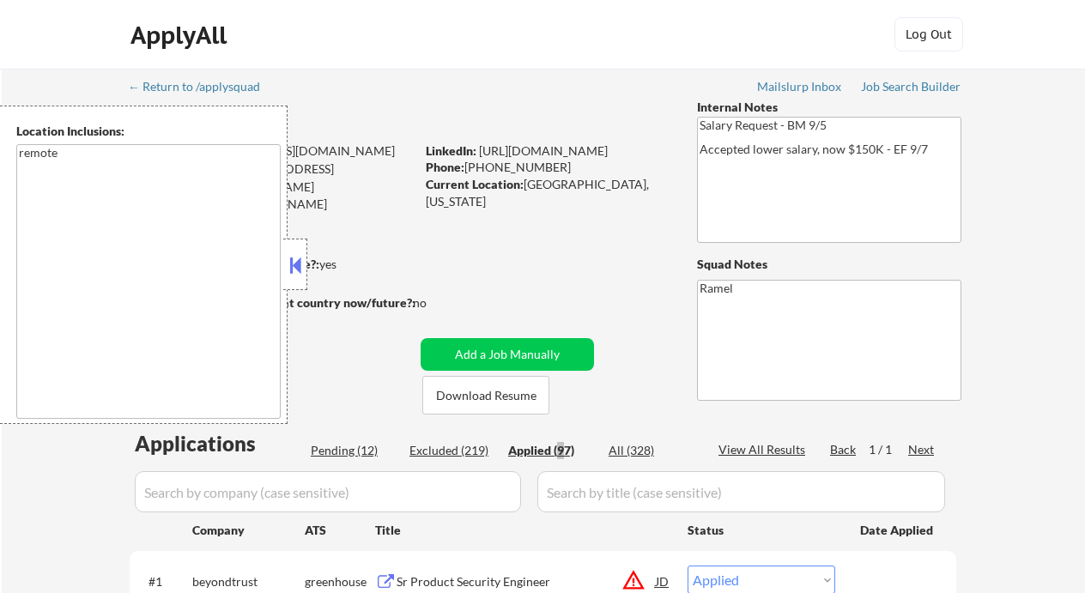
select select ""applied""
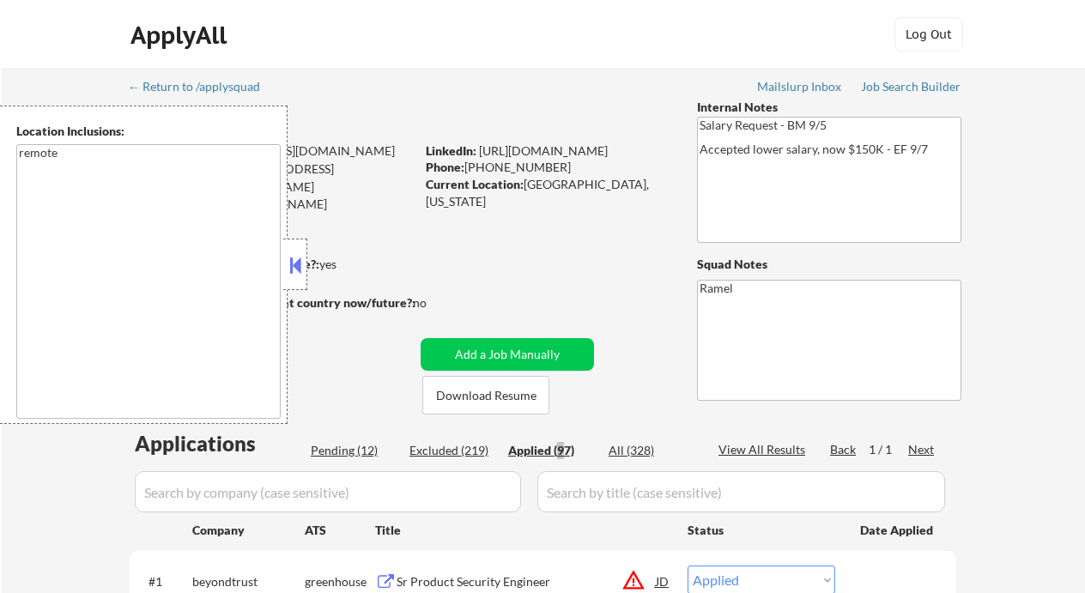
select select ""applied""
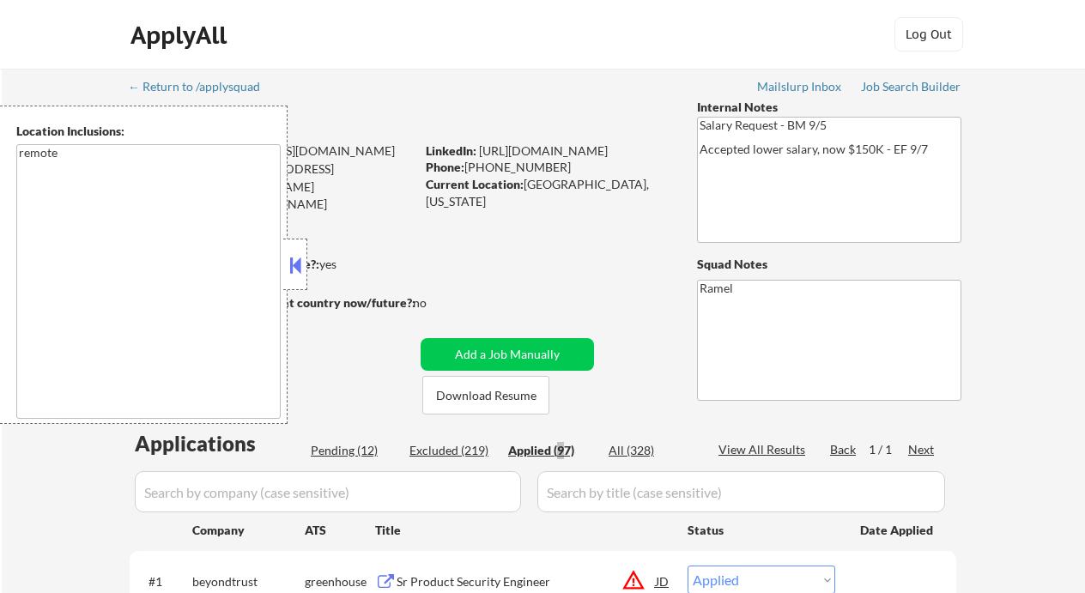
select select ""applied""
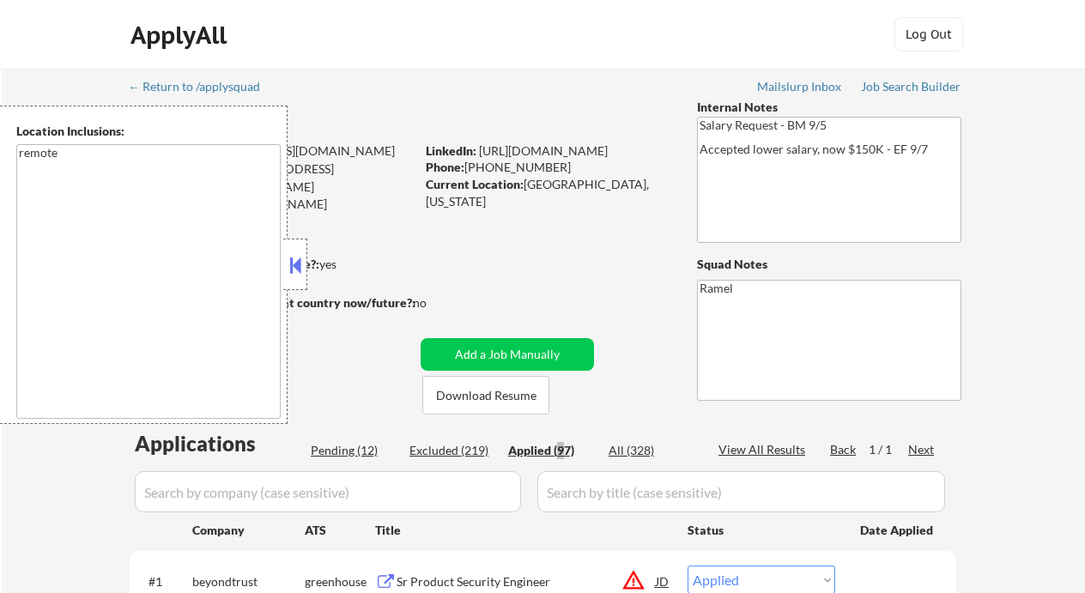
select select ""applied""
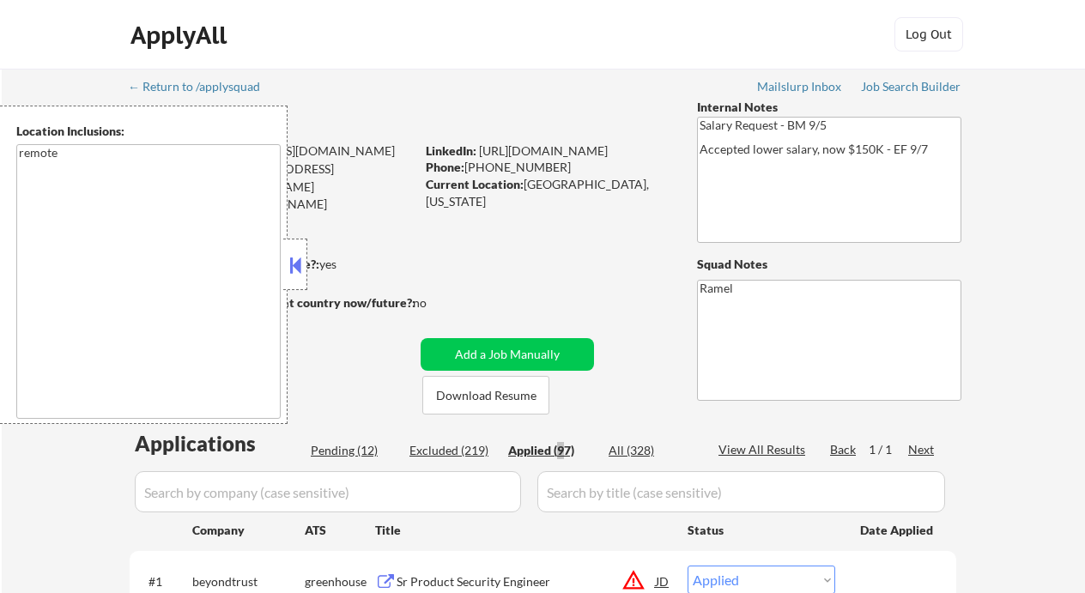
select select ""applied""
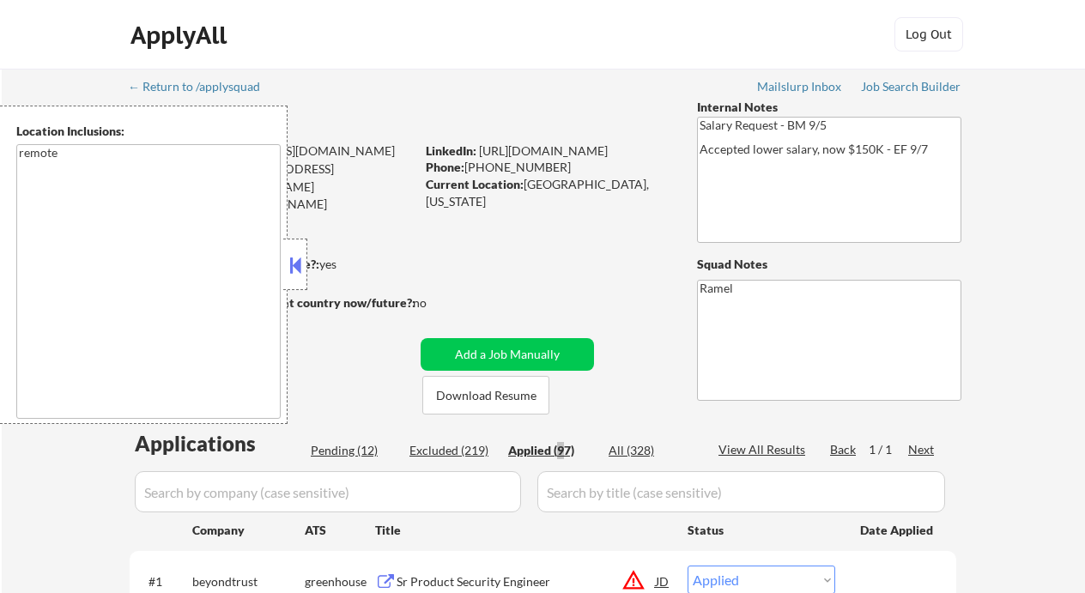
select select ""applied""
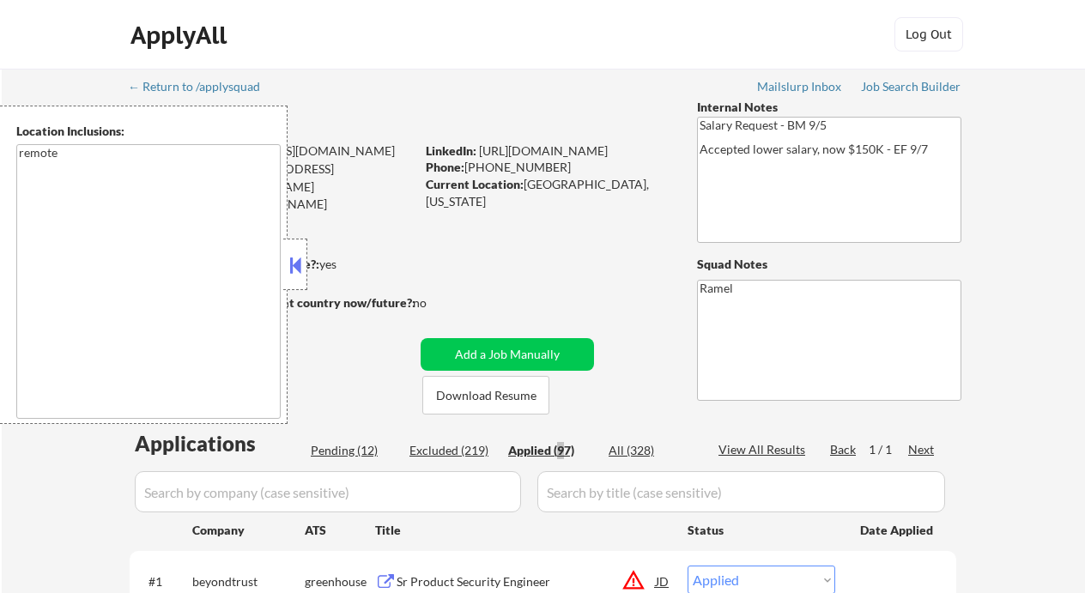
select select ""applied""
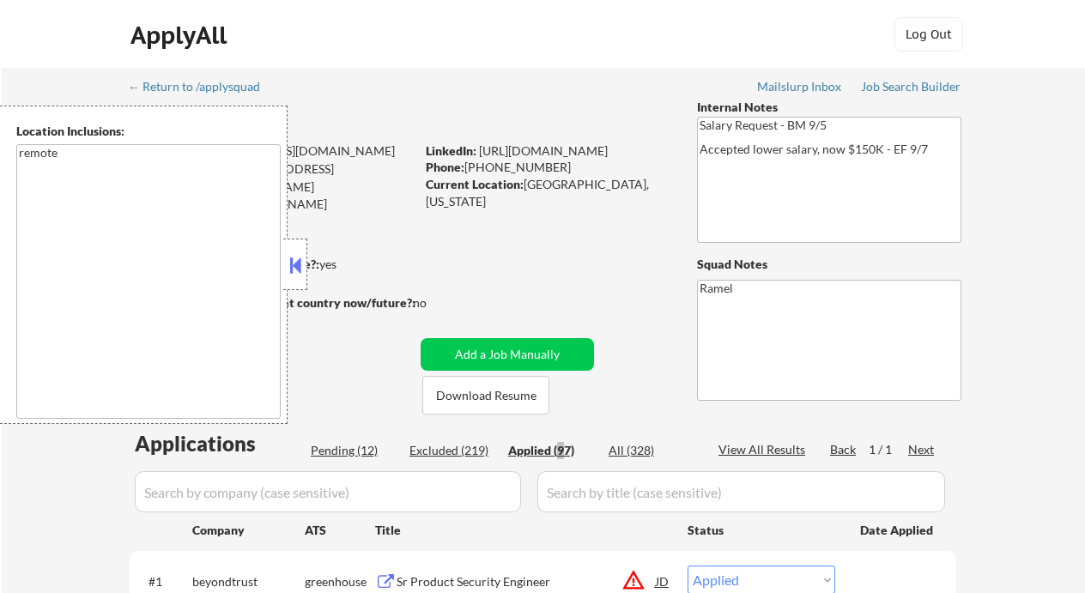
select select ""applied""
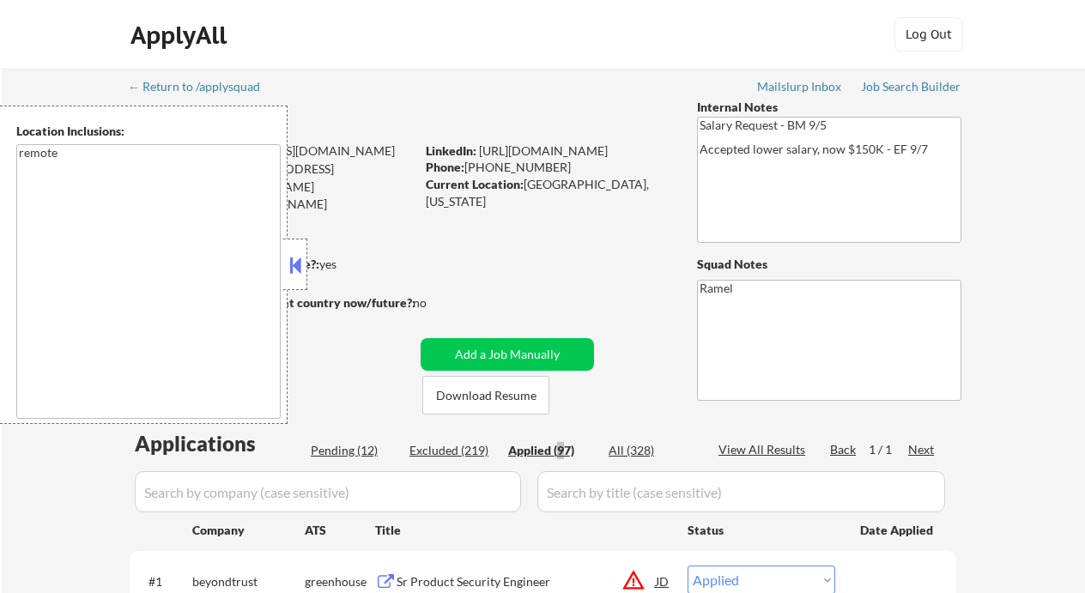
select select ""applied""
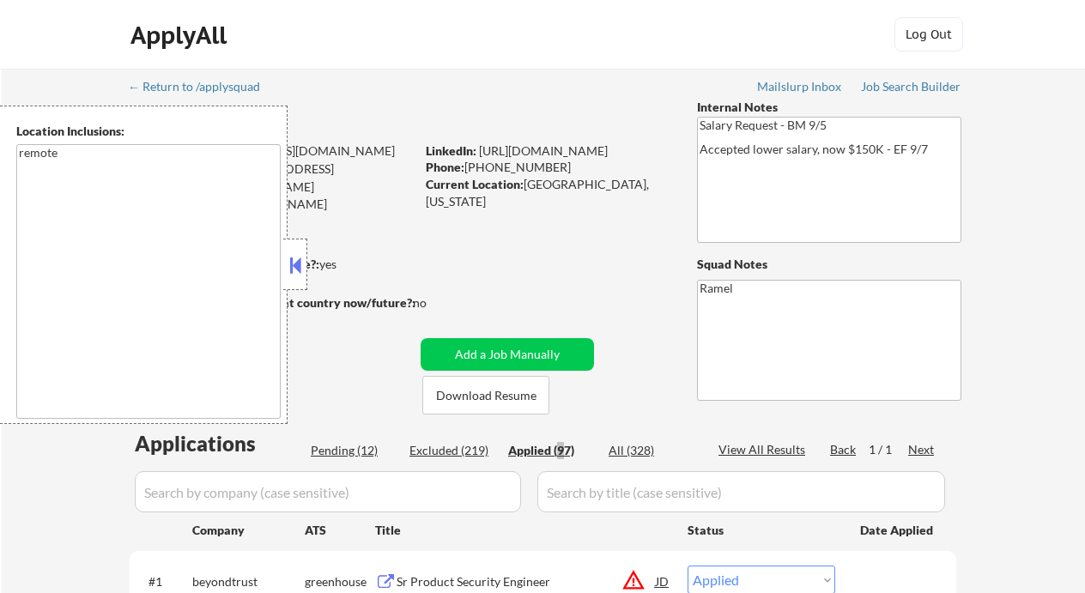
select select ""applied""
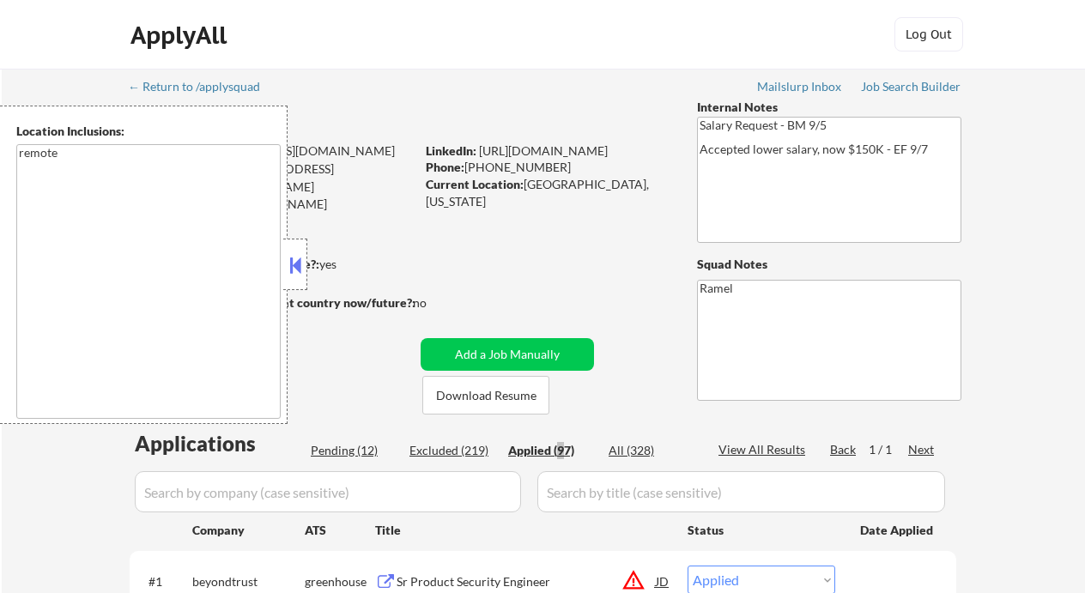
select select ""applied""
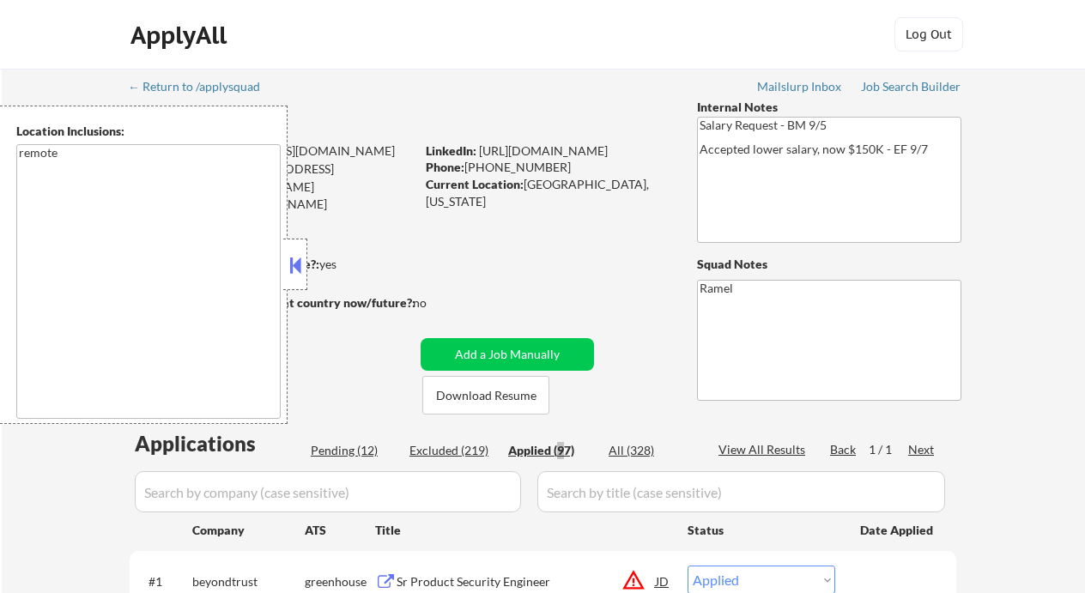
select select ""applied""
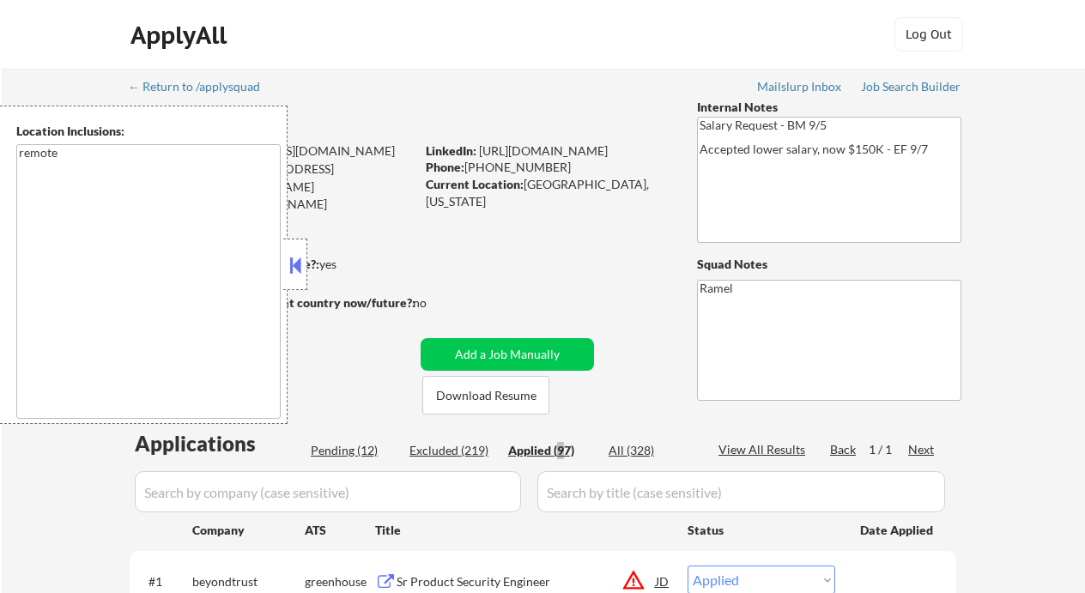
select select ""applied""
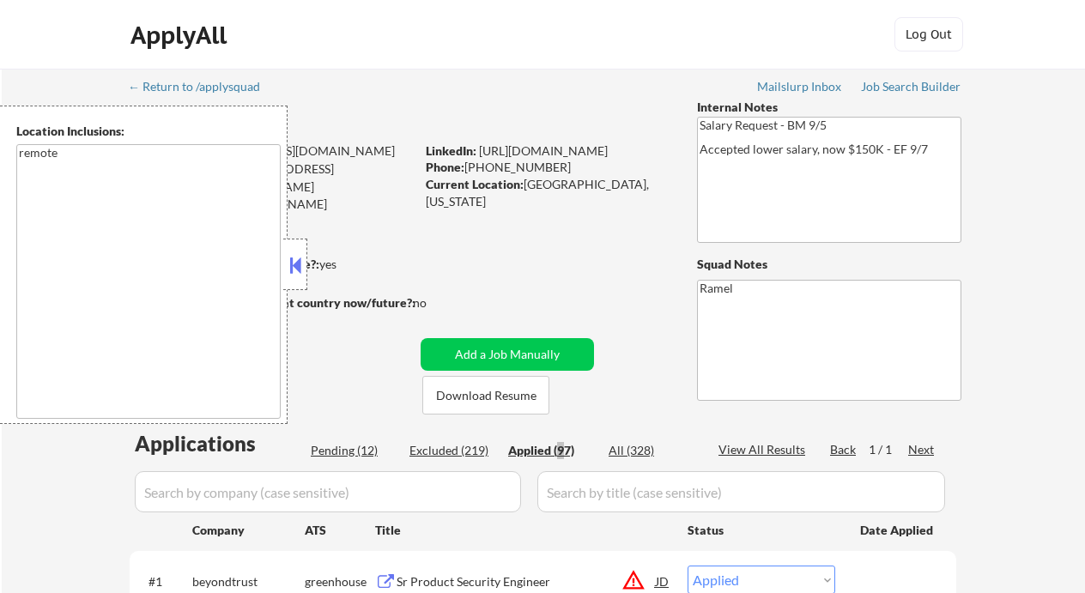
select select ""applied""
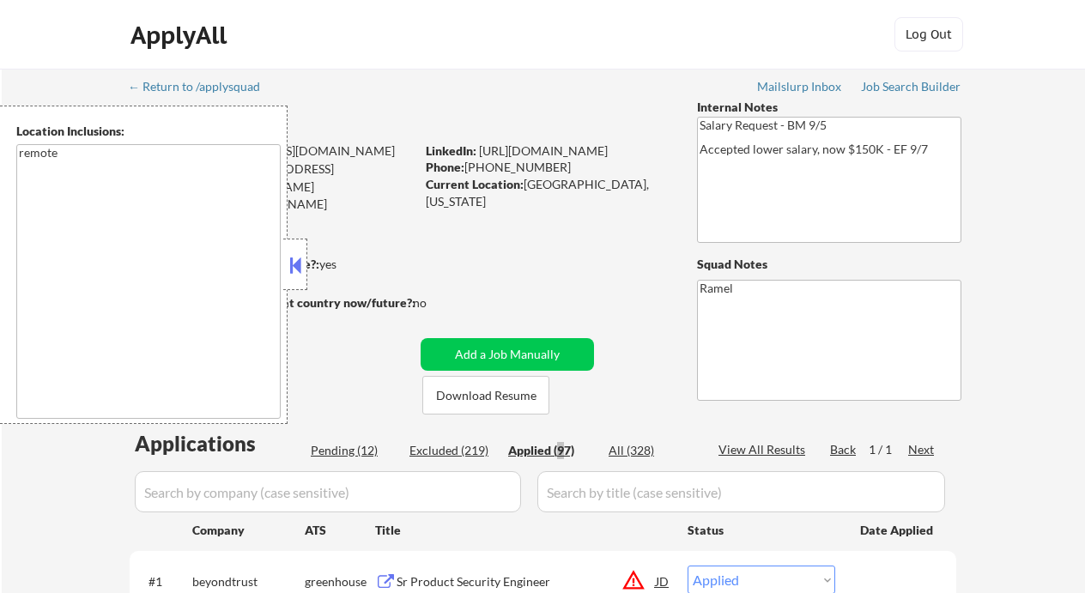
select select ""applied""
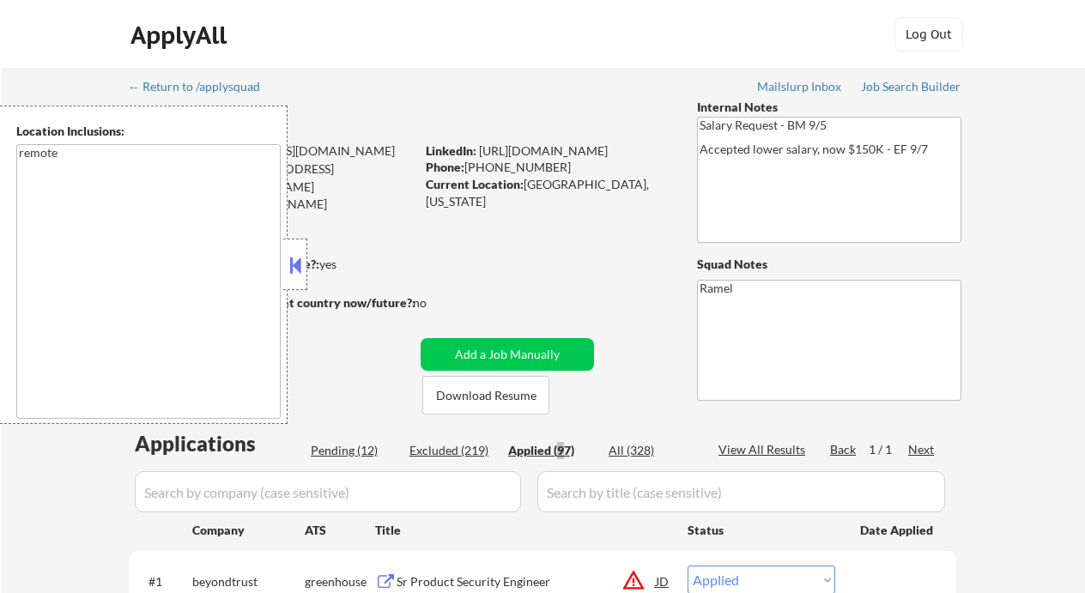
select select ""applied""
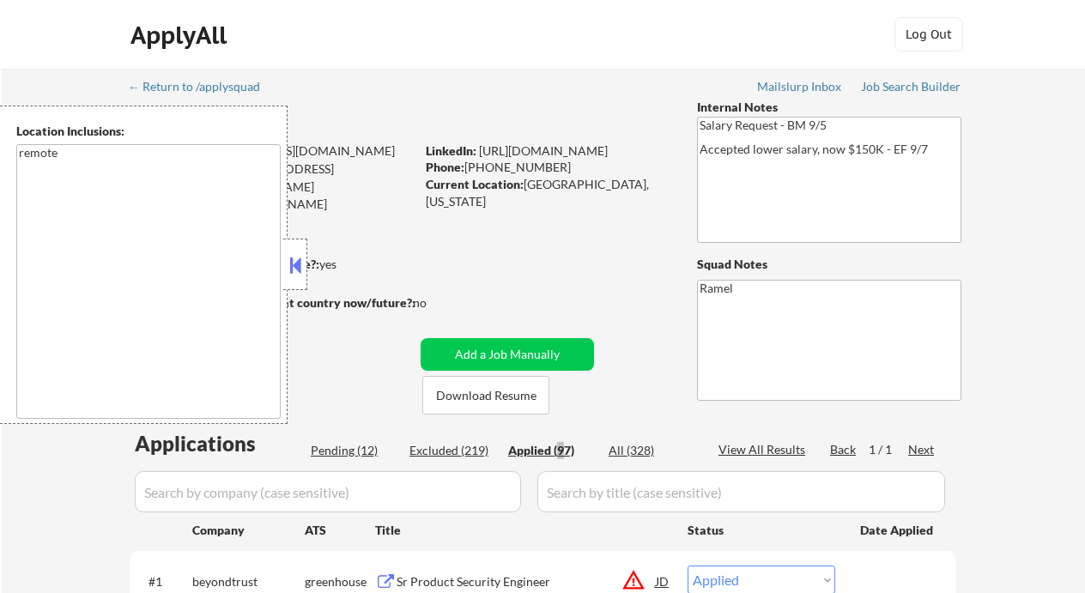
select select ""applied""
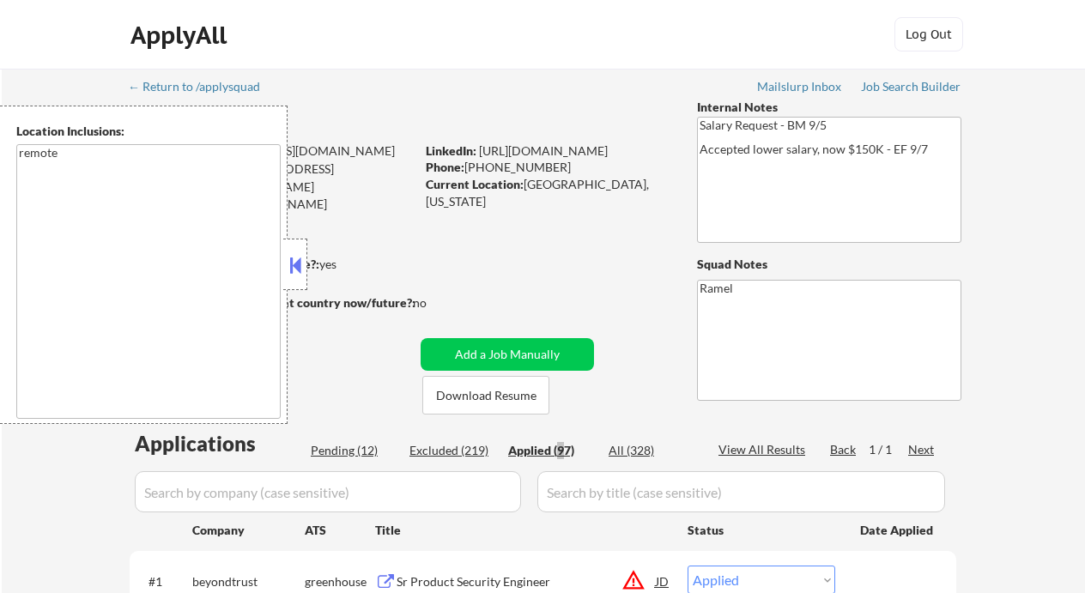
select select ""applied""
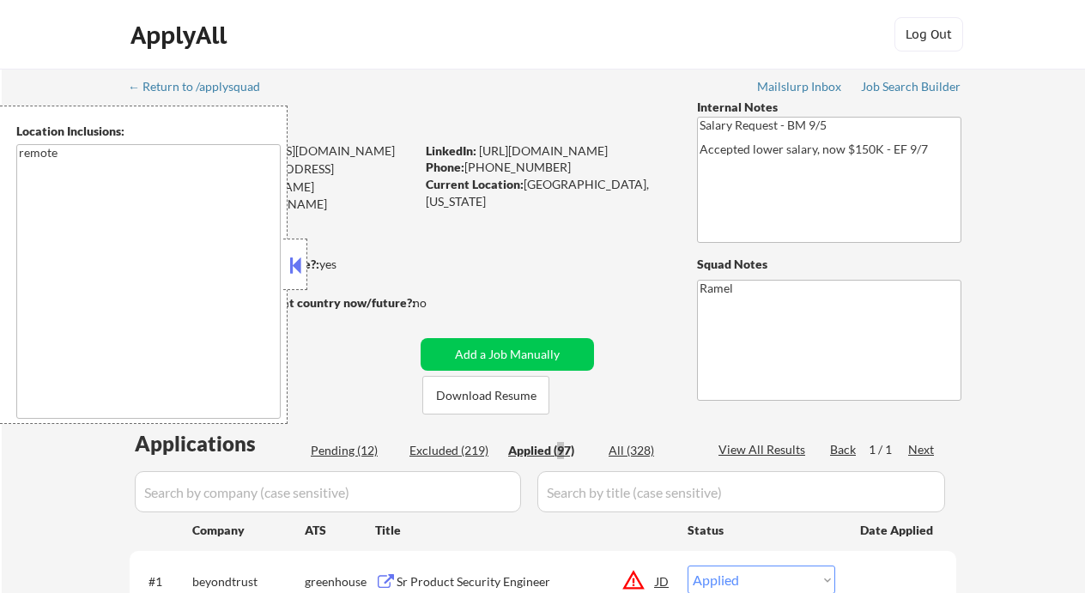
select select ""applied""
click at [557, 449] on div "Applied (97)" at bounding box center [551, 450] width 86 height 17
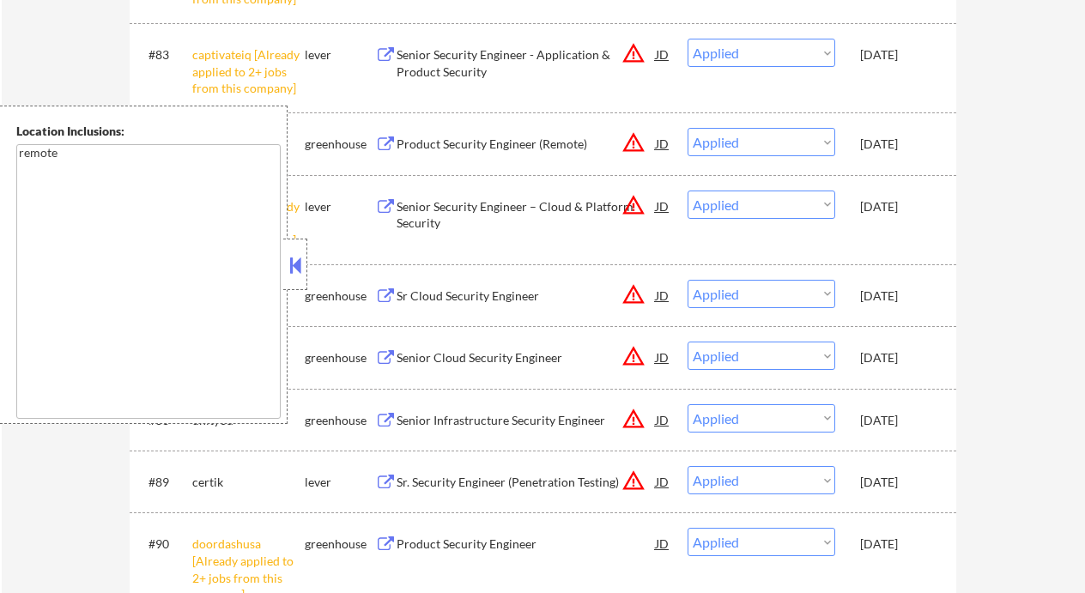
click at [295, 268] on button at bounding box center [295, 265] width 19 height 26
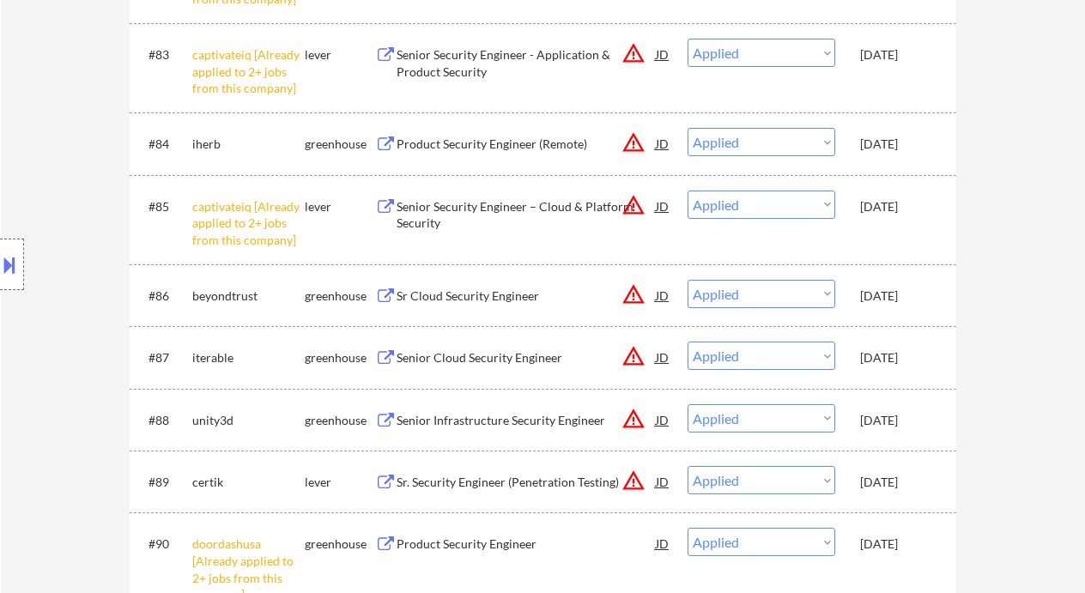
select select ""applied""
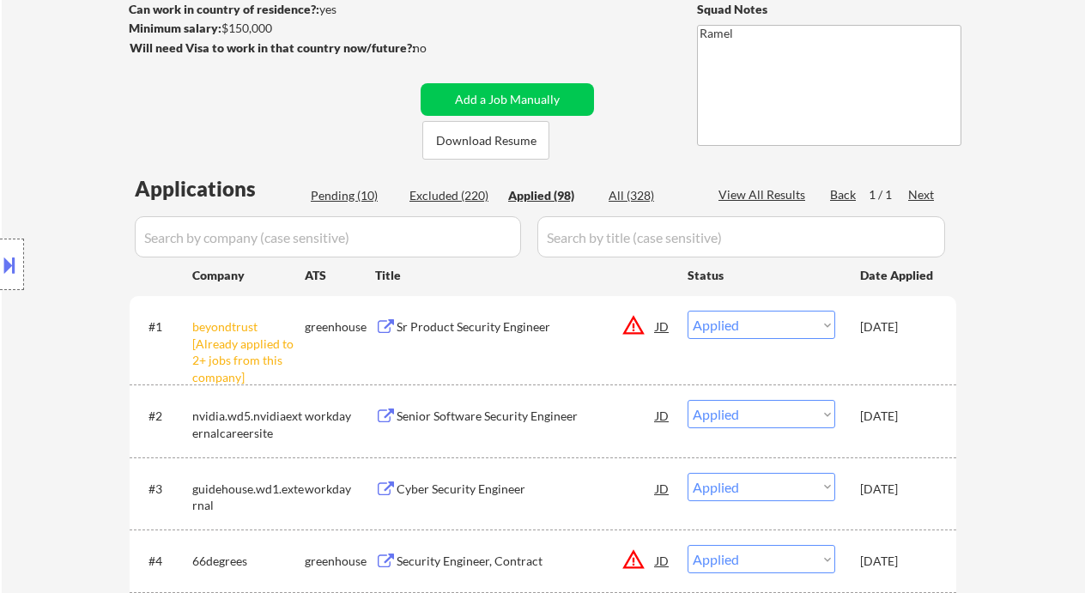
scroll to position [26, 0]
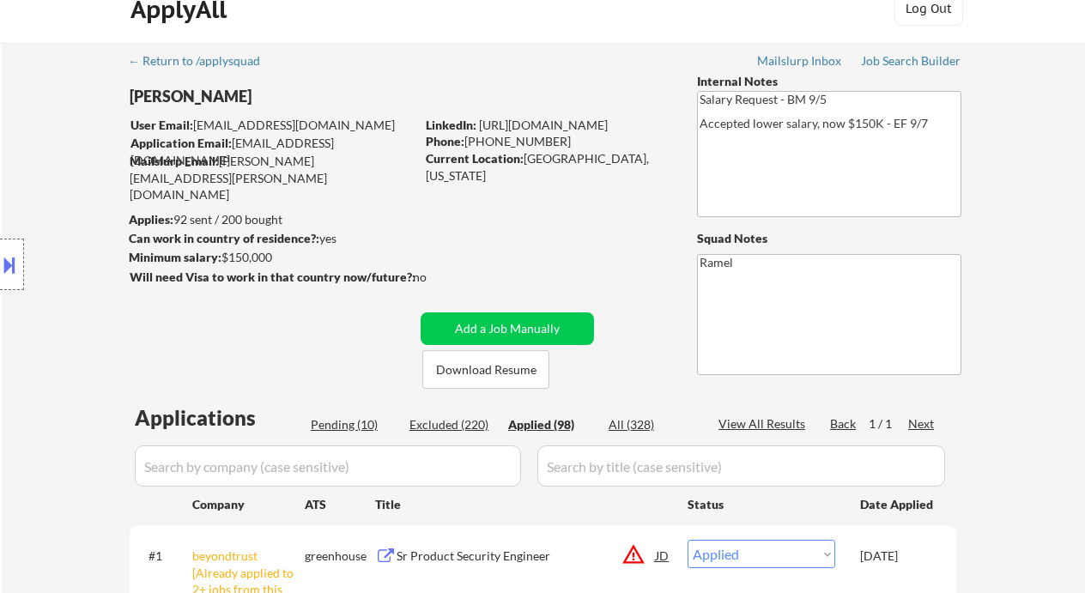
select select ""applied""
drag, startPoint x: 561, startPoint y: 139, endPoint x: 465, endPoint y: 139, distance: 96.1
click at [465, 139] on div "Phone: (405) 887-9461" at bounding box center [547, 141] width 243 height 17
copy div "(405) 887-9461"
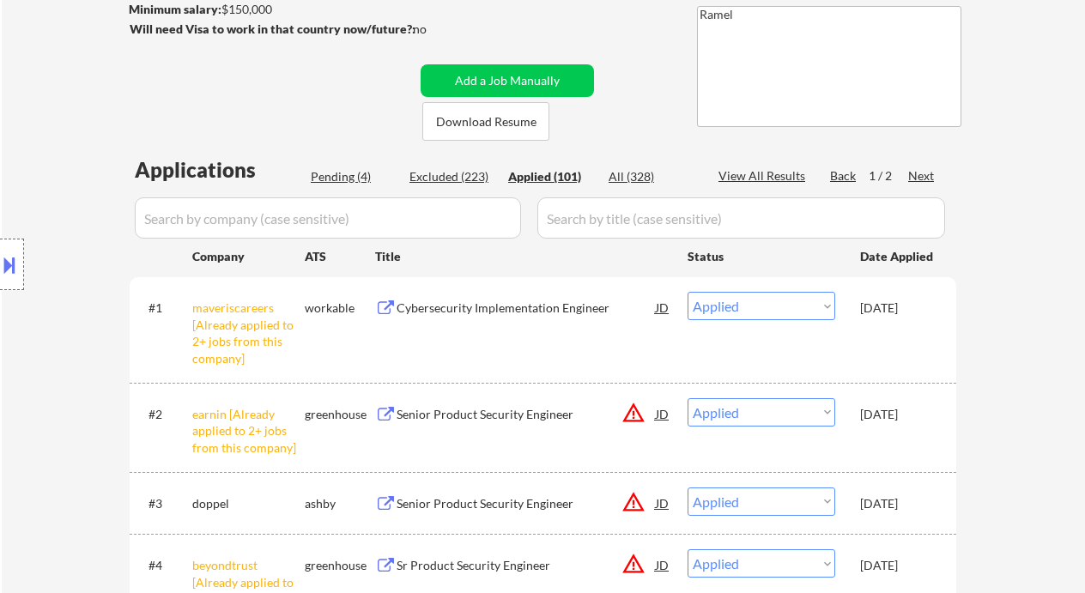
scroll to position [369, 0]
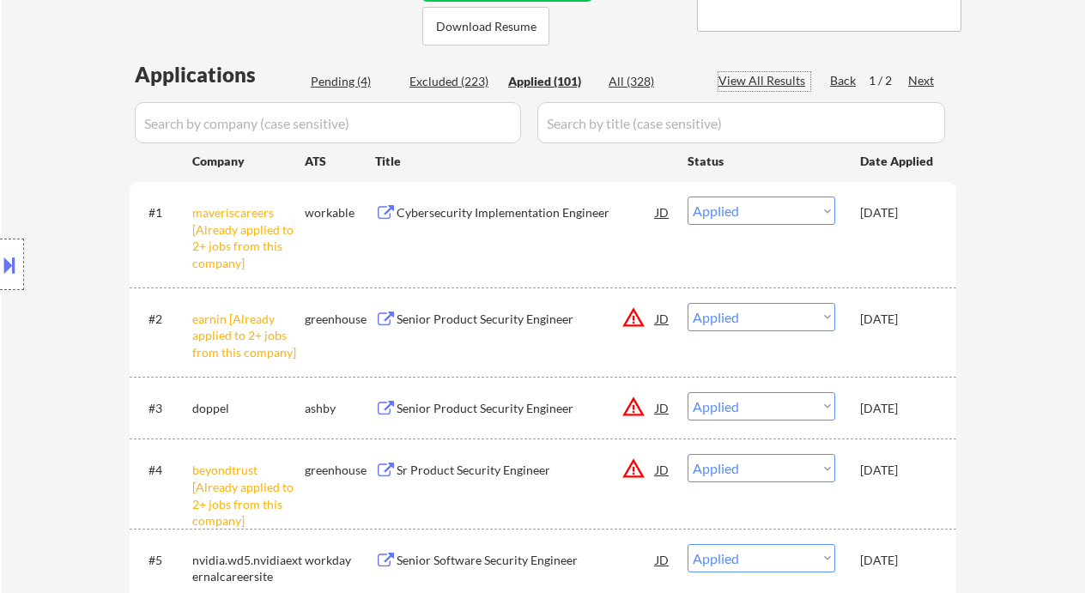
click at [749, 78] on div "View All Results" at bounding box center [764, 80] width 92 height 17
select select ""applied""
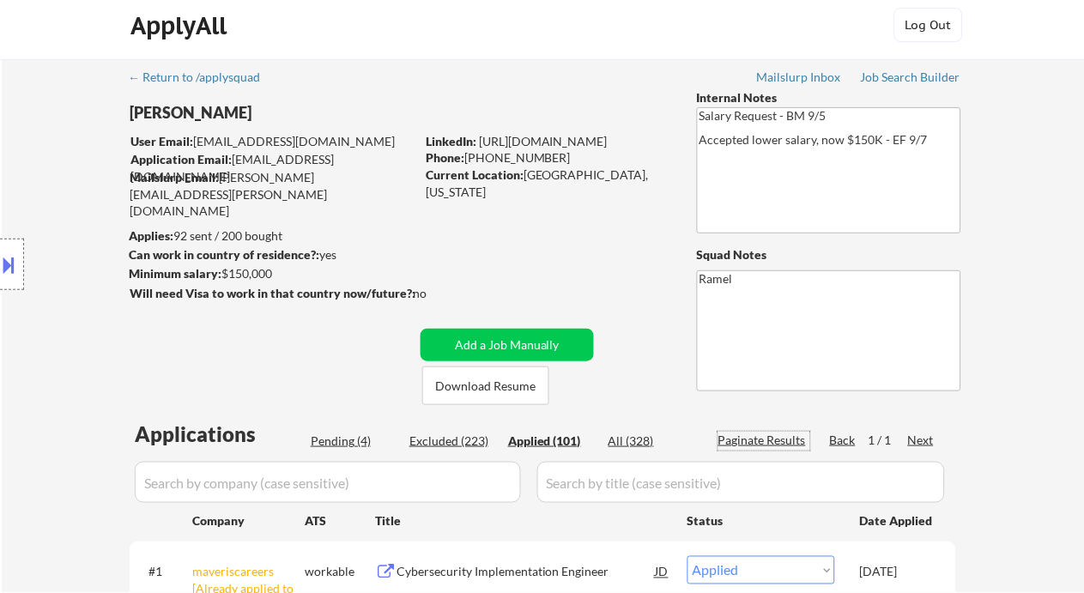
scroll to position [0, 0]
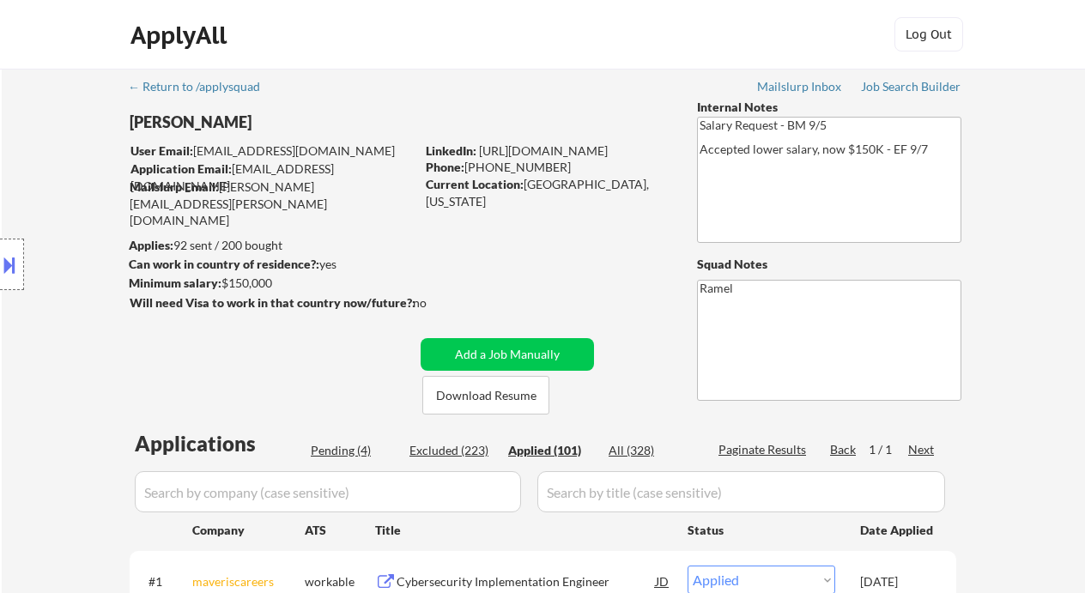
select select ""applied""
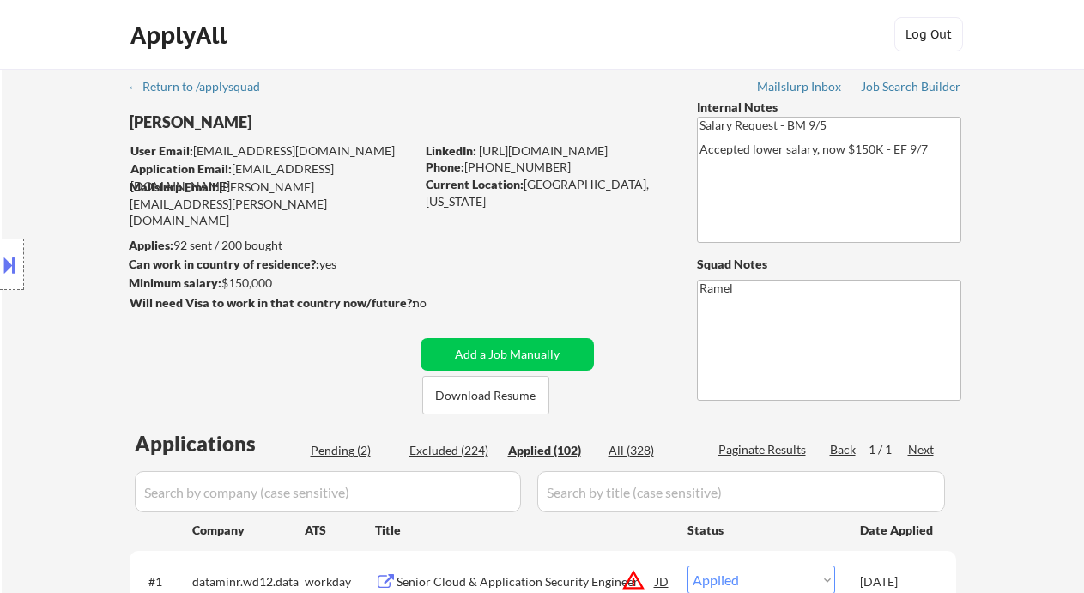
drag, startPoint x: 552, startPoint y: 166, endPoint x: 467, endPoint y: 174, distance: 85.3
click at [467, 174] on div "Phone: (405) 887-9461" at bounding box center [547, 167] width 243 height 17
copy div "(405) 887-9461"
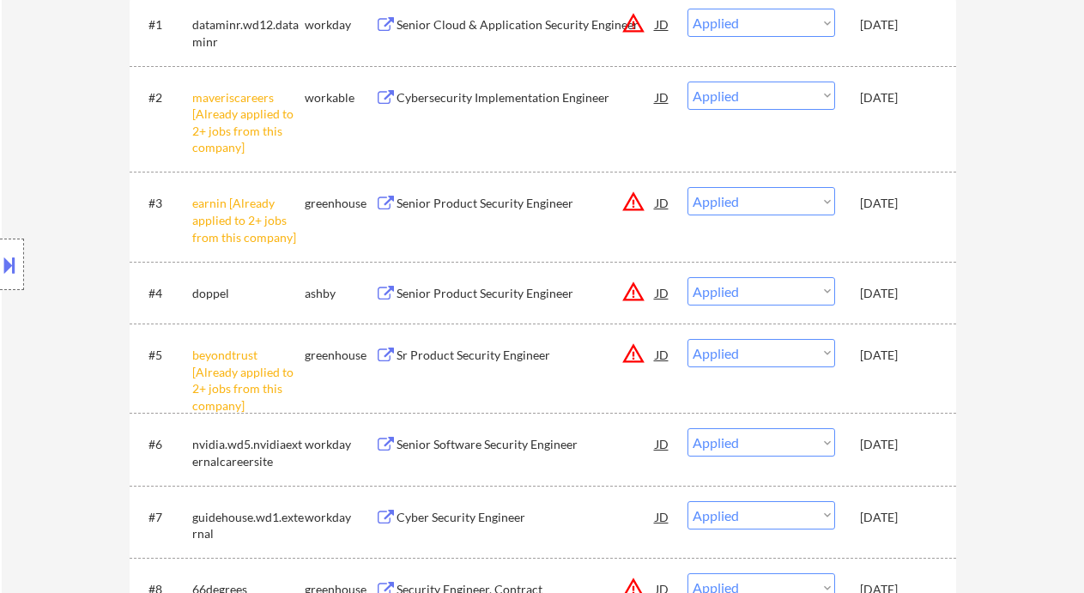
scroll to position [572, 0]
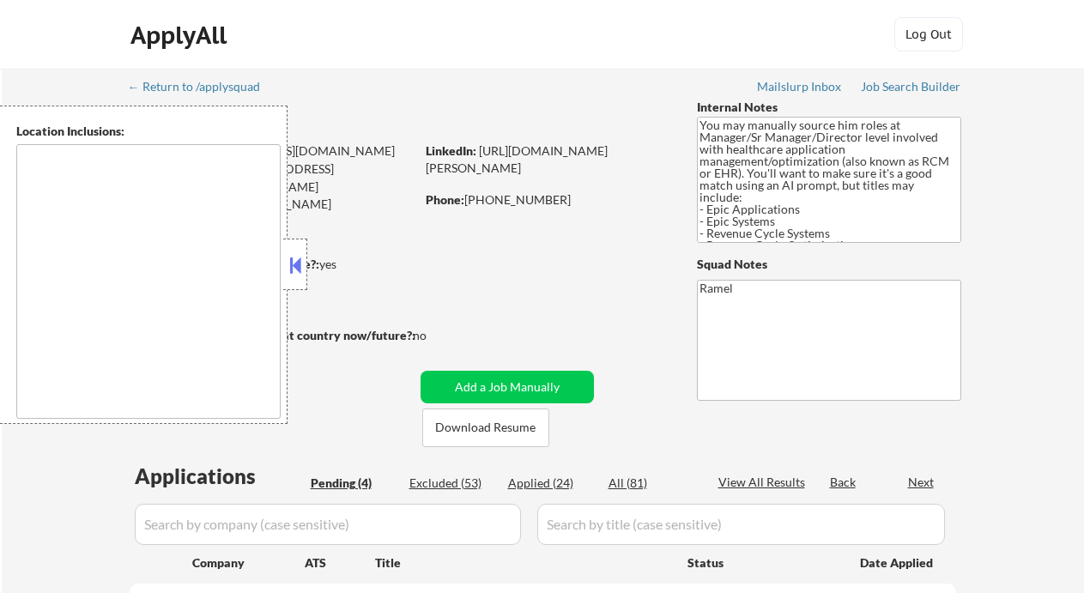
select select ""pending""
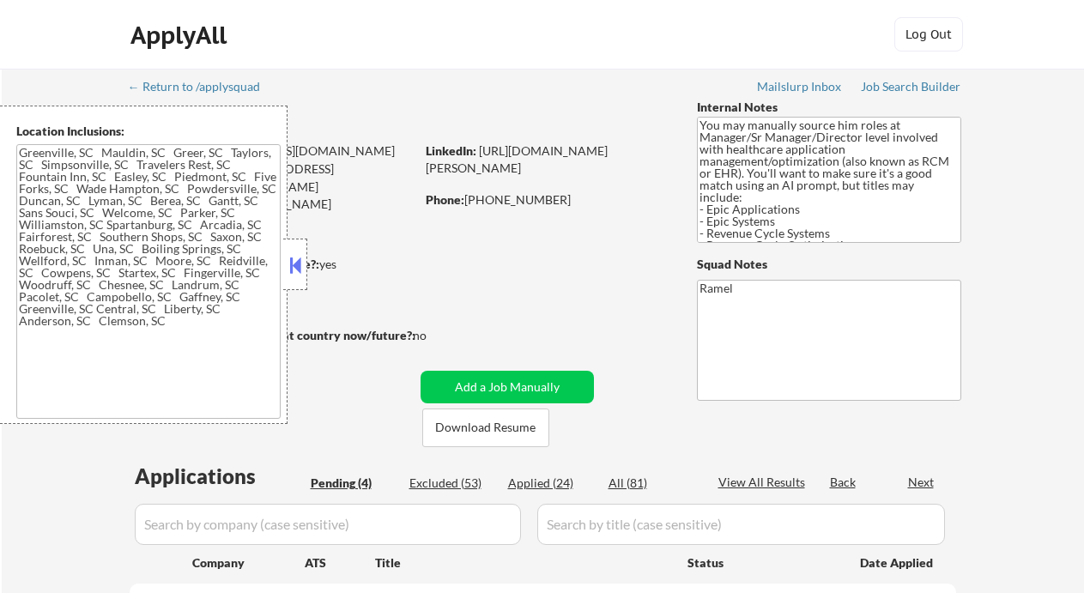
type textarea "Greenville, SC Mauldin, SC Greer, SC Taylors, SC Simpsonville, SC Travelers Res…"
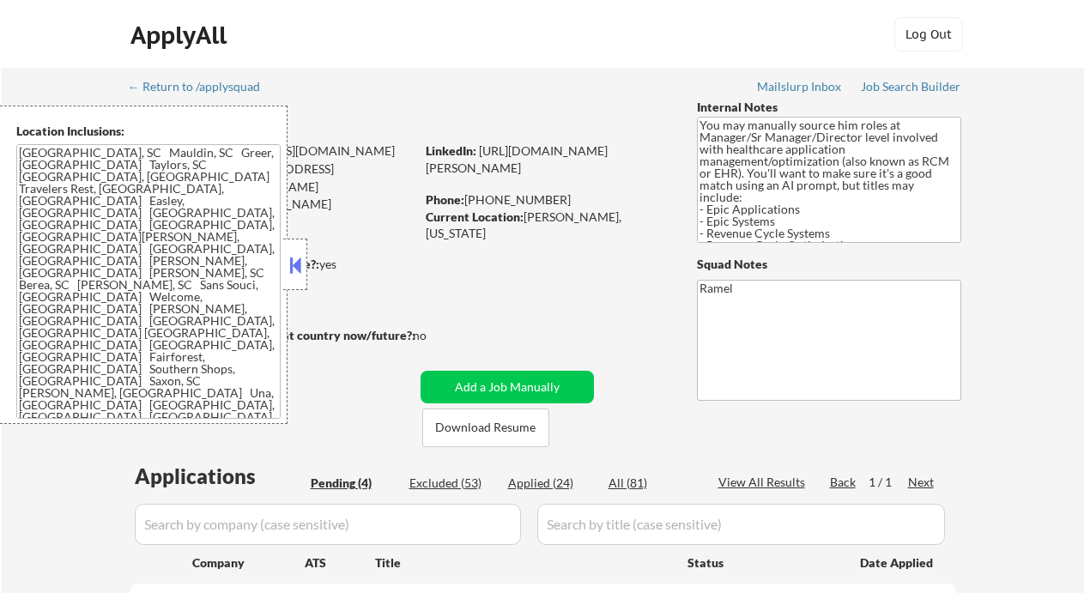
click at [293, 258] on button at bounding box center [295, 265] width 19 height 26
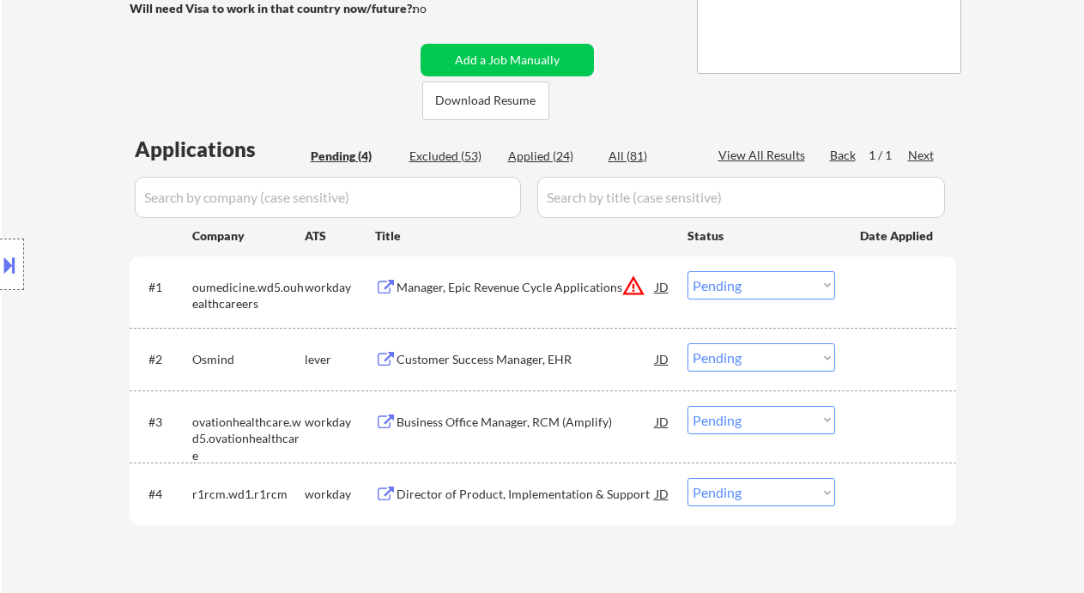
scroll to position [343, 0]
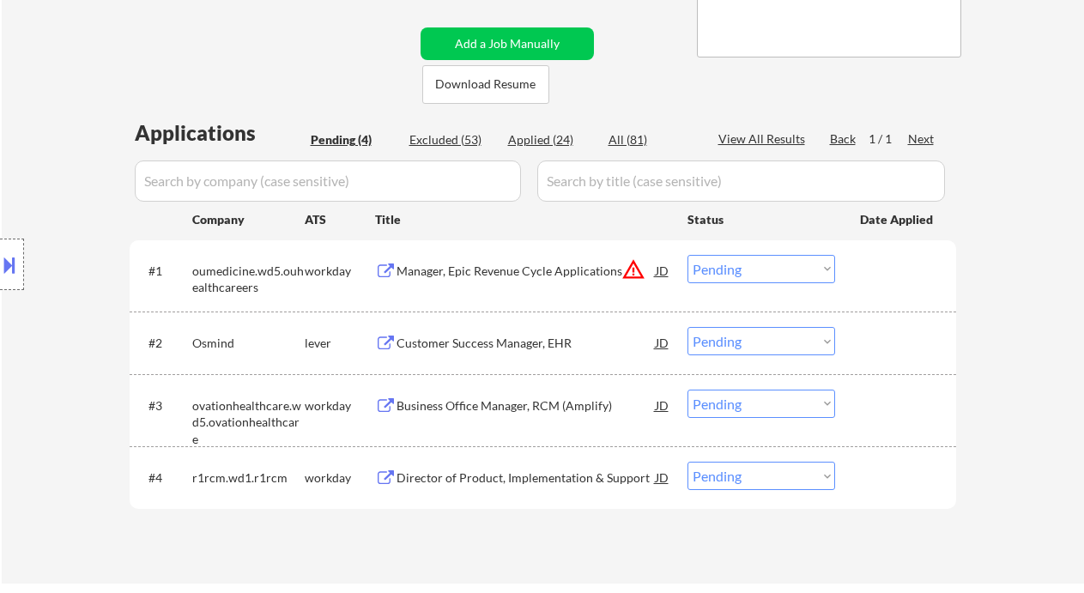
click at [26, 212] on div "Location Inclusions: Greenville, SC Mauldin, SC Greer, SC Taylors, SC Simpsonvi…" at bounding box center [153, 265] width 307 height 318
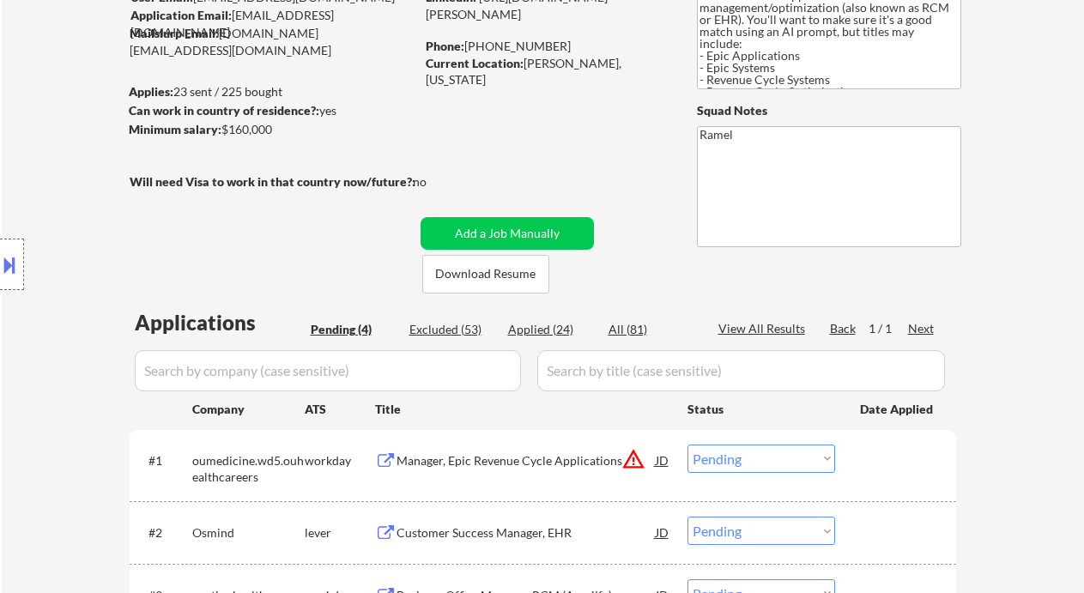
scroll to position [114, 0]
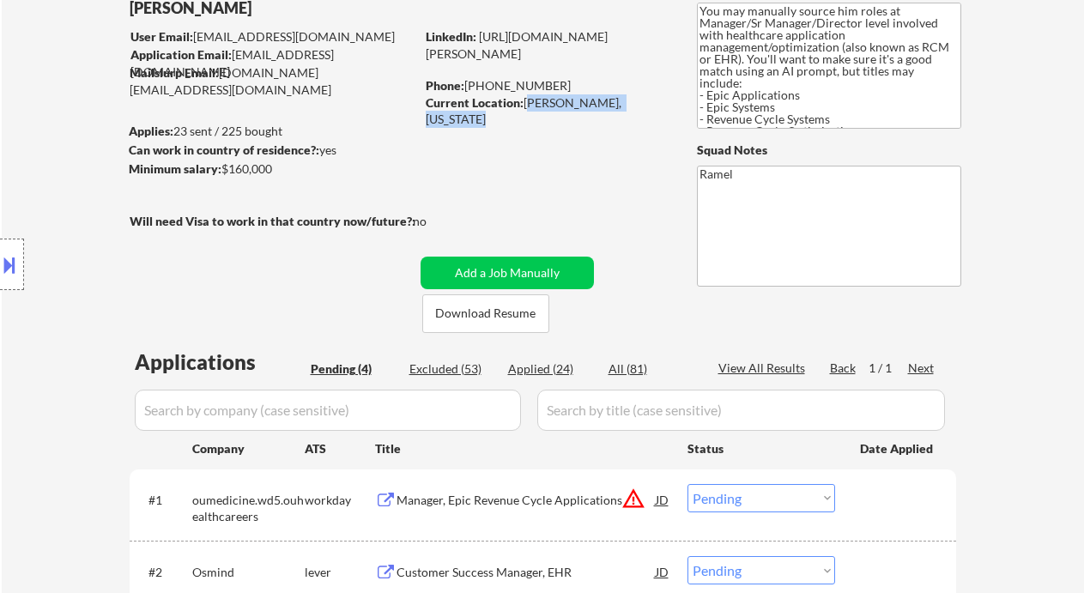
drag, startPoint x: 528, startPoint y: 102, endPoint x: 659, endPoint y: 105, distance: 131.3
click at [659, 105] on div "Current Location: Woodruff, South Carolina" at bounding box center [547, 110] width 243 height 33
copy div "Woodruff, South Carolina"
click at [9, 267] on button at bounding box center [9, 265] width 19 height 28
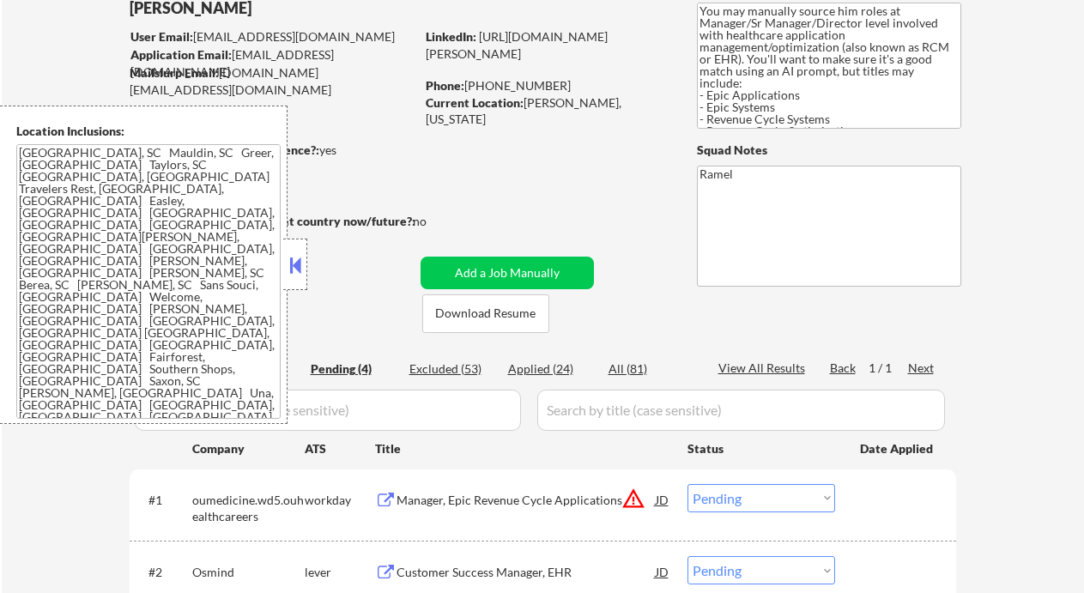
click at [147, 257] on textarea "Greenville, SC Mauldin, SC Greer, SC Taylors, SC Simpsonville, SC Travelers Res…" at bounding box center [148, 281] width 264 height 275
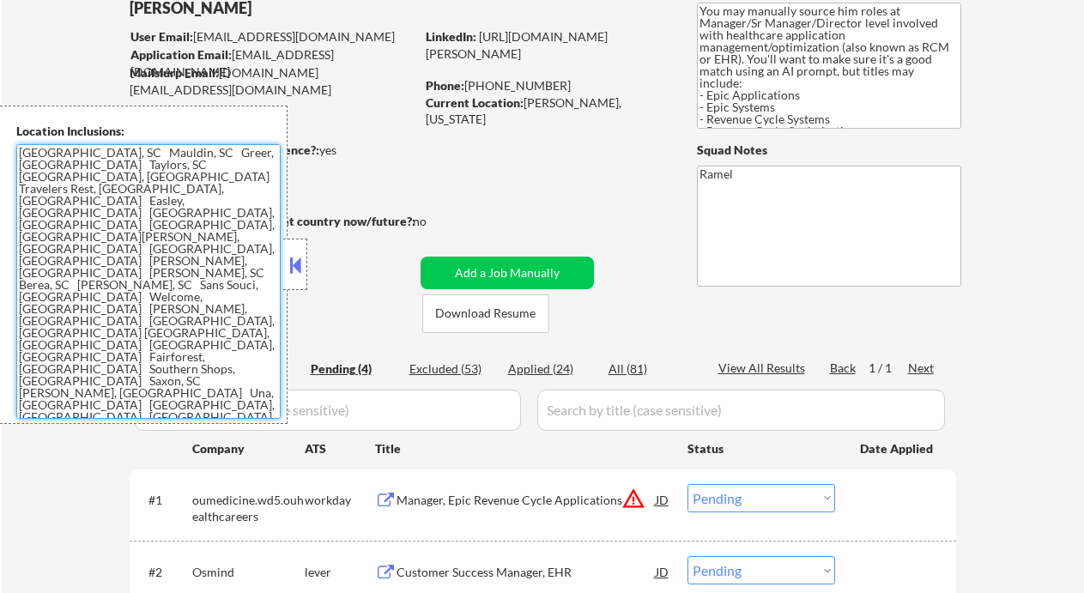
click at [42, 396] on textarea "Greenville, SC Mauldin, SC Greer, SC Taylors, SC Simpsonville, SC Travelers Res…" at bounding box center [148, 281] width 264 height 275
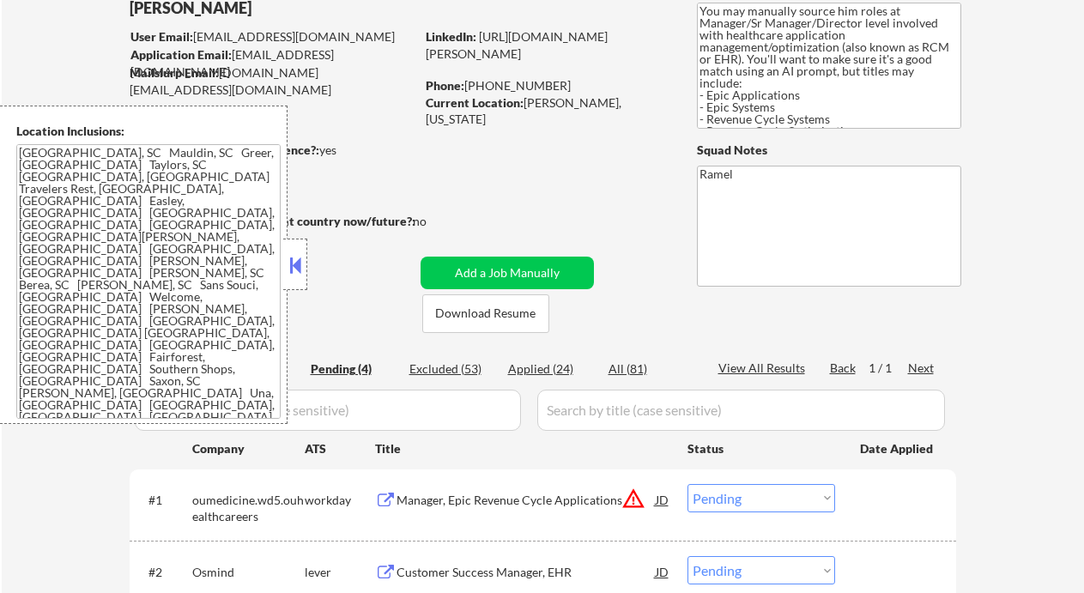
drag, startPoint x: 23, startPoint y: 486, endPoint x: 35, endPoint y: 474, distance: 17.0
click at [23, 487] on div "← Return to /applysquad Mailslurp Inbox Job Search Builder Nicholas Page User E…" at bounding box center [543, 384] width 1082 height 858
click at [22, 461] on div "← Return to /applysquad Mailslurp Inbox Job Search Builder Nicholas Page User E…" at bounding box center [543, 384] width 1082 height 858
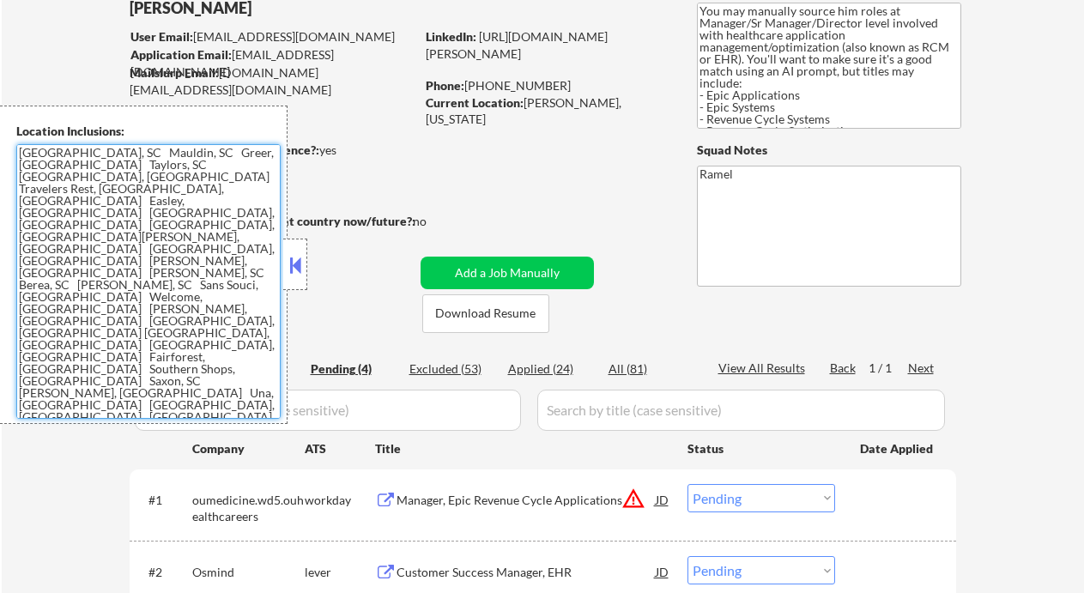
click at [276, 263] on textarea "Greenville, SC Mauldin, SC Greer, SC Taylors, SC Simpsonville, SC Travelers Res…" at bounding box center [148, 281] width 264 height 275
click at [286, 271] on button at bounding box center [295, 265] width 19 height 26
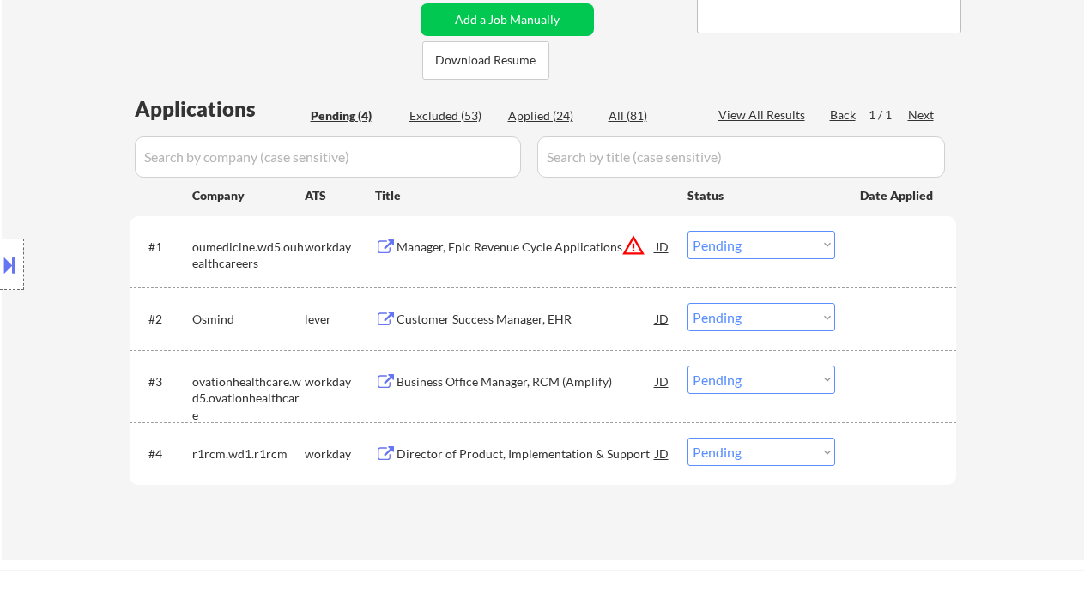
scroll to position [457, 0]
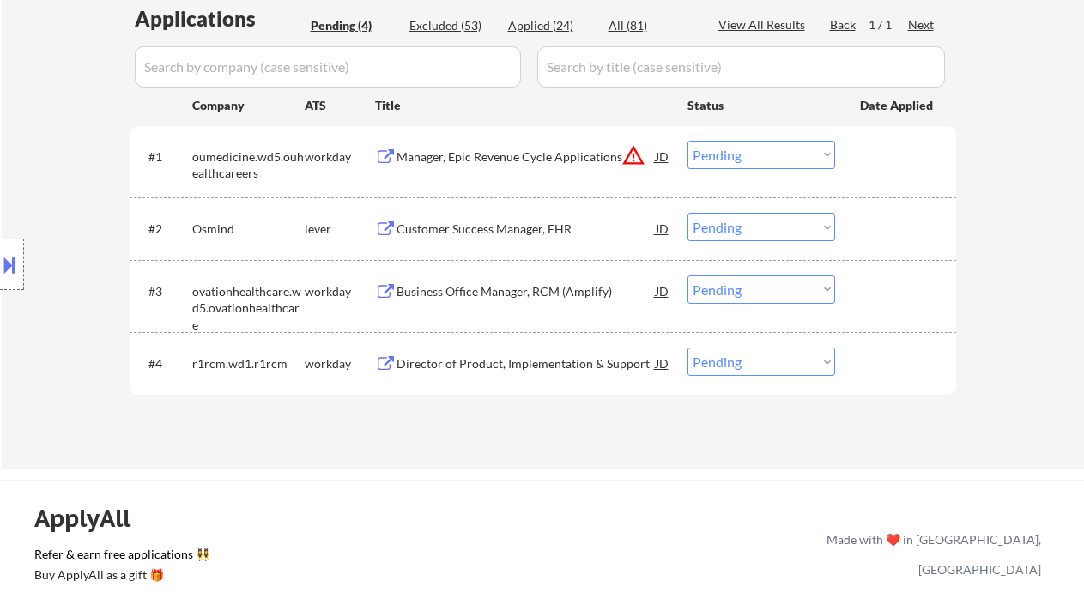
click at [470, 361] on div "Director of Product, Implementation & Support" at bounding box center [526, 363] width 259 height 17
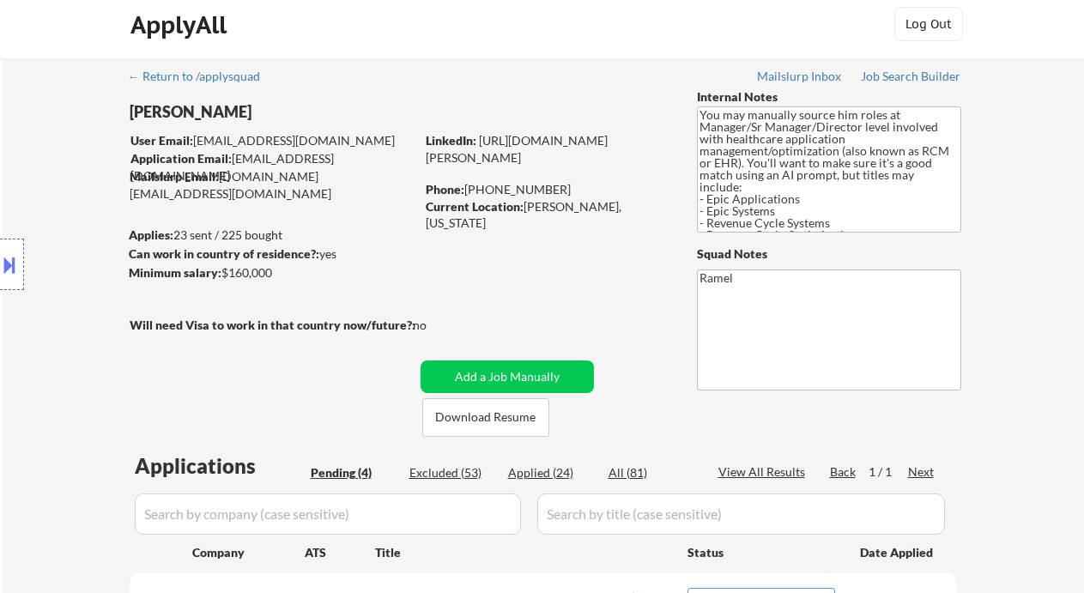
scroll to position [0, 0]
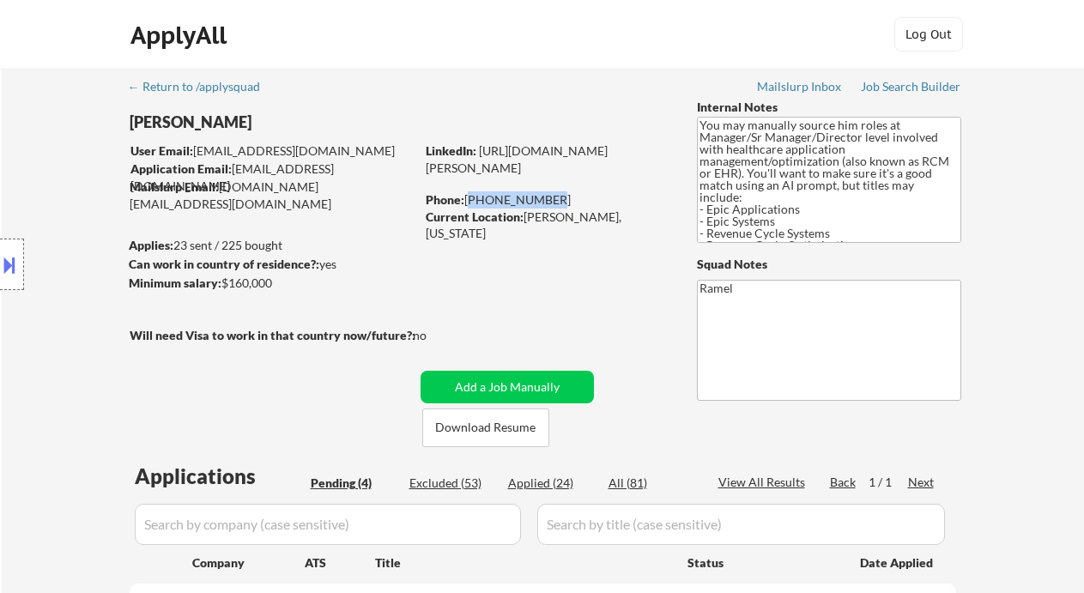
drag, startPoint x: 542, startPoint y: 199, endPoint x: 465, endPoint y: 199, distance: 77.2
click at [465, 199] on div "Phone: 864-706-0990" at bounding box center [547, 199] width 243 height 17
copy div "864-706-0990"
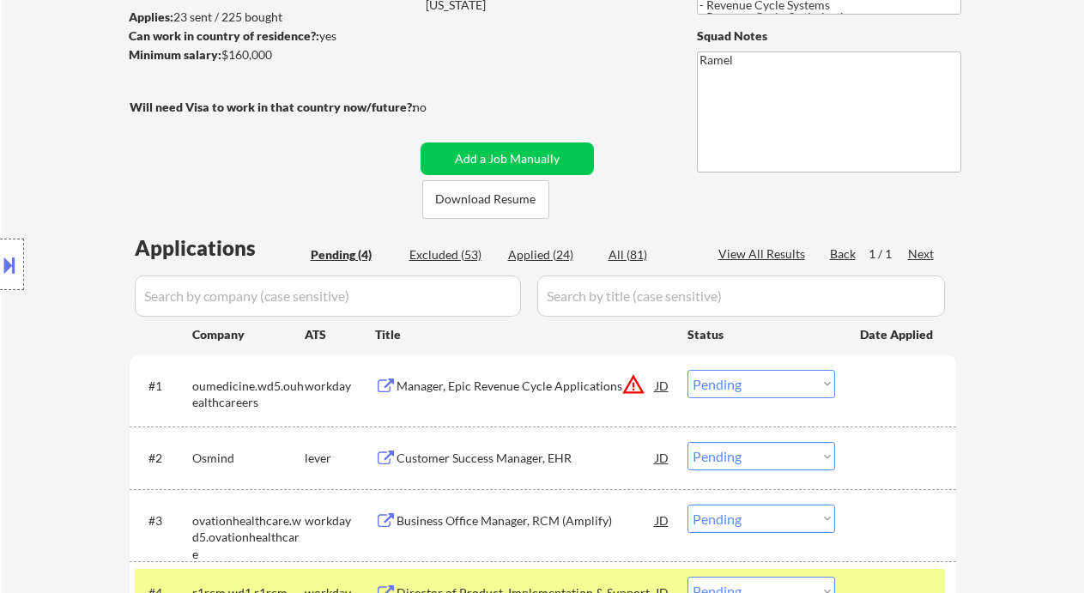
scroll to position [572, 0]
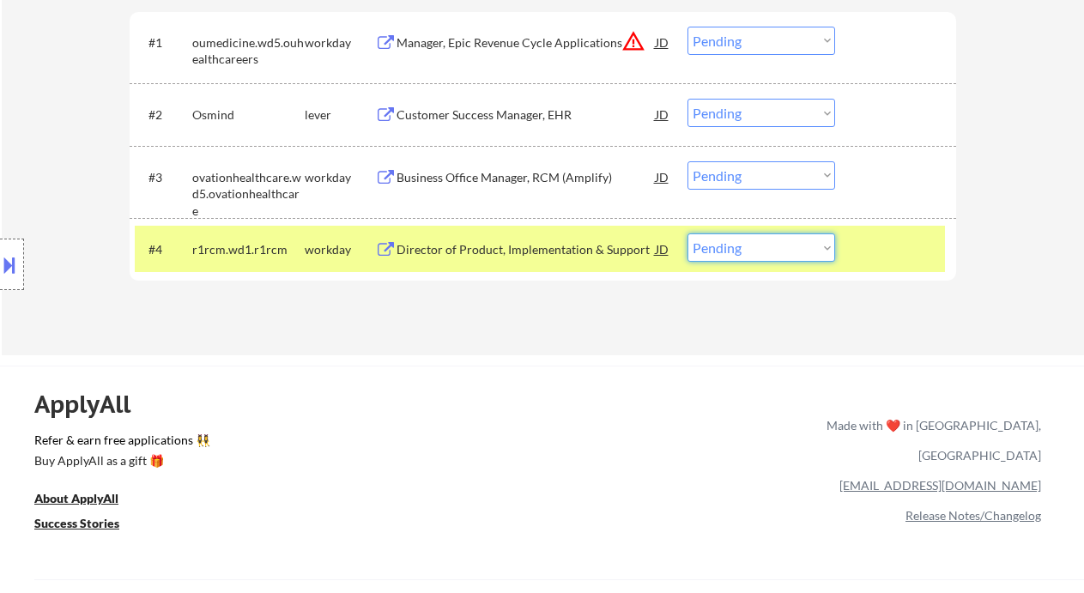
drag, startPoint x: 748, startPoint y: 251, endPoint x: 744, endPoint y: 261, distance: 10.4
click at [748, 251] on select "Choose an option... Pending Applied Excluded (Questions) Excluded (Expired) Exc…" at bounding box center [761, 247] width 148 height 28
select select ""applied""
click at [687, 233] on select "Choose an option... Pending Applied Excluded (Questions) Excluded (Expired) Exc…" at bounding box center [761, 247] width 148 height 28
click at [499, 179] on div "Business Office Manager, RCM (Amplify)" at bounding box center [526, 177] width 259 height 17
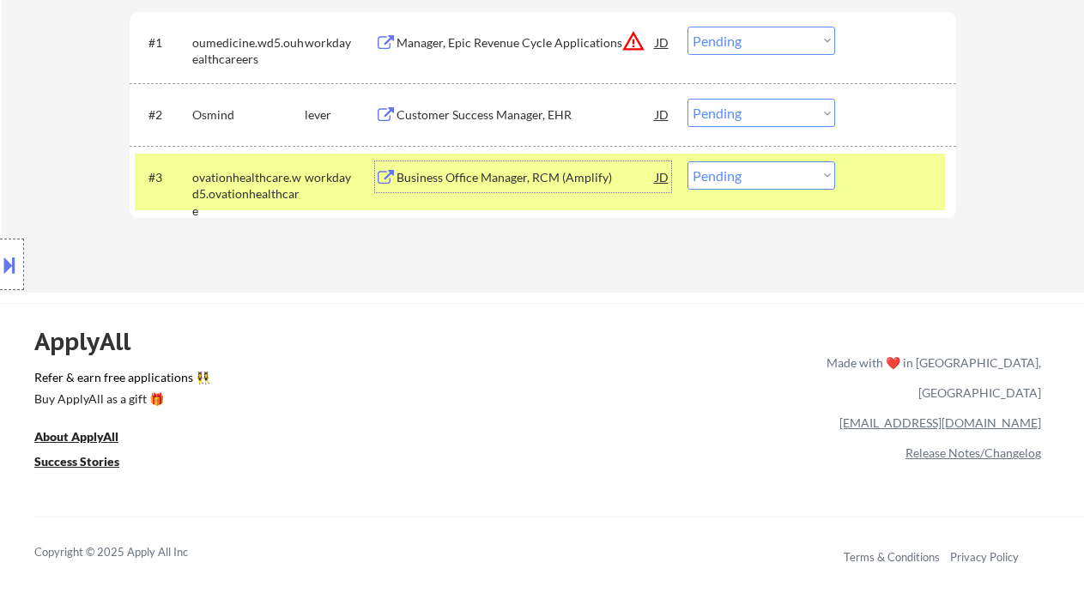
click at [661, 178] on div "JD" at bounding box center [662, 176] width 17 height 31
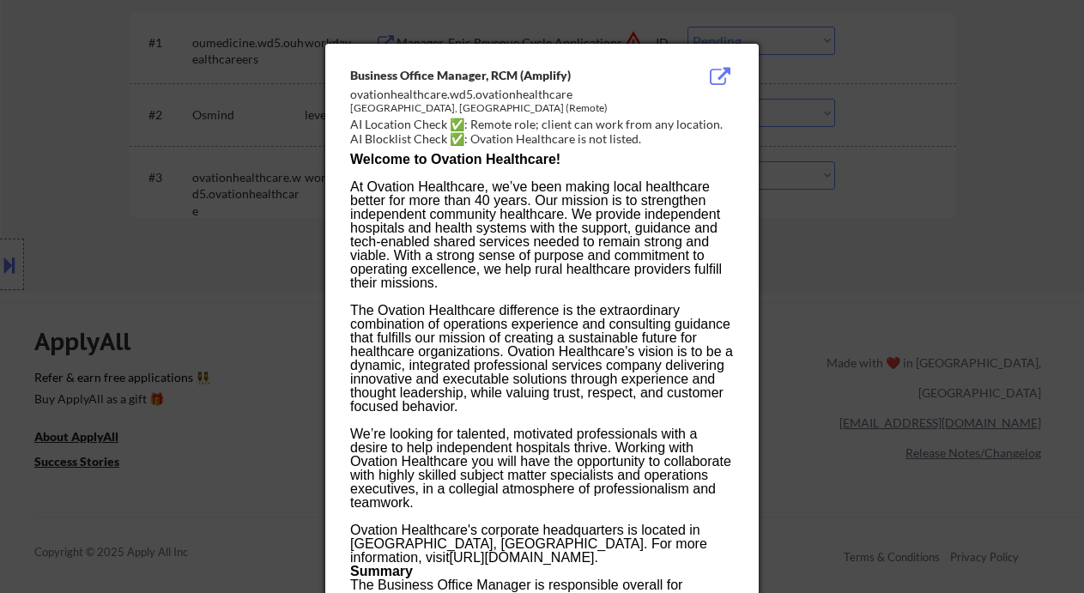
click at [806, 251] on div at bounding box center [542, 296] width 1084 height 593
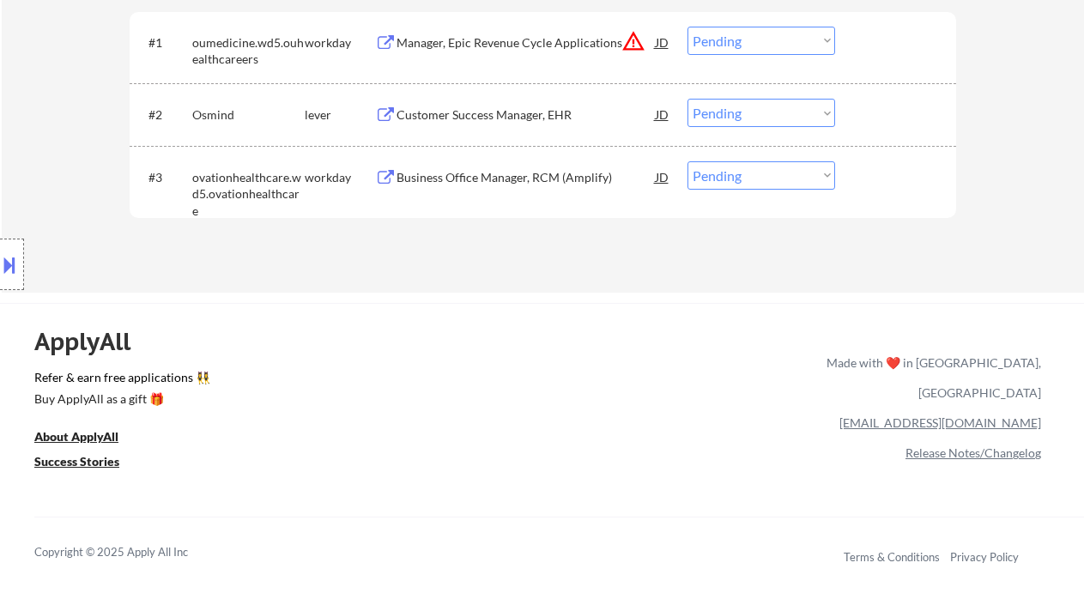
drag, startPoint x: 778, startPoint y: 179, endPoint x: 779, endPoint y: 188, distance: 9.5
click at [778, 179] on select "Choose an option... Pending Applied Excluded (Questions) Excluded (Expired) Exc…" at bounding box center [761, 175] width 148 height 28
select select ""excluded__bad_match_""
click at [687, 161] on select "Choose an option... Pending Applied Excluded (Questions) Excluded (Expired) Exc…" at bounding box center [761, 175] width 148 height 28
click at [487, 112] on div "Customer Success Manager, EHR" at bounding box center [526, 114] width 259 height 17
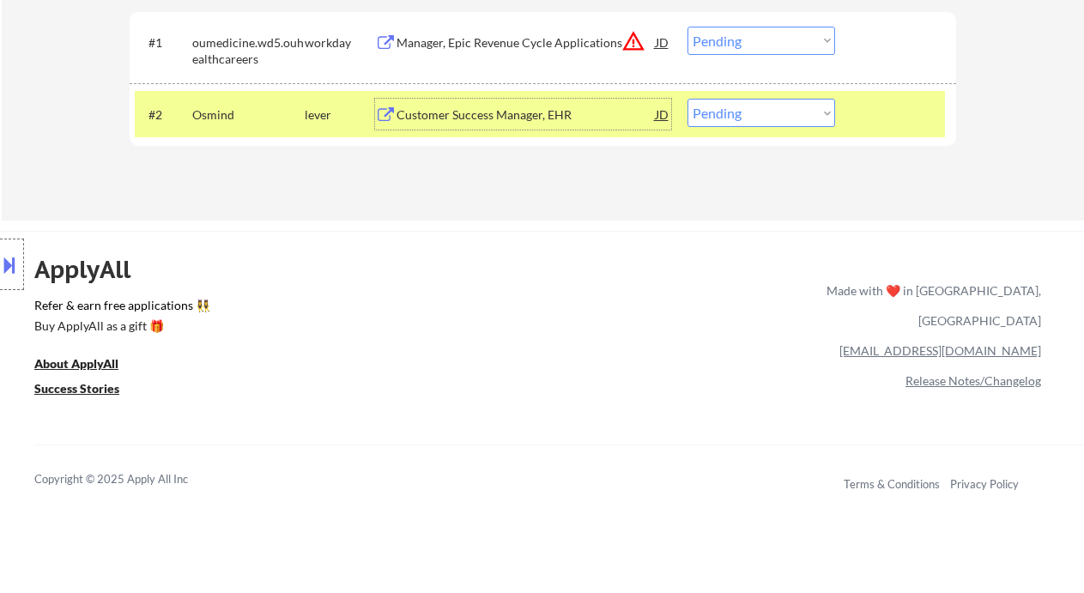
drag, startPoint x: 753, startPoint y: 106, endPoint x: 763, endPoint y: 124, distance: 20.8
click at [754, 106] on select "Choose an option... Pending Applied Excluded (Questions) Excluded (Expired) Exc…" at bounding box center [761, 113] width 148 height 28
select select ""excluded__salary_""
click at [687, 99] on select "Choose an option... Pending Applied Excluded (Questions) Excluded (Expired) Exc…" at bounding box center [761, 113] width 148 height 28
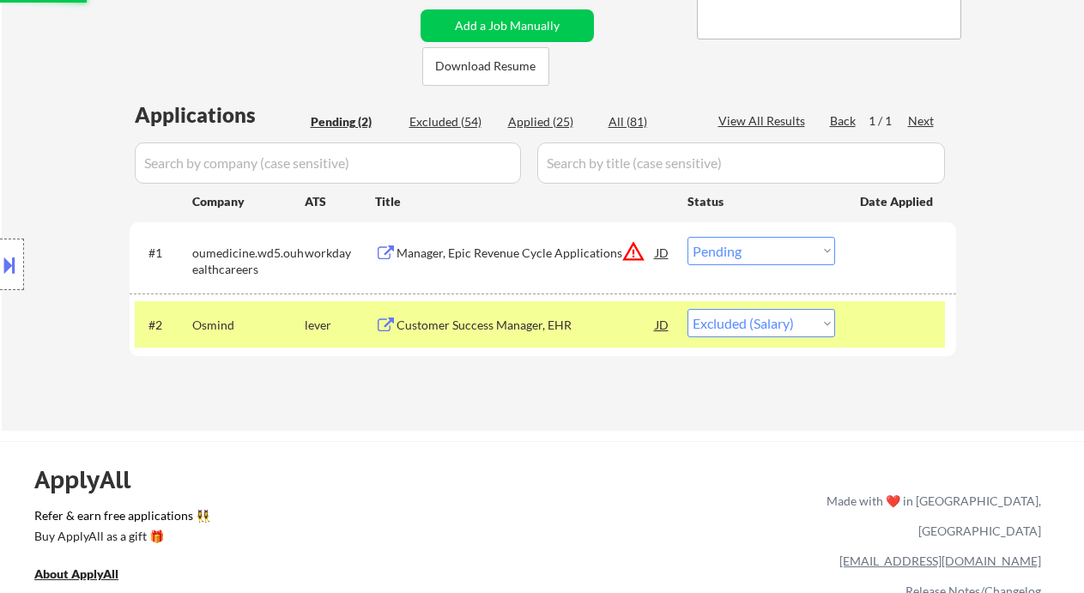
scroll to position [343, 0]
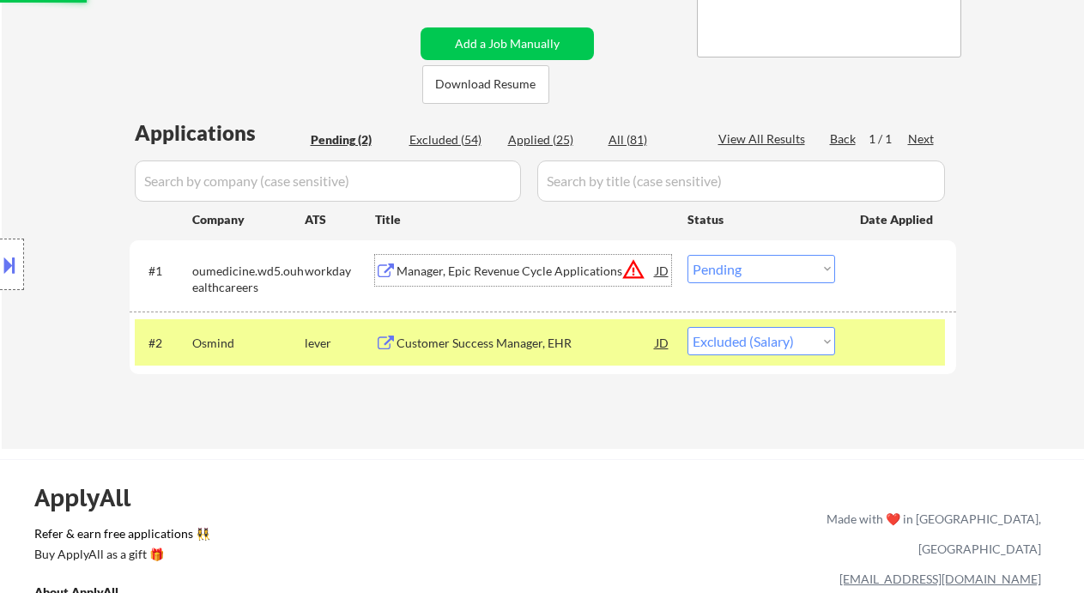
click at [536, 274] on div "Manager, Epic Revenue Cycle Applications" at bounding box center [526, 271] width 259 height 17
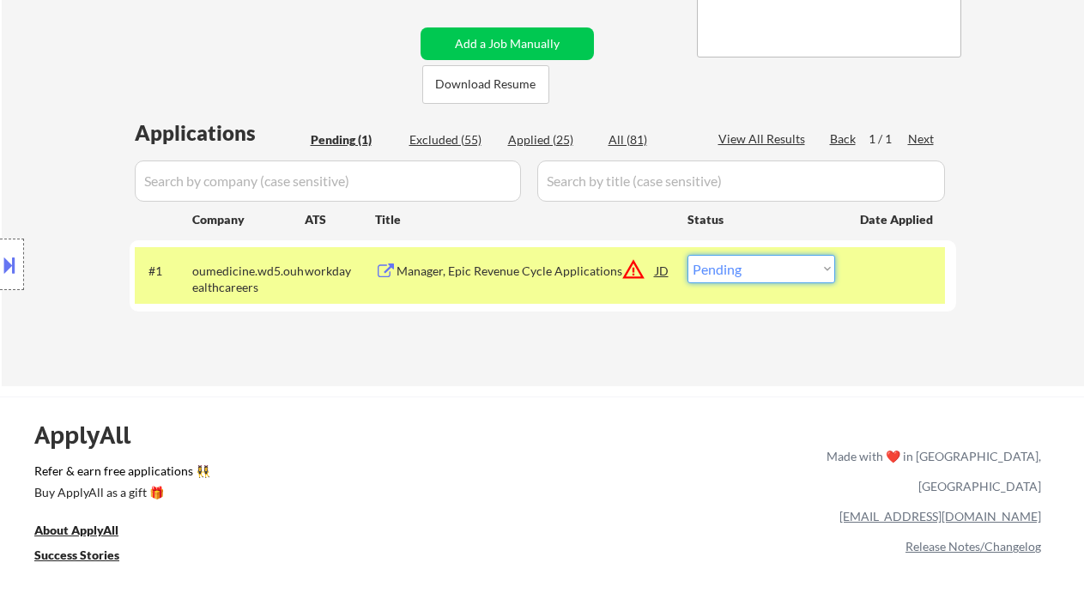
click at [785, 279] on select "Choose an option... Pending Applied Excluded (Questions) Excluded (Expired) Exc…" at bounding box center [761, 269] width 148 height 28
click at [687, 255] on select "Choose an option... Pending Applied Excluded (Questions) Excluded (Expired) Exc…" at bounding box center [761, 269] width 148 height 28
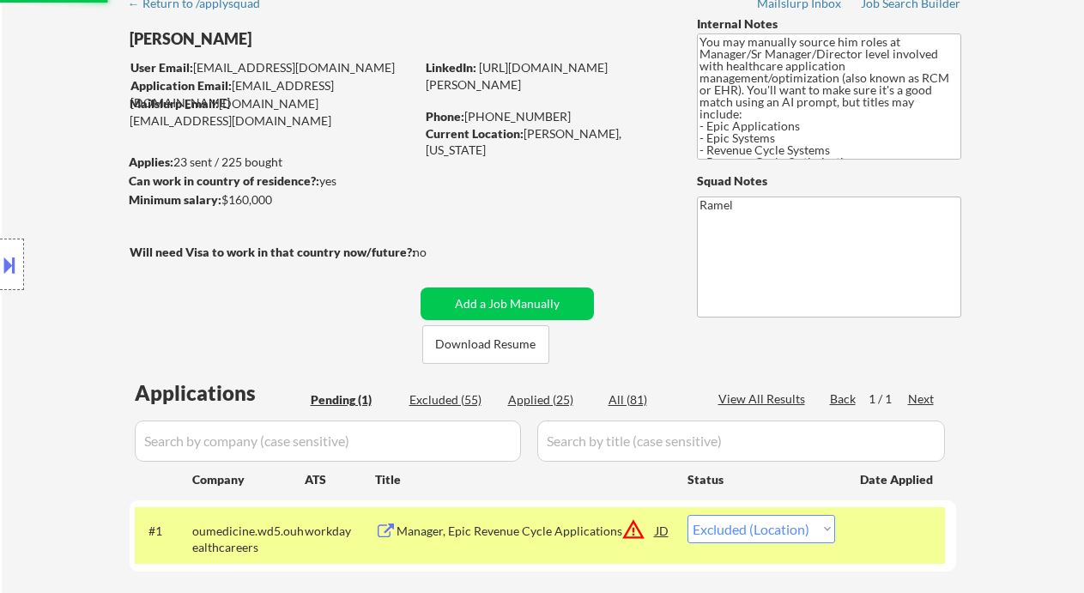
scroll to position [0, 0]
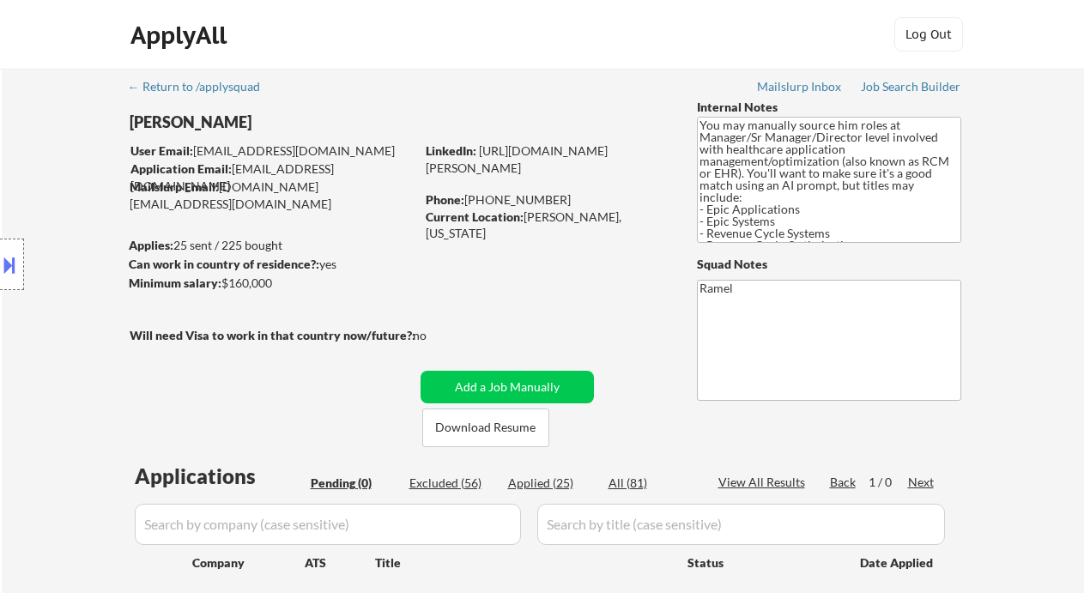
click at [39, 151] on div "Location Inclusions: Greenville, SC Mauldin, SC Greer, SC Taylors, SC Simpsonvi…" at bounding box center [153, 265] width 307 height 318
click at [534, 486] on div "Applied (25)" at bounding box center [551, 483] width 86 height 17
select select ""applied""
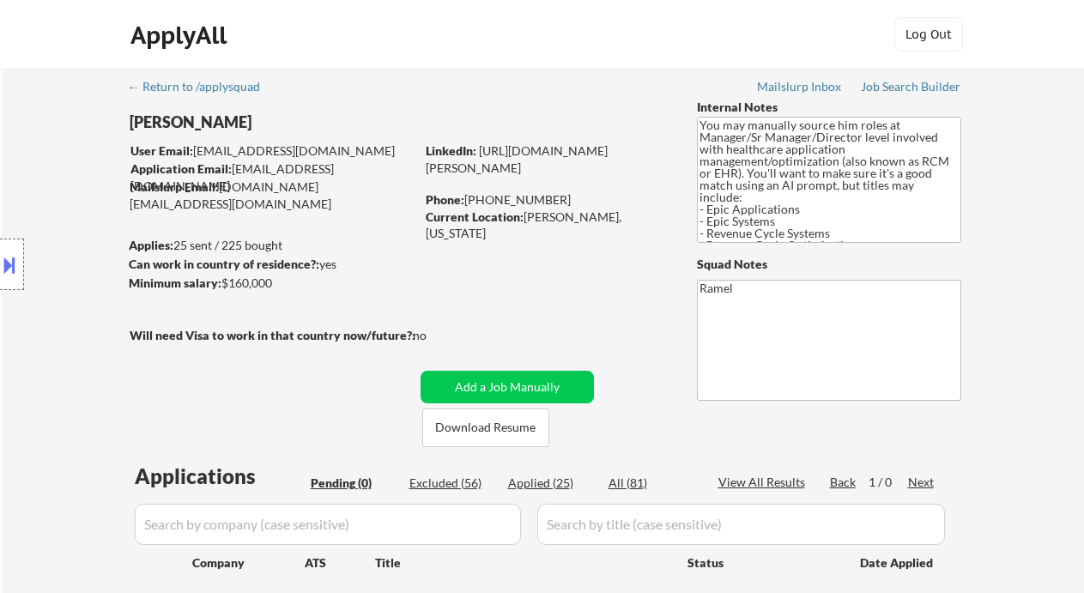
select select ""applied""
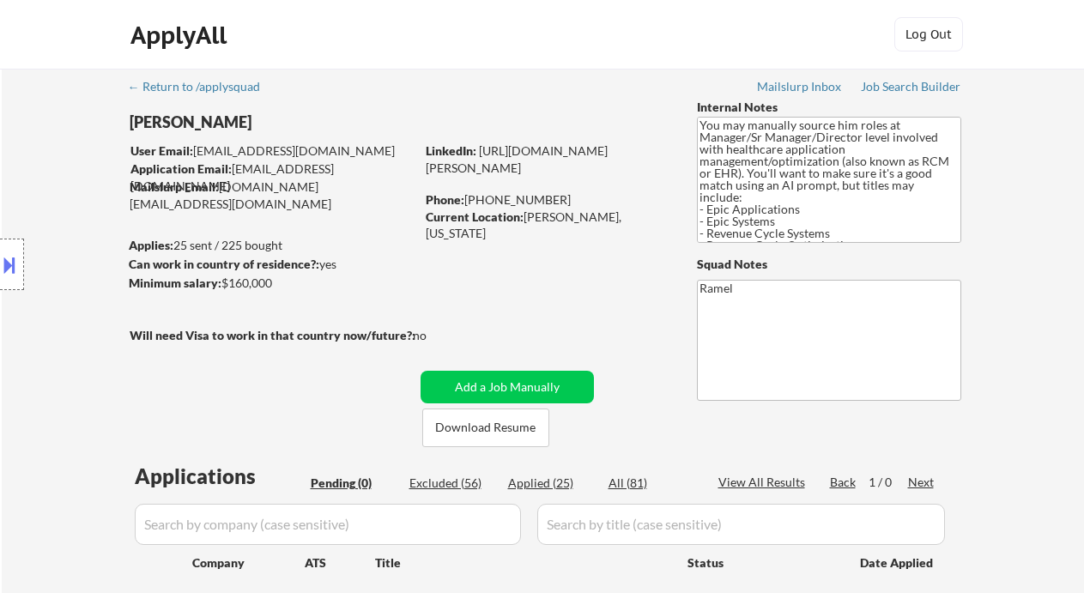
select select ""applied""
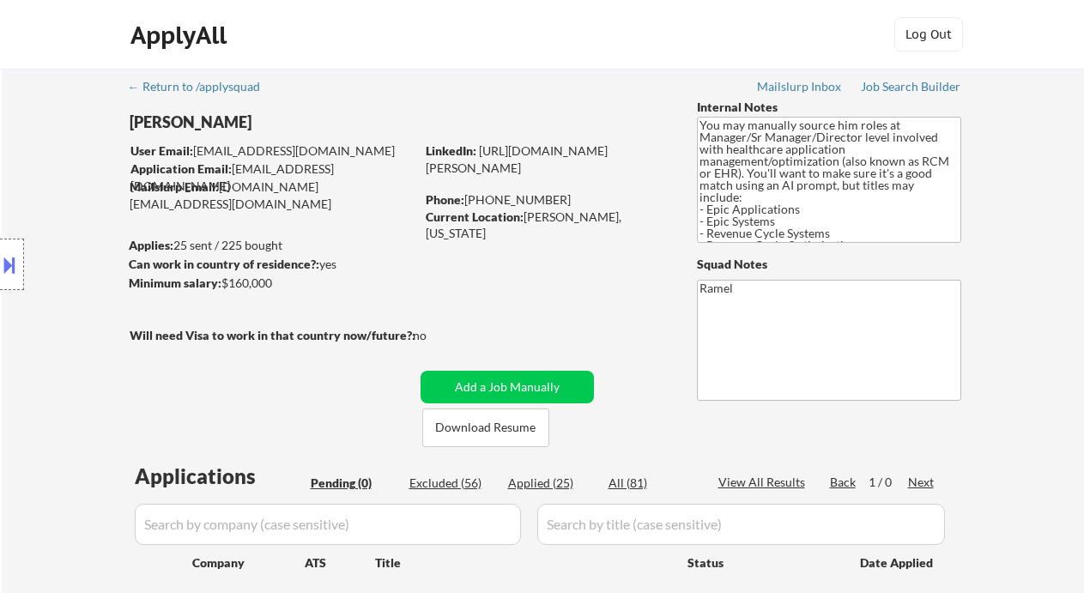
select select ""applied""
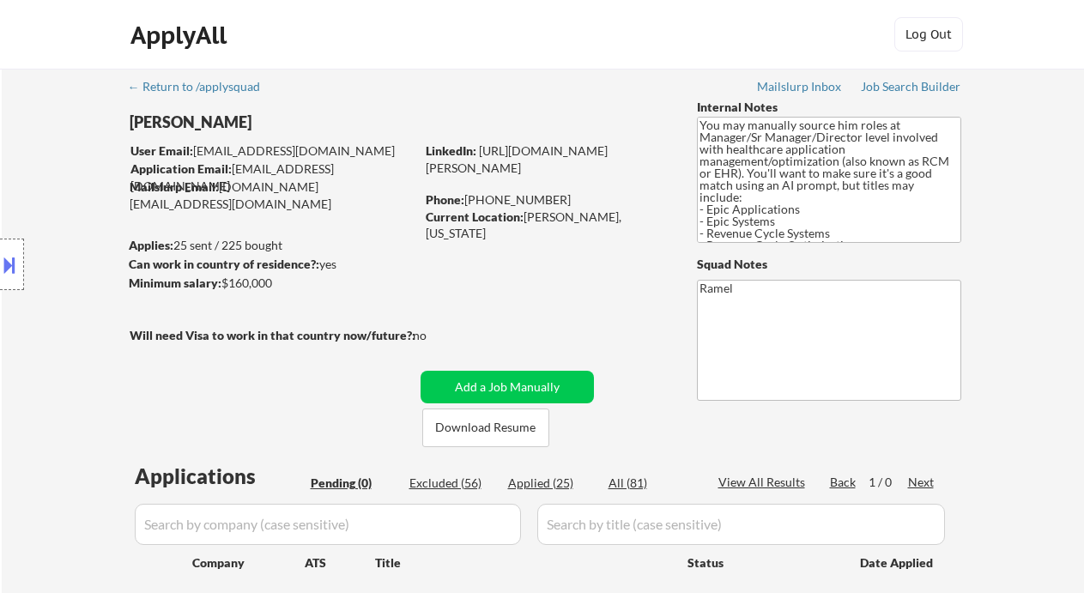
select select ""applied""
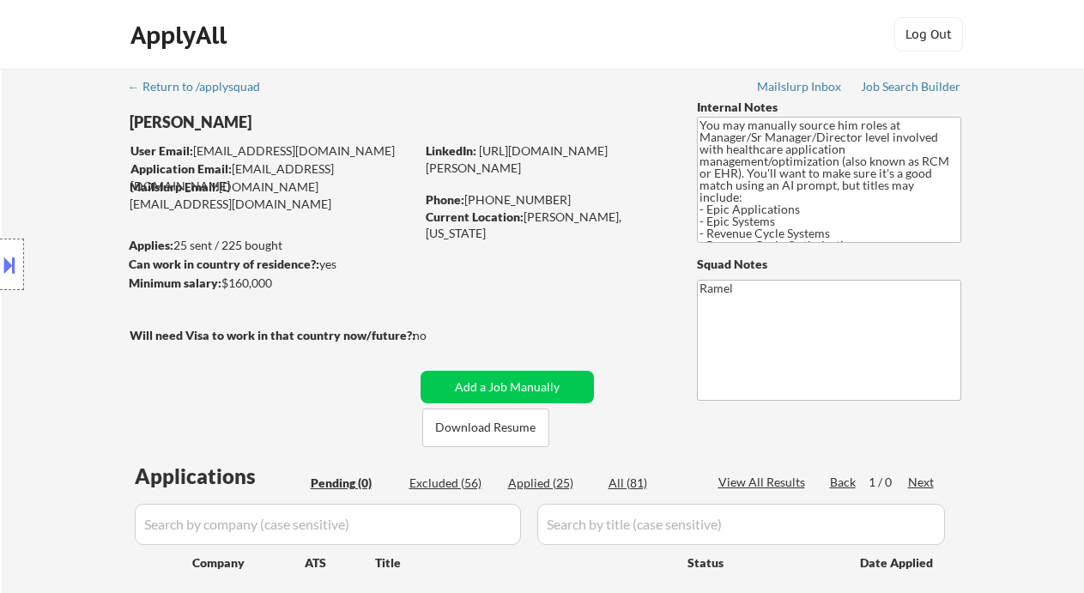
select select ""applied""
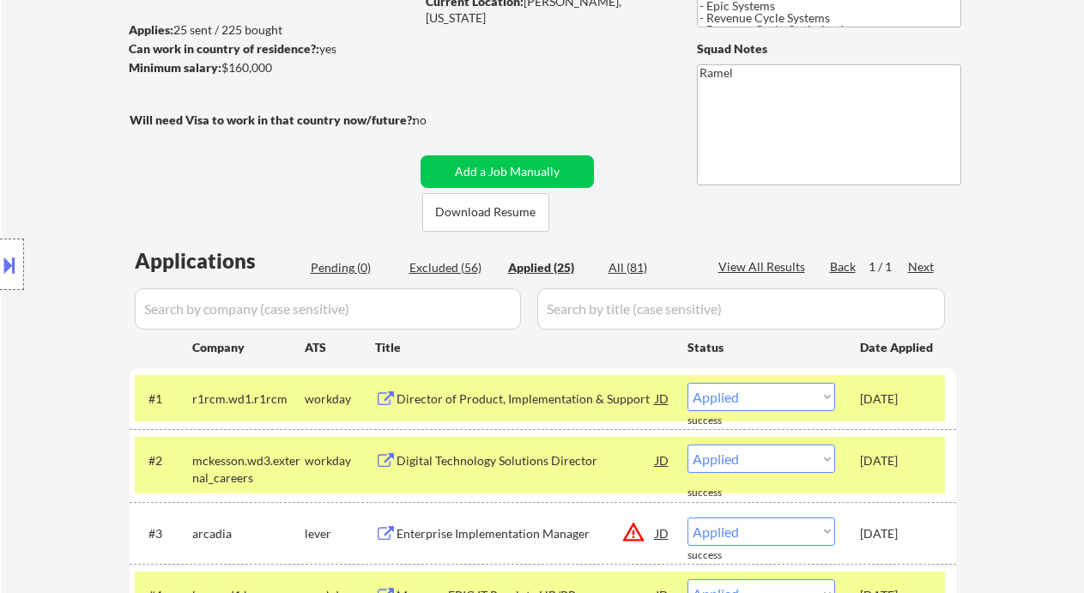
scroll to position [228, 0]
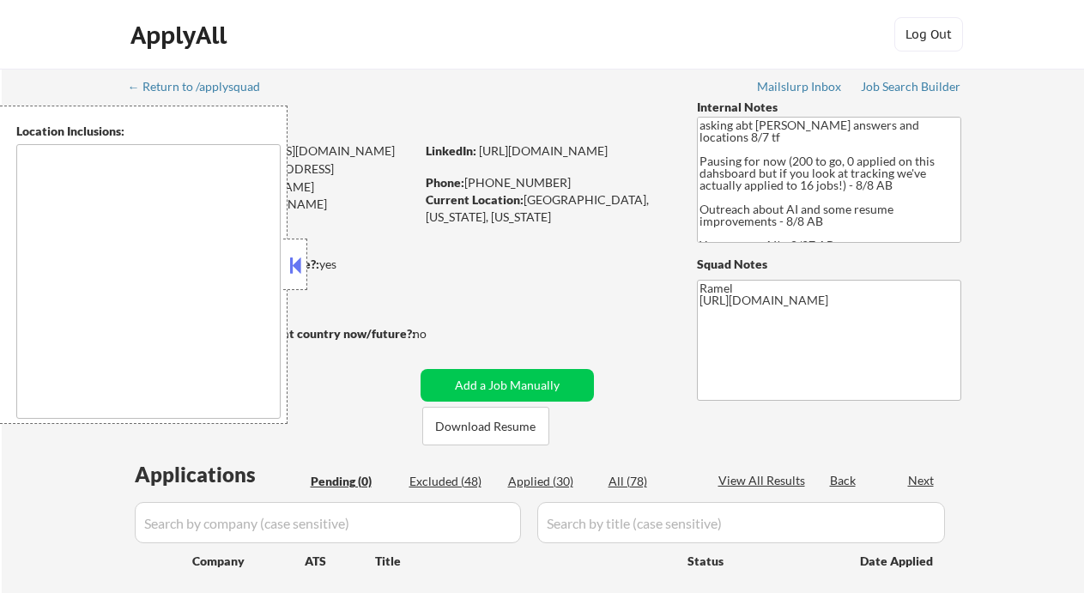
click at [300, 268] on button at bounding box center [295, 265] width 19 height 26
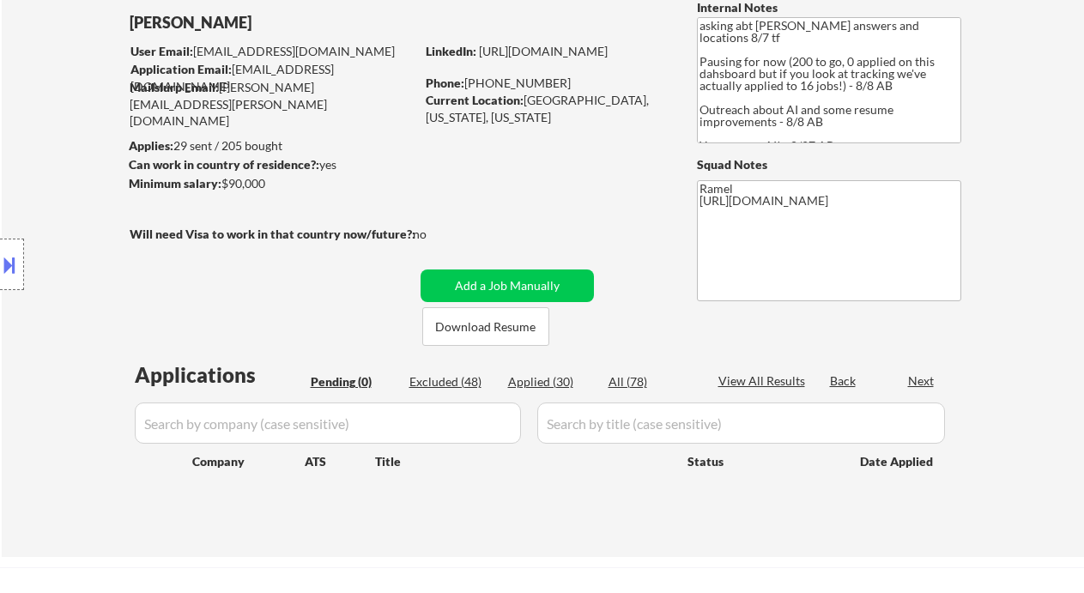
scroll to position [114, 0]
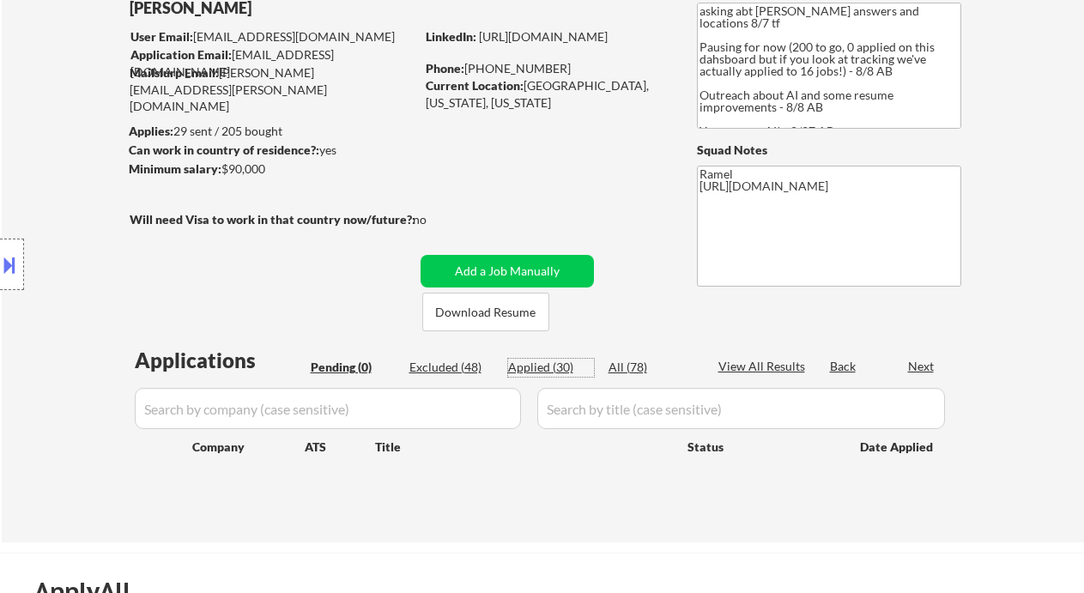
click at [552, 375] on div "Applied (30)" at bounding box center [551, 368] width 86 height 18
select select ""applied""
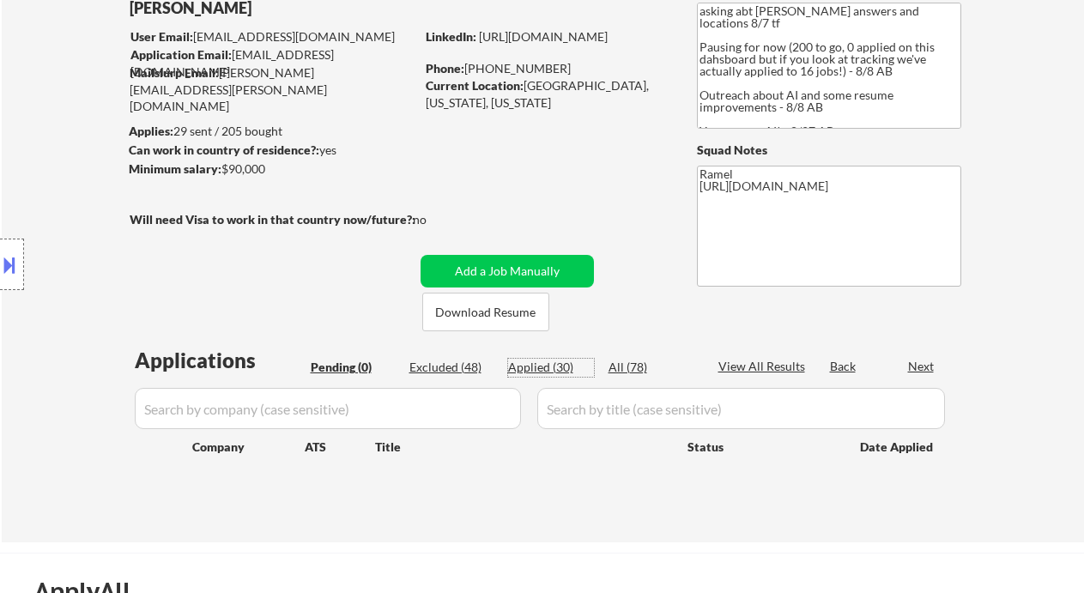
select select ""applied""
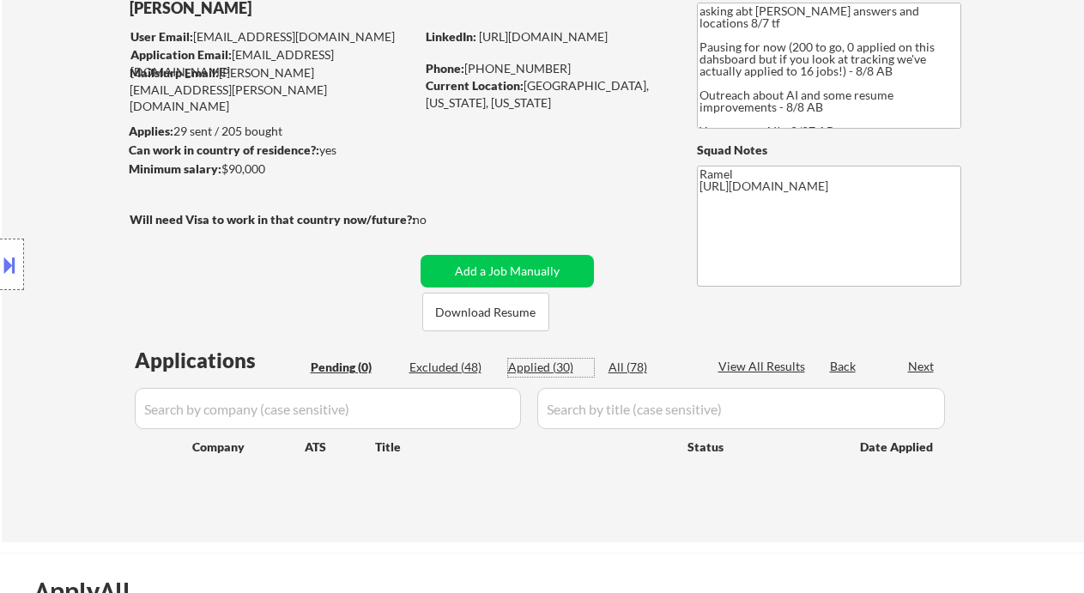
select select ""applied""
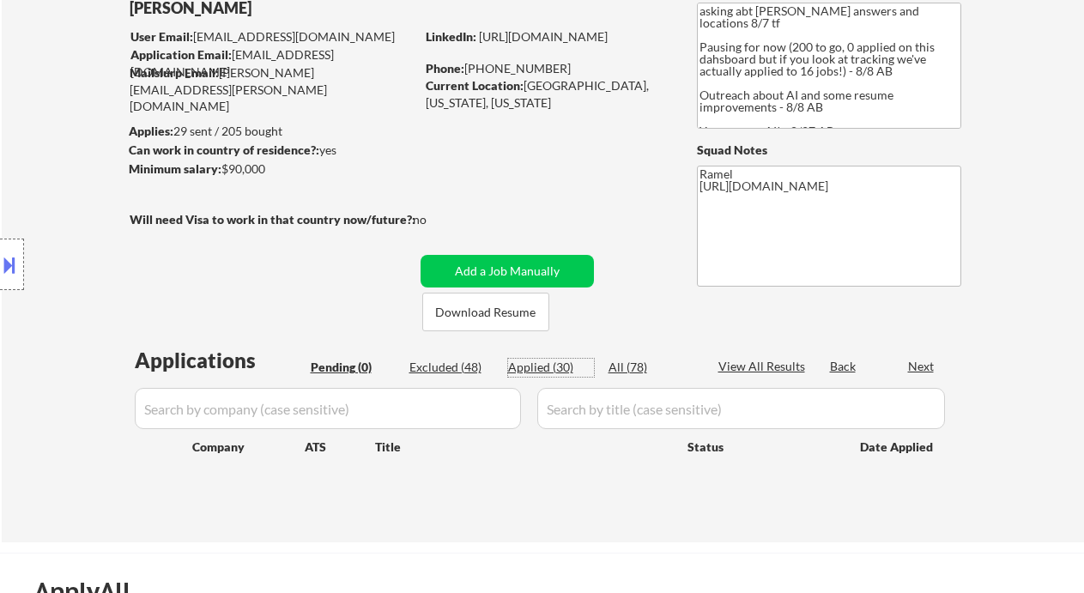
select select ""applied""
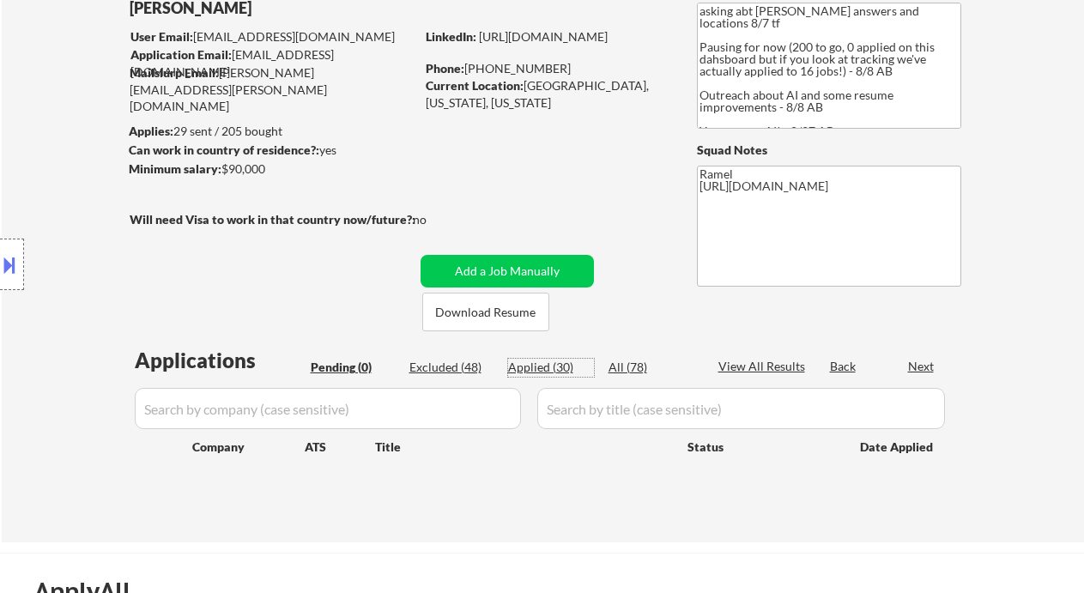
select select ""applied""
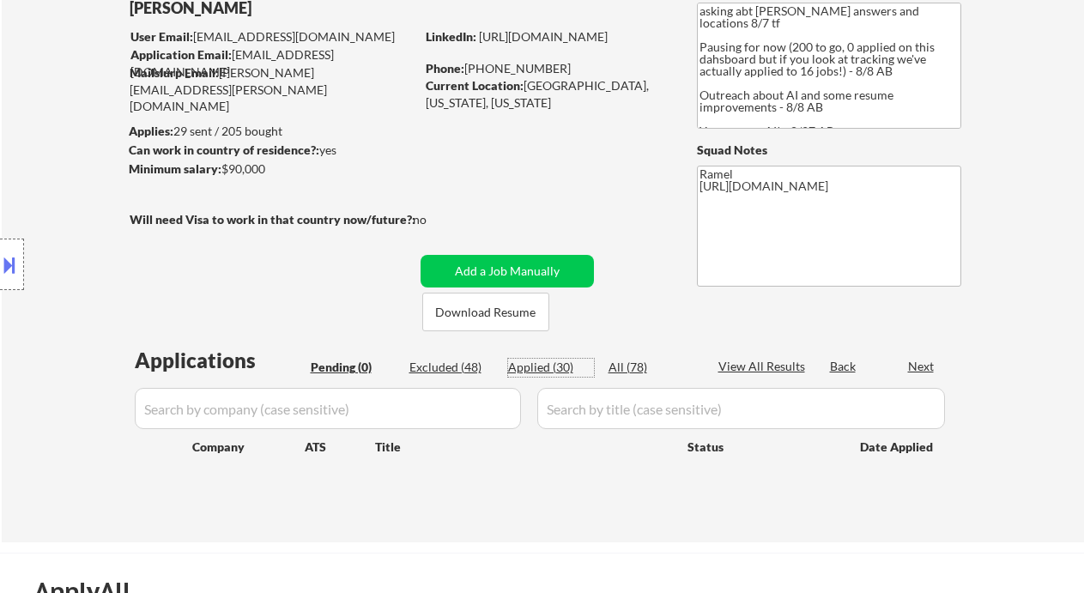
select select ""applied""
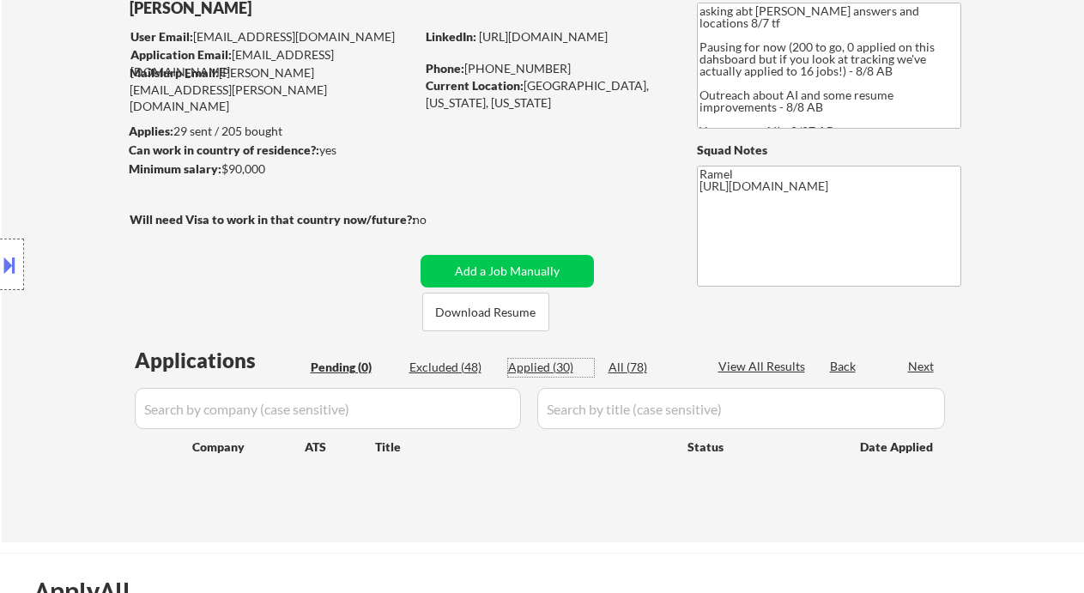
select select ""applied""
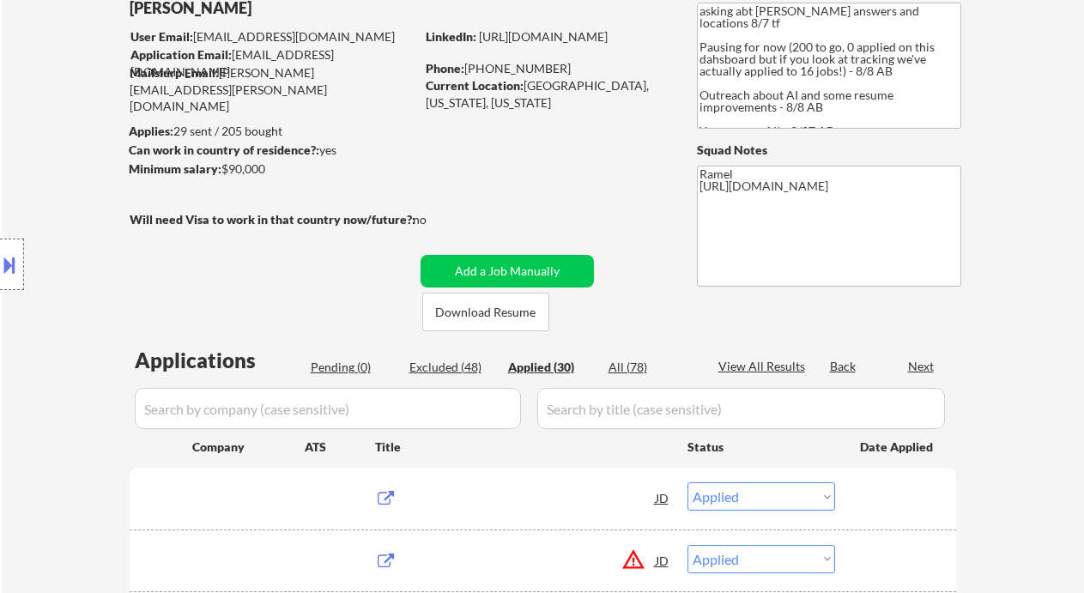
scroll to position [0, 0]
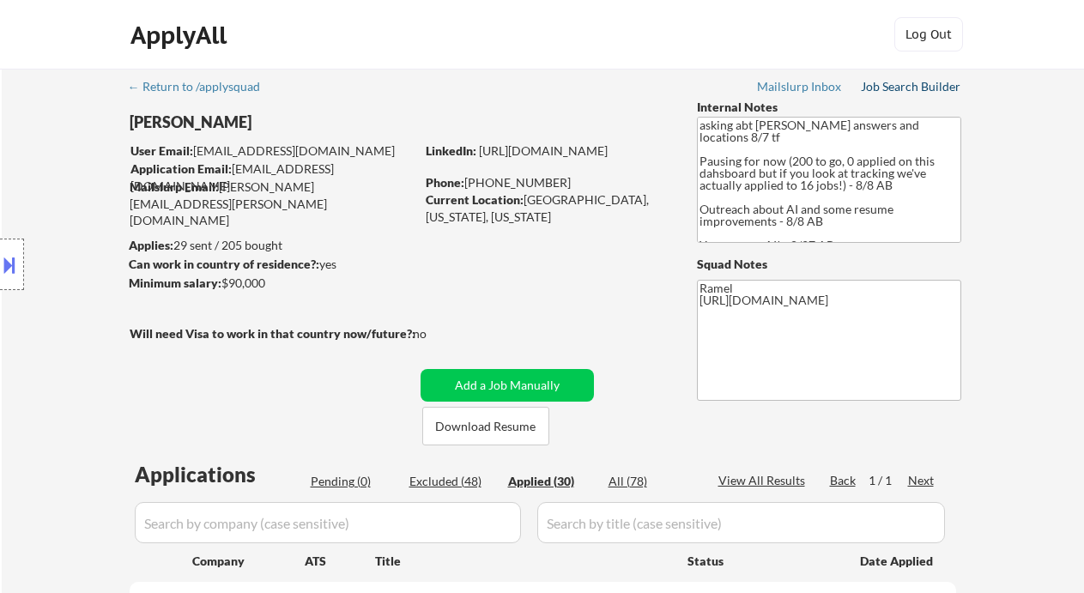
click at [924, 84] on div "Job Search Builder" at bounding box center [911, 87] width 100 height 12
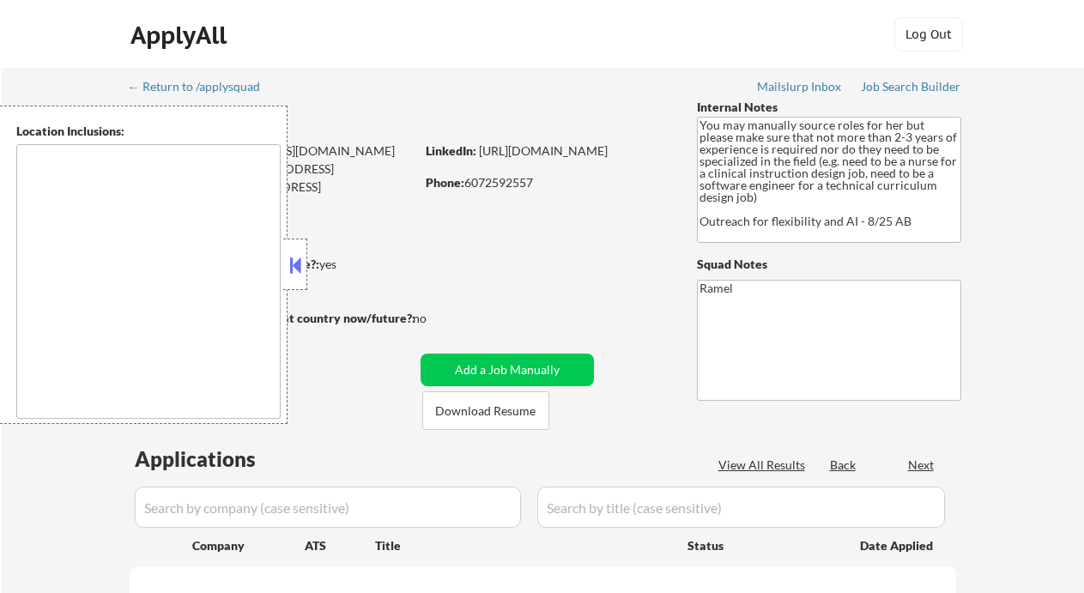
select select ""pending""
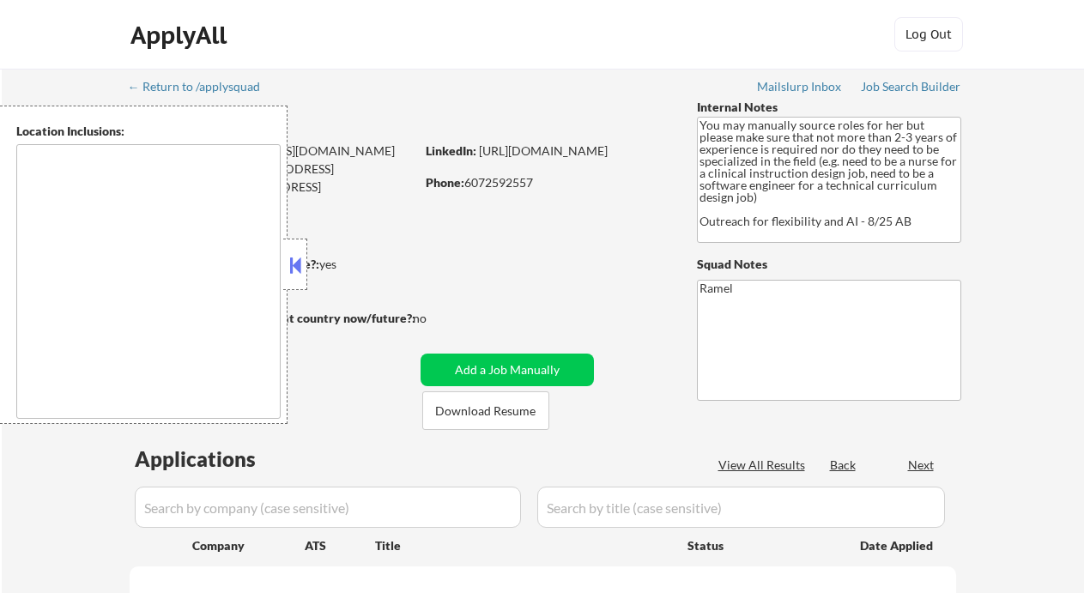
select select ""pending""
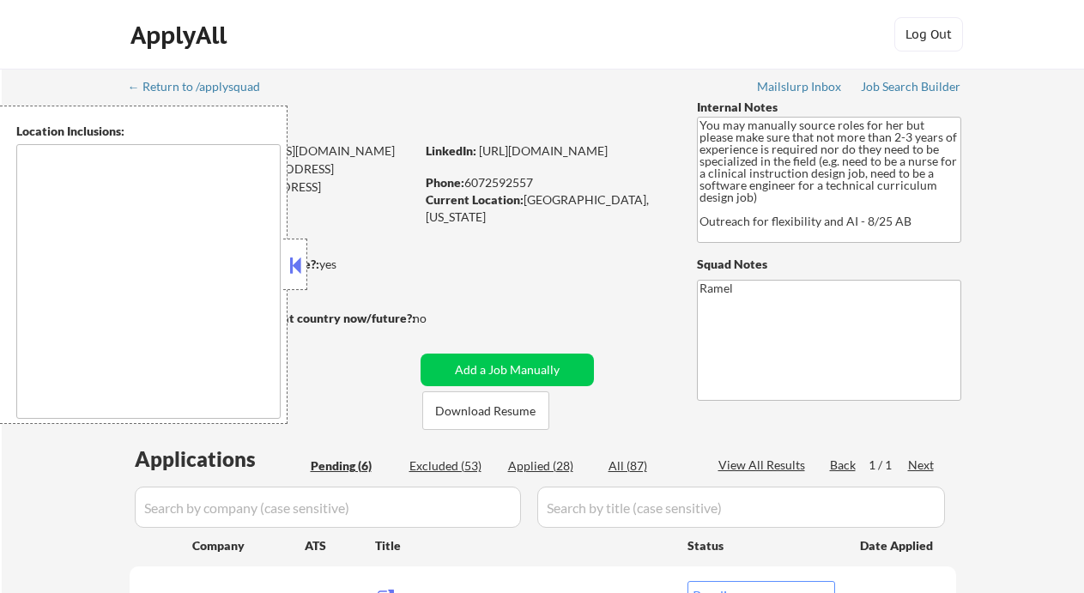
click at [302, 267] on button at bounding box center [295, 265] width 19 height 26
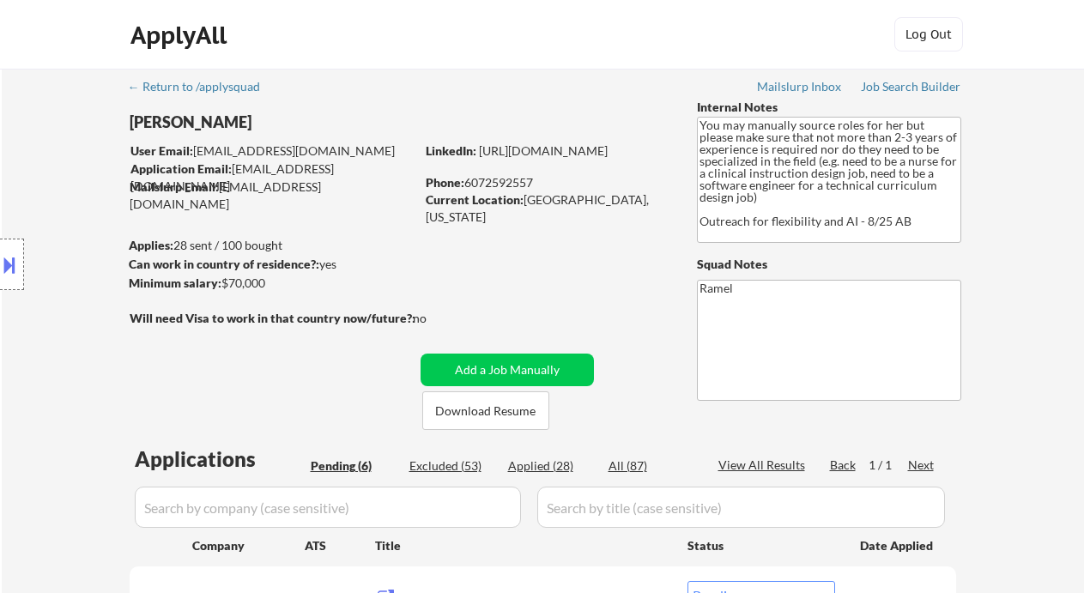
drag, startPoint x: 46, startPoint y: 158, endPoint x: 61, endPoint y: 150, distance: 16.5
click at [47, 158] on div "Location Inclusions:" at bounding box center [153, 265] width 307 height 318
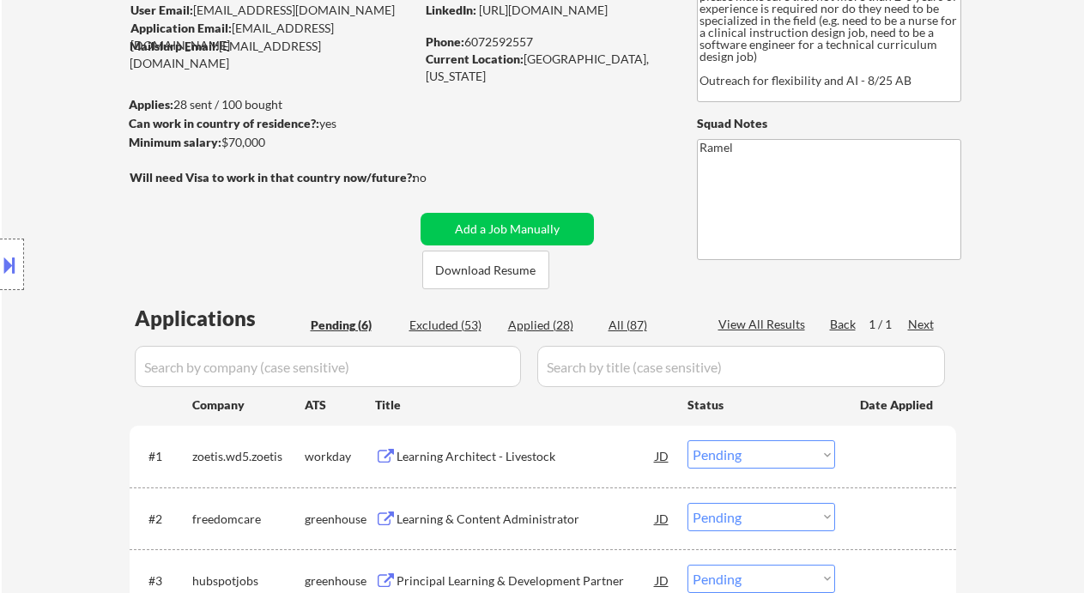
scroll to position [228, 0]
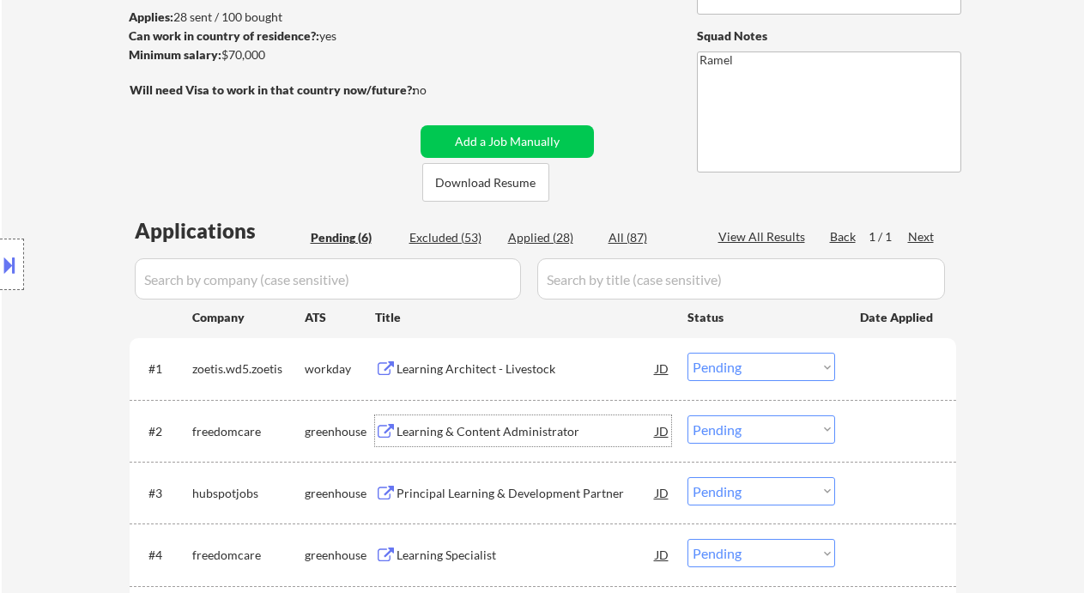
click at [572, 430] on div "Learning & Content Administrator" at bounding box center [526, 431] width 259 height 17
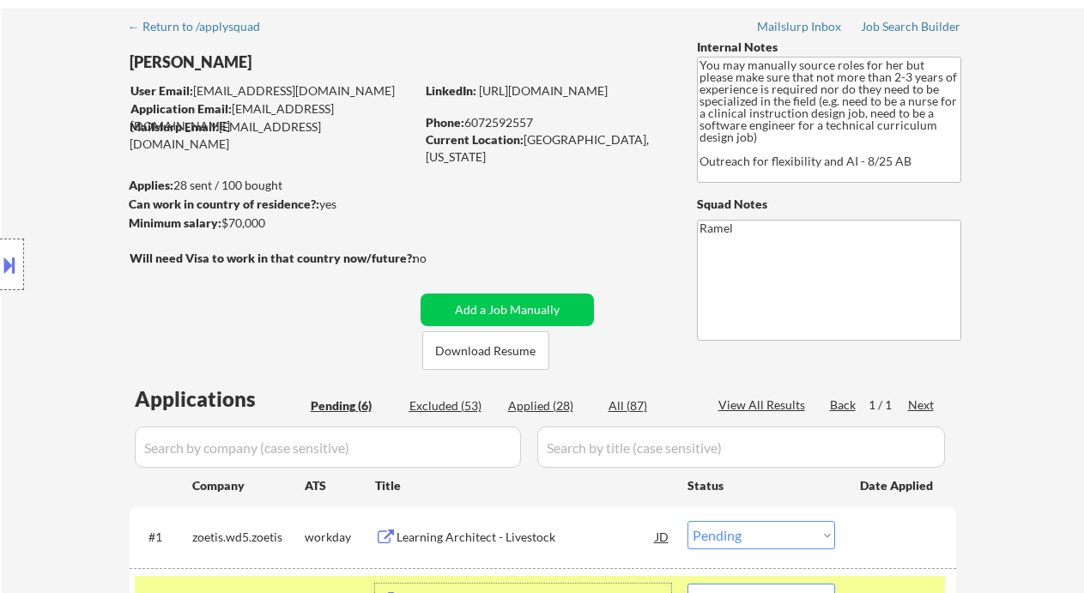
scroll to position [0, 0]
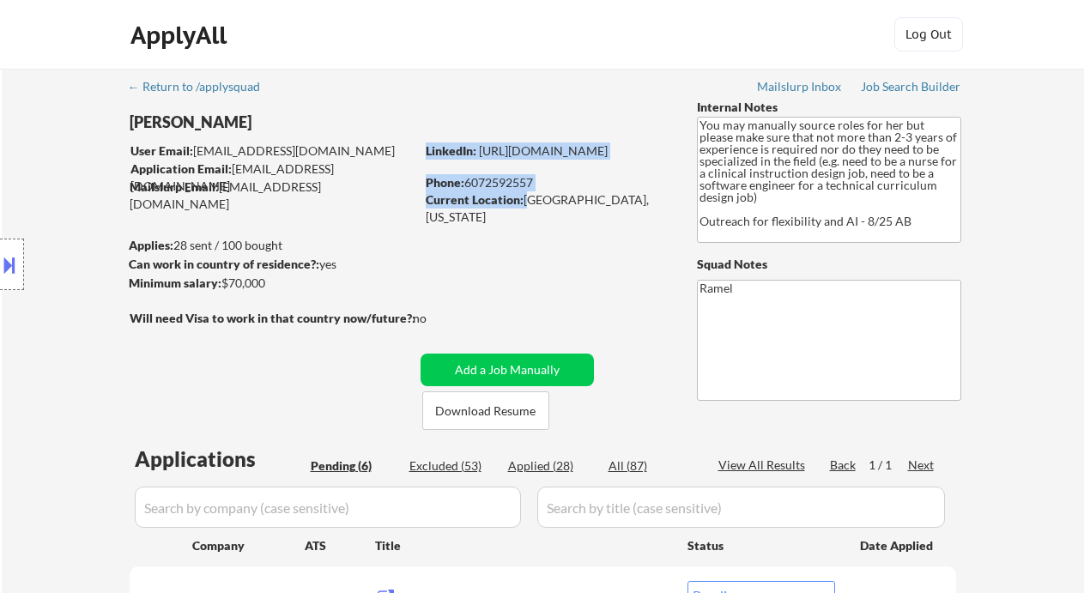
drag, startPoint x: 526, startPoint y: 201, endPoint x: 669, endPoint y: 197, distance: 142.5
click at [669, 197] on div "LinkedIn: https://www.linkedin.com/in/emma-s-227672105/ Phone: 6072592557 Curre…" at bounding box center [548, 175] width 245 height 67
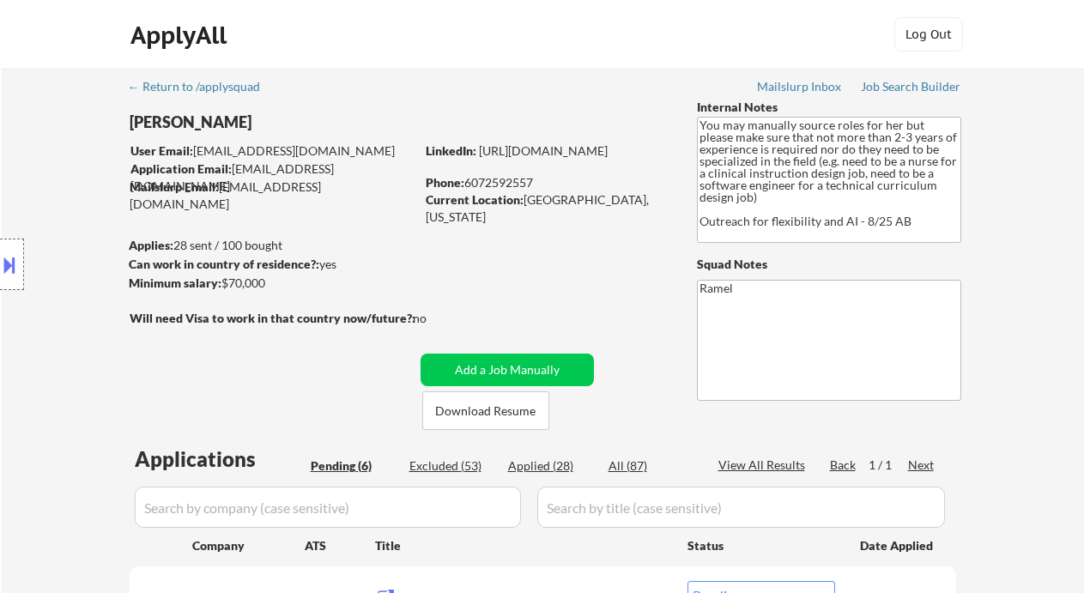
click at [620, 207] on div "Current Location: Charleston, South Carolina" at bounding box center [547, 207] width 243 height 33
drag, startPoint x: 523, startPoint y: 198, endPoint x: 666, endPoint y: 203, distance: 143.4
click at [666, 203] on div "Current Location: Charleston, South Carolina" at bounding box center [547, 207] width 243 height 33
copy div "Charleston, South Carolina"
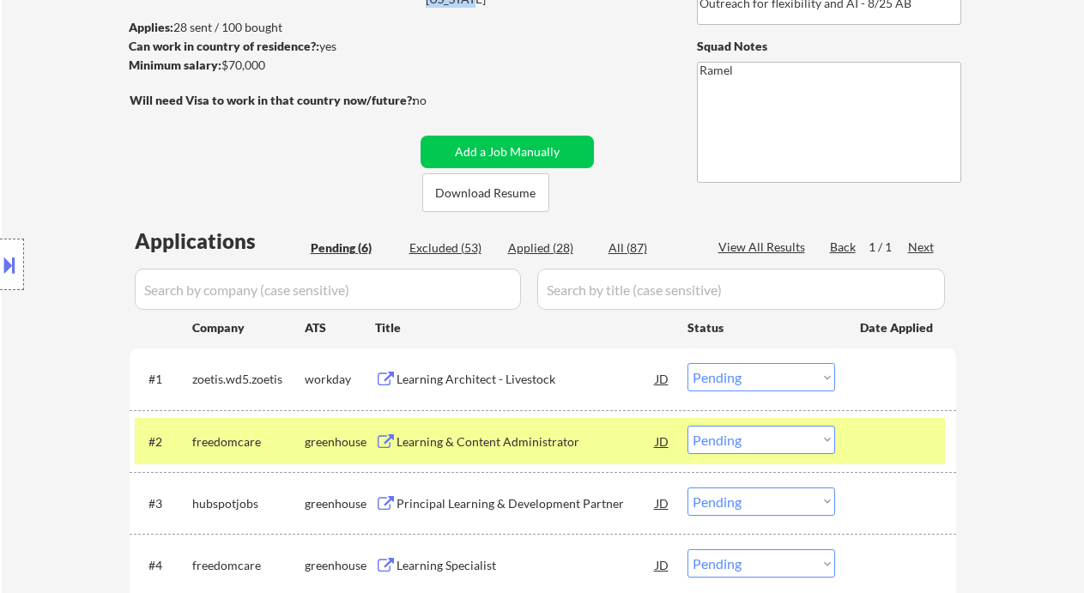
scroll to position [343, 0]
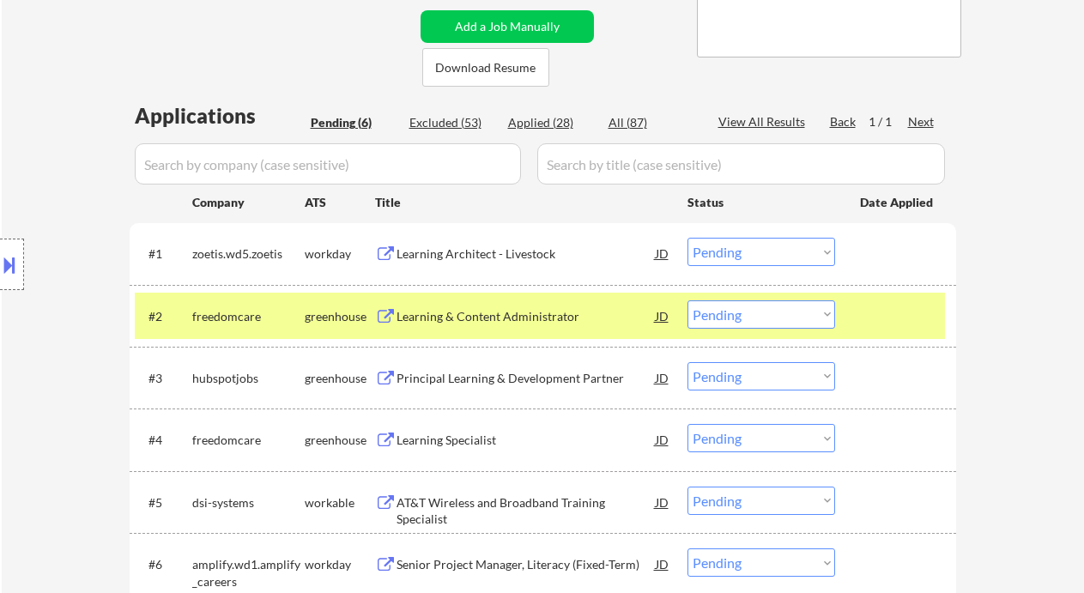
drag, startPoint x: 729, startPoint y: 312, endPoint x: 742, endPoint y: 327, distance: 19.5
click at [729, 312] on select "Choose an option... Pending Applied Excluded (Questions) Excluded (Expired) Exc…" at bounding box center [761, 314] width 148 height 28
click at [687, 300] on select "Choose an option... Pending Applied Excluded (Questions) Excluded (Expired) Exc…" at bounding box center [761, 314] width 148 height 28
click at [586, 377] on div "Principal Learning & Development Partner" at bounding box center [526, 378] width 259 height 17
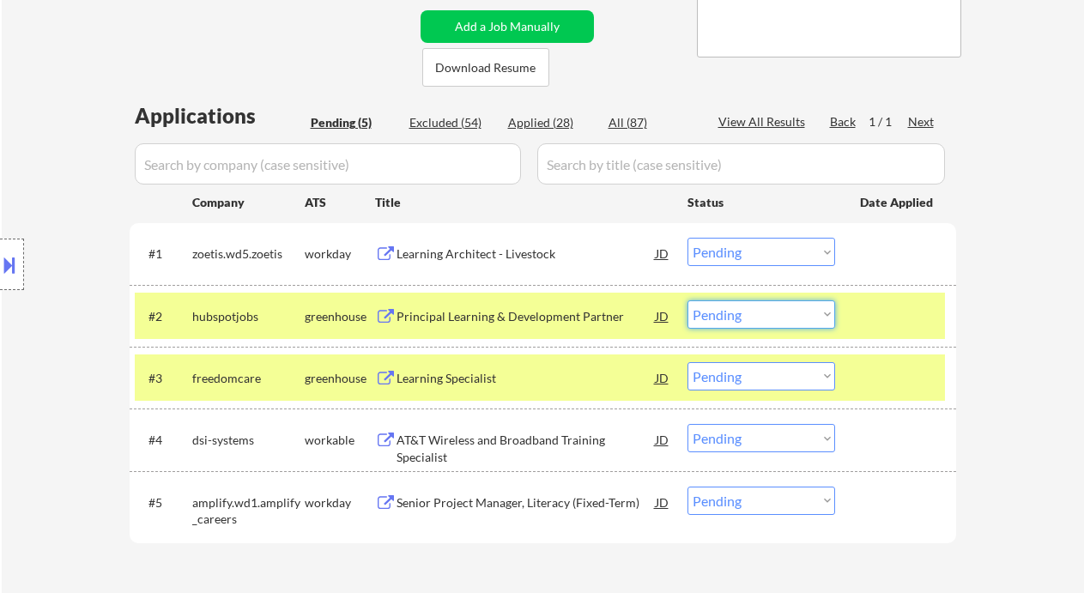
click at [726, 316] on select "Choose an option... Pending Applied Excluded (Questions) Excluded (Expired) Exc…" at bounding box center [761, 314] width 148 height 28
click at [687, 300] on select "Choose an option... Pending Applied Excluded (Questions) Excluded (Expired) Exc…" at bounding box center [761, 314] width 148 height 28
click at [466, 378] on div "Learning Specialist" at bounding box center [526, 378] width 259 height 17
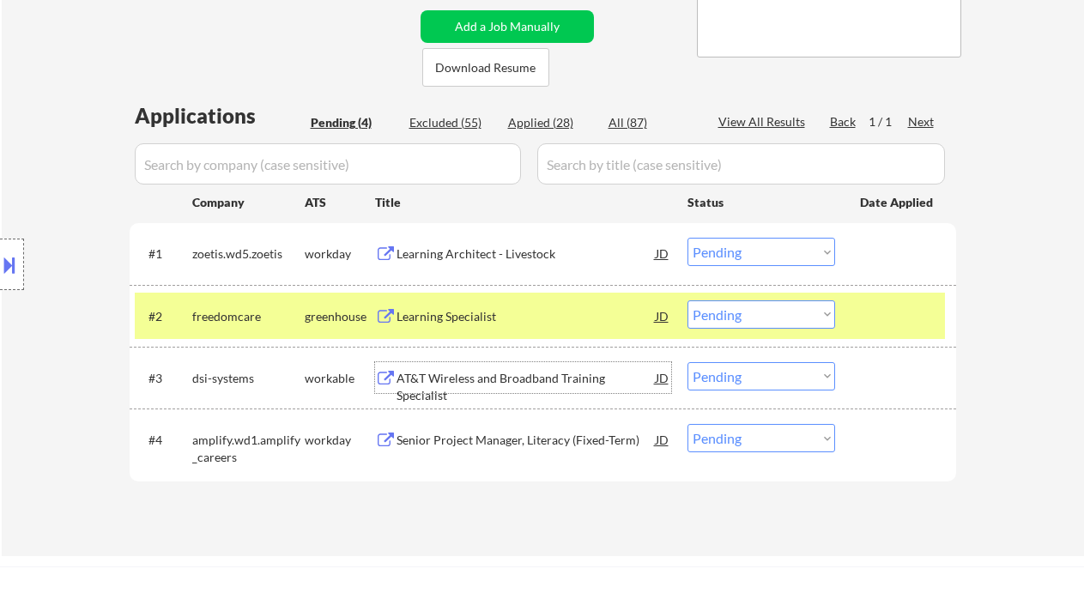
click at [764, 319] on select "Choose an option... Pending Applied Excluded (Questions) Excluded (Expired) Exc…" at bounding box center [761, 314] width 148 height 28
click at [687, 300] on select "Choose an option... Pending Applied Excluded (Questions) Excluded (Expired) Exc…" at bounding box center [761, 314] width 148 height 28
click at [501, 375] on div "AT&T Wireless and Broadband Training Specialist" at bounding box center [526, 386] width 259 height 33
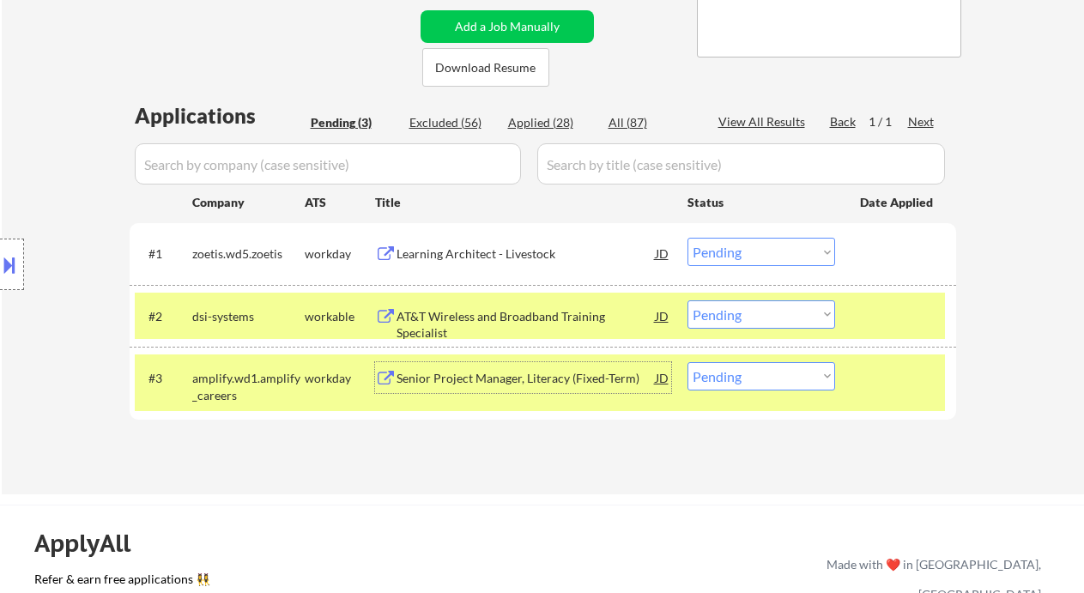
click at [740, 255] on select "Choose an option... Pending Applied Excluded (Questions) Excluded (Expired) Exc…" at bounding box center [761, 252] width 148 height 28
click at [1040, 347] on div "← Return to /applysquad Mailslurp Inbox Job Search Builder Emma Straight User E…" at bounding box center [543, 109] width 1082 height 769
click at [754, 306] on select "Choose an option... Pending Applied Excluded (Questions) Excluded (Expired) Exc…" at bounding box center [761, 314] width 148 height 28
click at [687, 300] on select "Choose an option... Pending Applied Excluded (Questions) Excluded (Expired) Exc…" at bounding box center [761, 314] width 148 height 28
click at [542, 250] on div "Learning Architect - Livestock" at bounding box center [526, 253] width 259 height 17
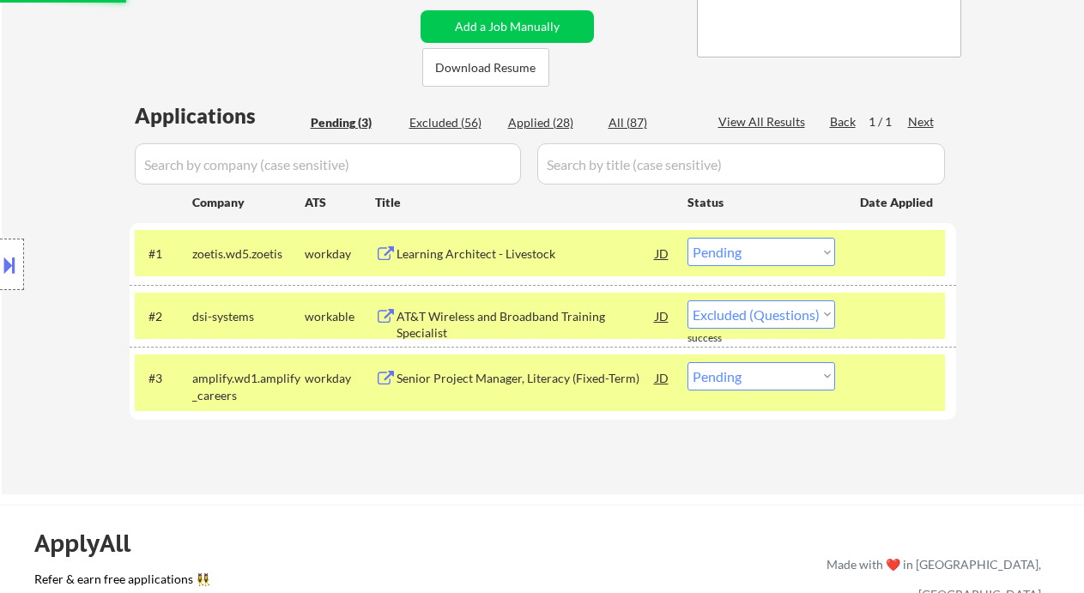
select select ""pending""
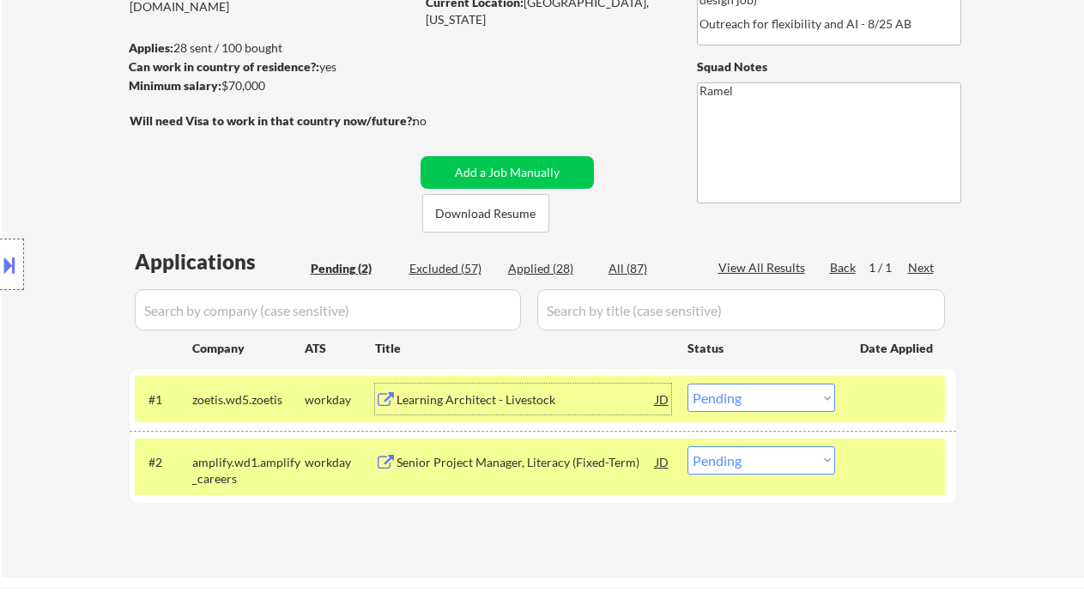
scroll to position [114, 0]
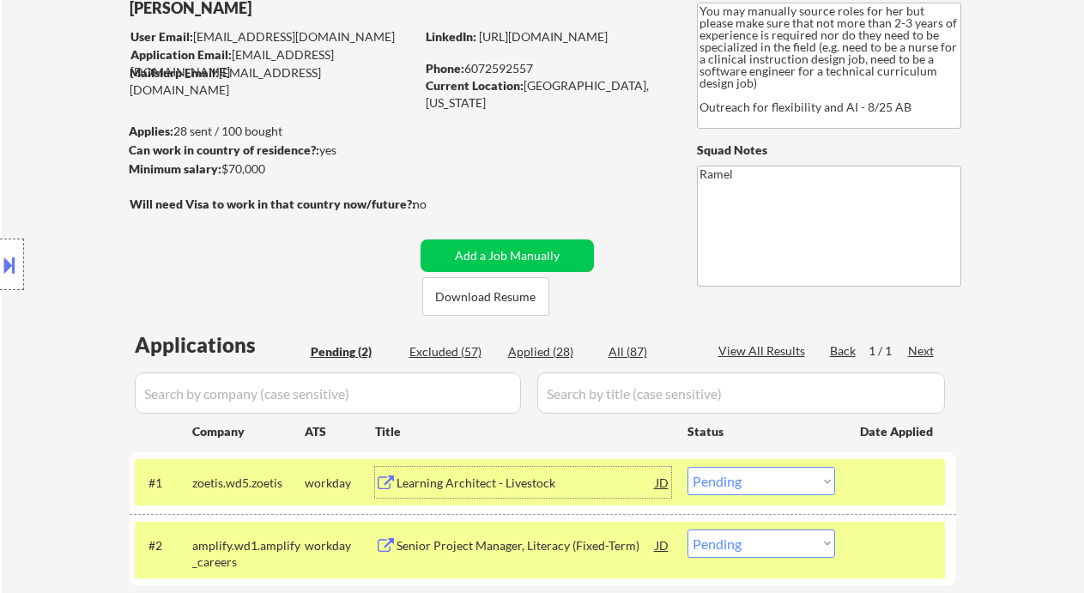
click at [489, 64] on div "Phone: 6072592557" at bounding box center [547, 68] width 243 height 17
copy div "6072592557"
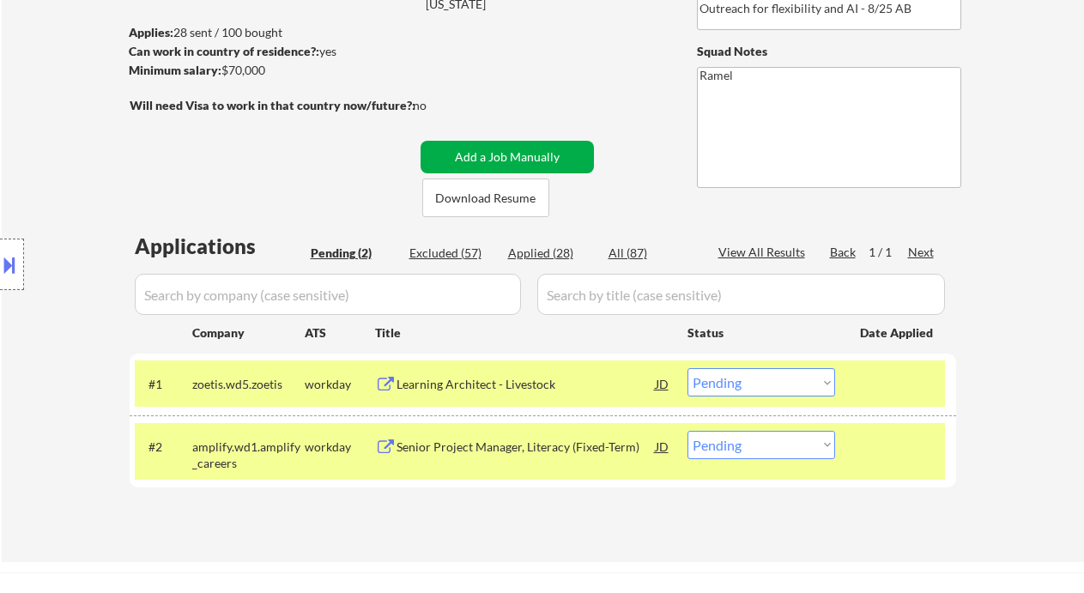
scroll to position [228, 0]
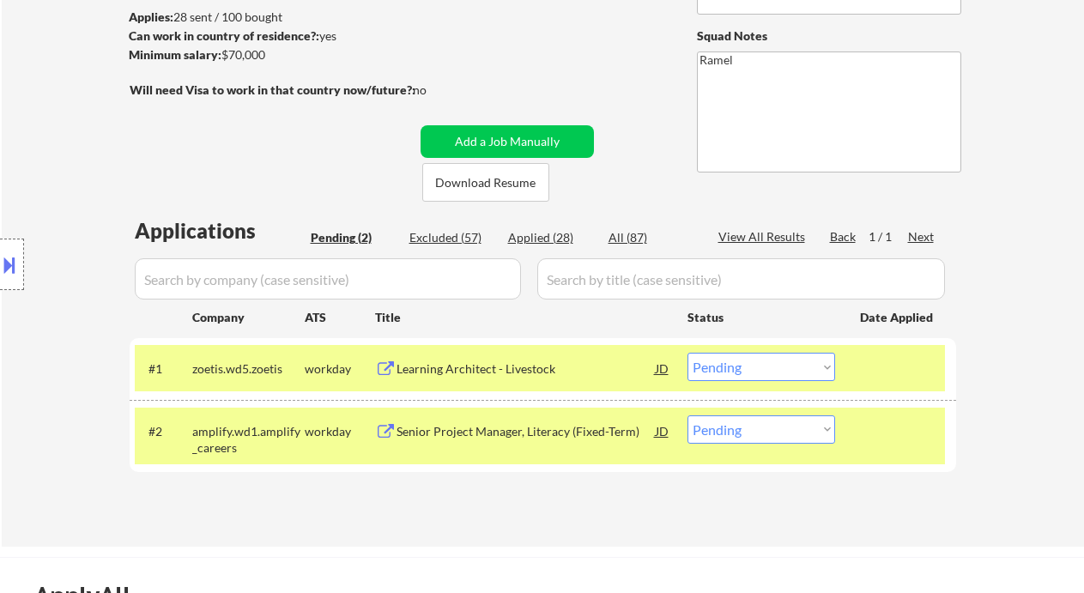
drag, startPoint x: 754, startPoint y: 359, endPoint x: 748, endPoint y: 379, distance: 21.5
click at [754, 359] on select "Choose an option... Pending Applied Excluded (Questions) Excluded (Expired) Exc…" at bounding box center [761, 367] width 148 height 28
click at [687, 353] on select "Choose an option... Pending Applied Excluded (Questions) Excluded (Expired) Exc…" at bounding box center [761, 367] width 148 height 28
click at [475, 431] on div "Senior Project Manager, Literacy (Fixed-Term)" at bounding box center [526, 431] width 259 height 17
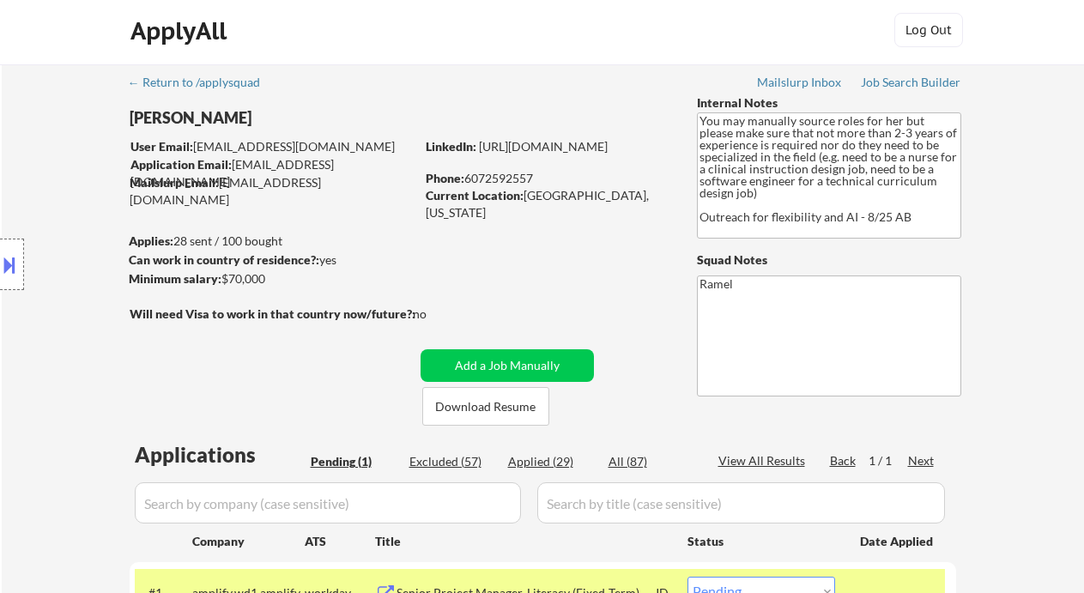
scroll to position [0, 0]
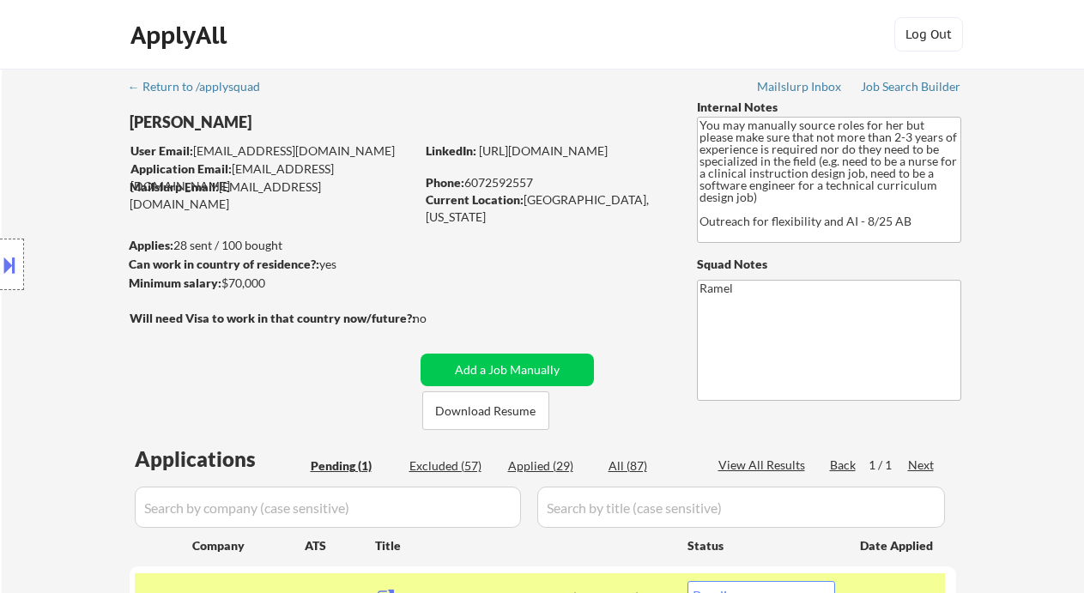
click at [501, 188] on div "Phone: 6072592557" at bounding box center [547, 182] width 243 height 17
copy div "6072592557"
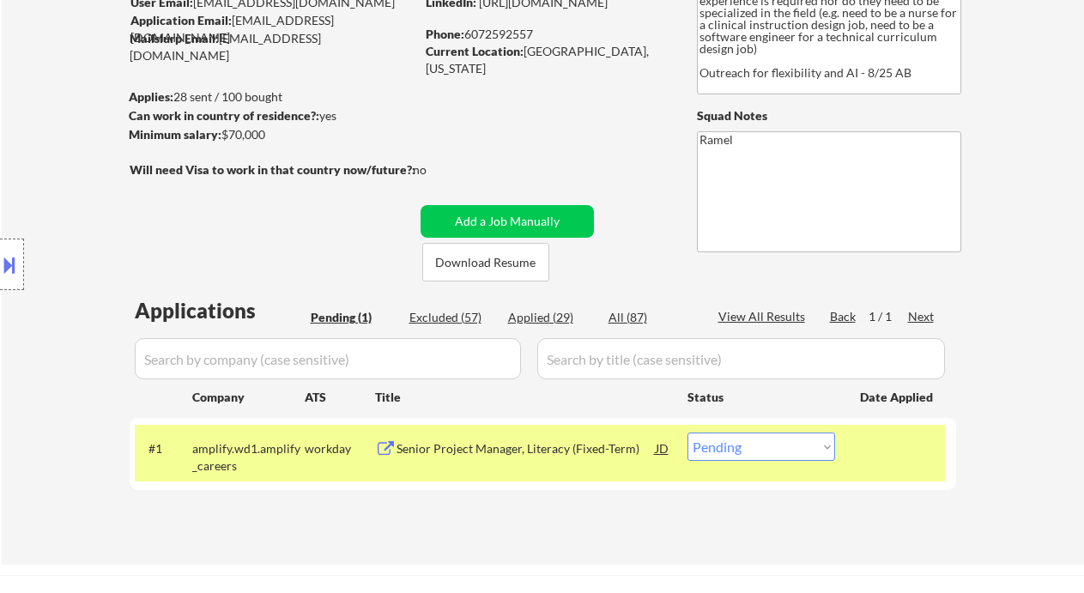
scroll to position [228, 0]
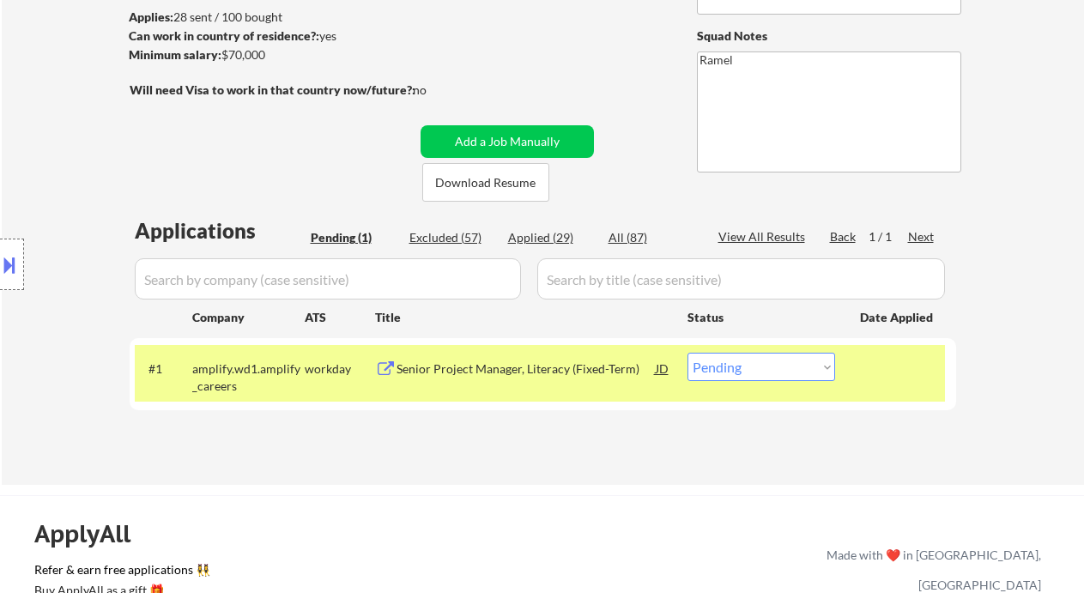
click at [723, 372] on select "Choose an option... Pending Applied Excluded (Questions) Excluded (Expired) Exc…" at bounding box center [761, 367] width 148 height 28
select select ""applied""
click at [687, 353] on select "Choose an option... Pending Applied Excluded (Questions) Excluded (Expired) Exc…" at bounding box center [761, 367] width 148 height 28
drag, startPoint x: 18, startPoint y: 183, endPoint x: 79, endPoint y: 203, distance: 64.3
click at [18, 183] on div "Location Inclusions:" at bounding box center [153, 265] width 307 height 318
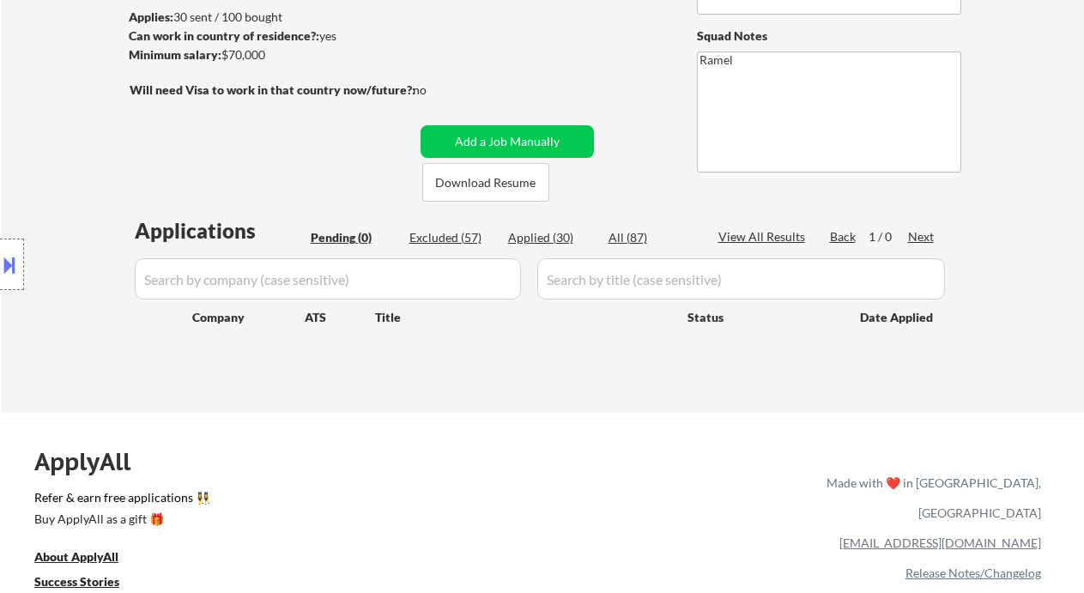
click at [561, 233] on div "Applied (30)" at bounding box center [551, 237] width 86 height 17
select select ""applied""
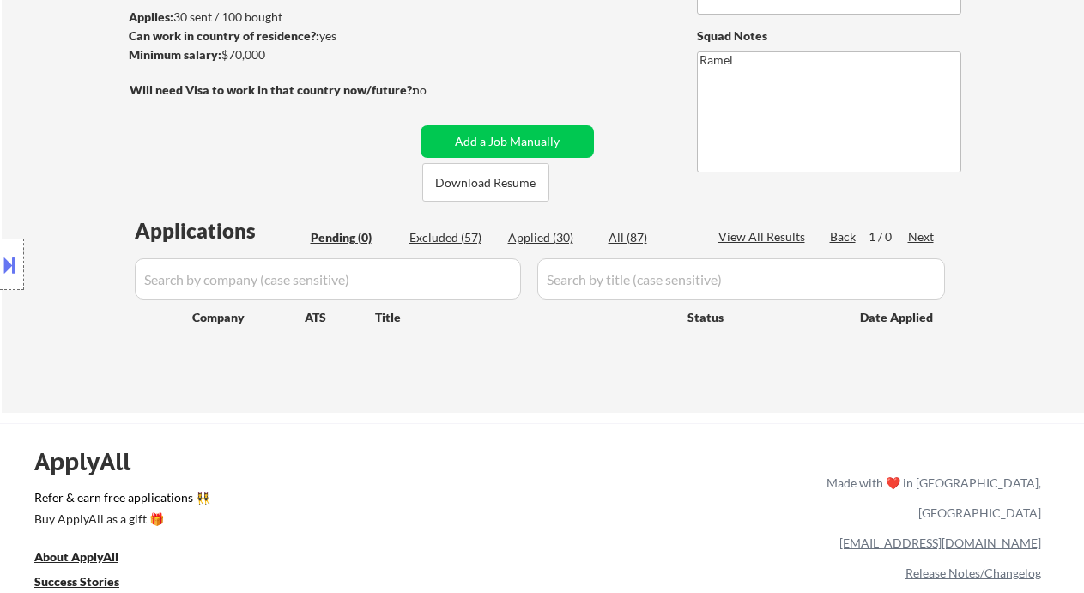
select select ""applied""
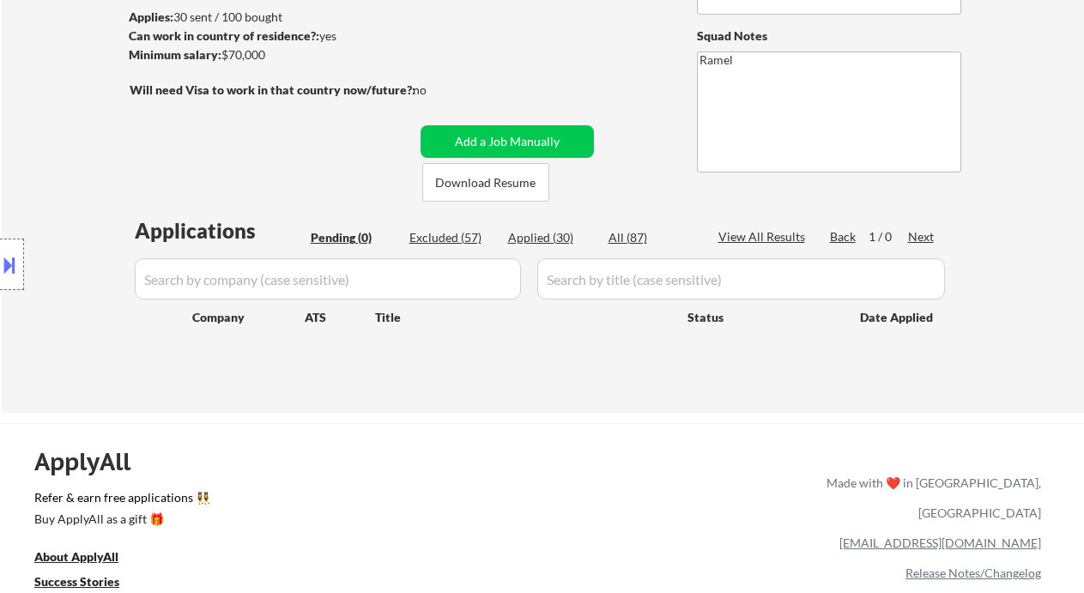
select select ""applied""
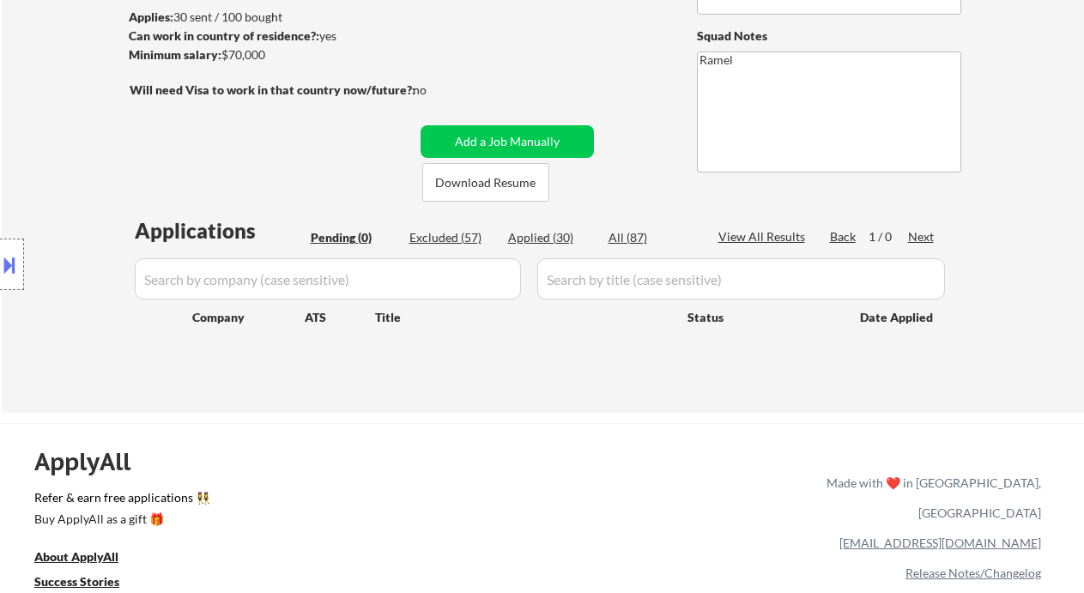
select select ""applied""
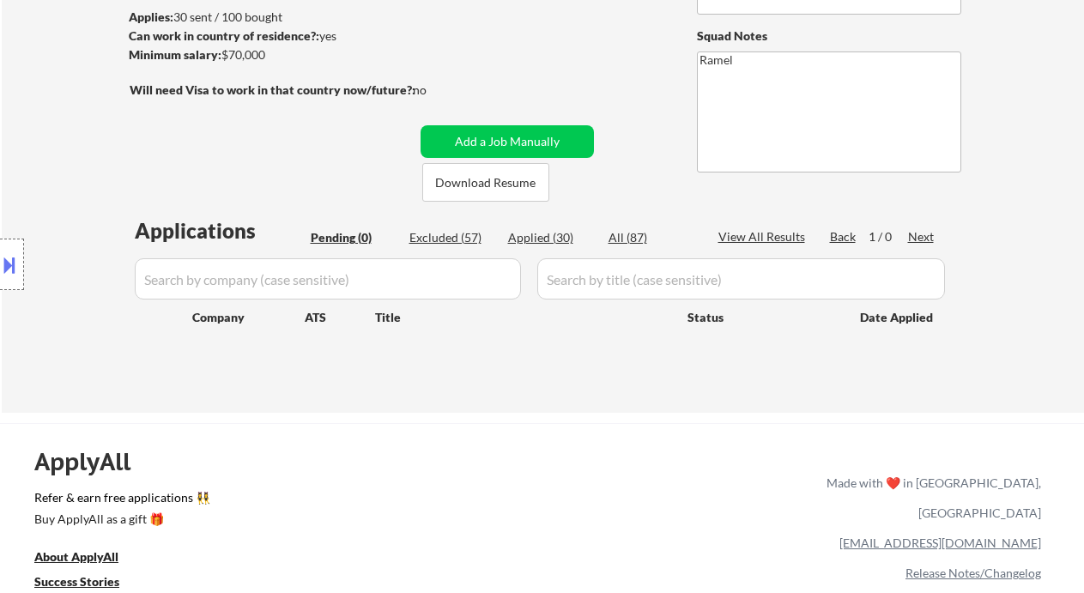
select select ""applied""
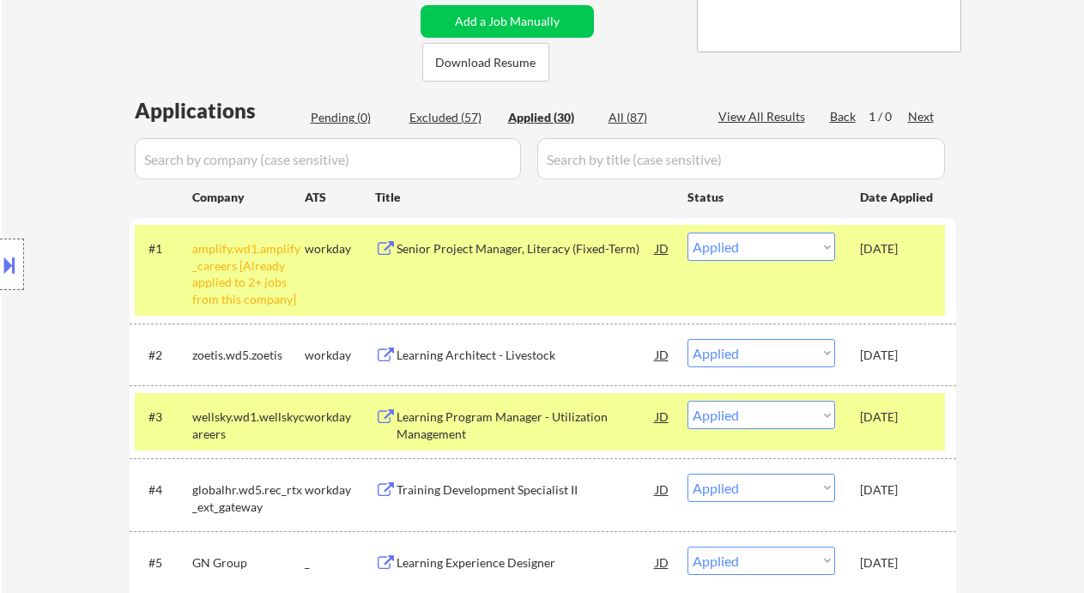
scroll to position [457, 0]
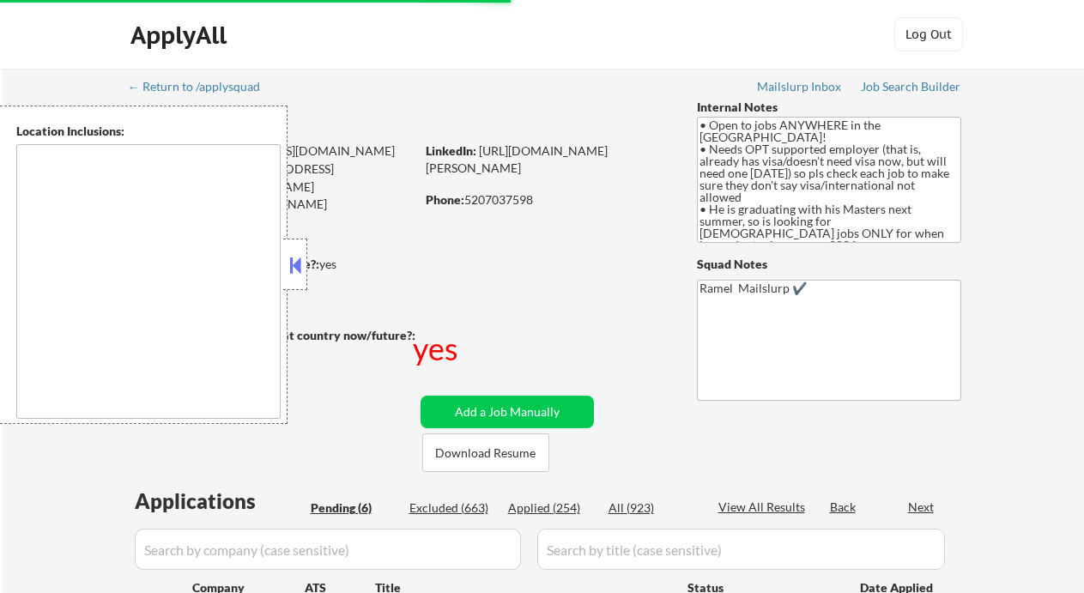
scroll to position [457, 0]
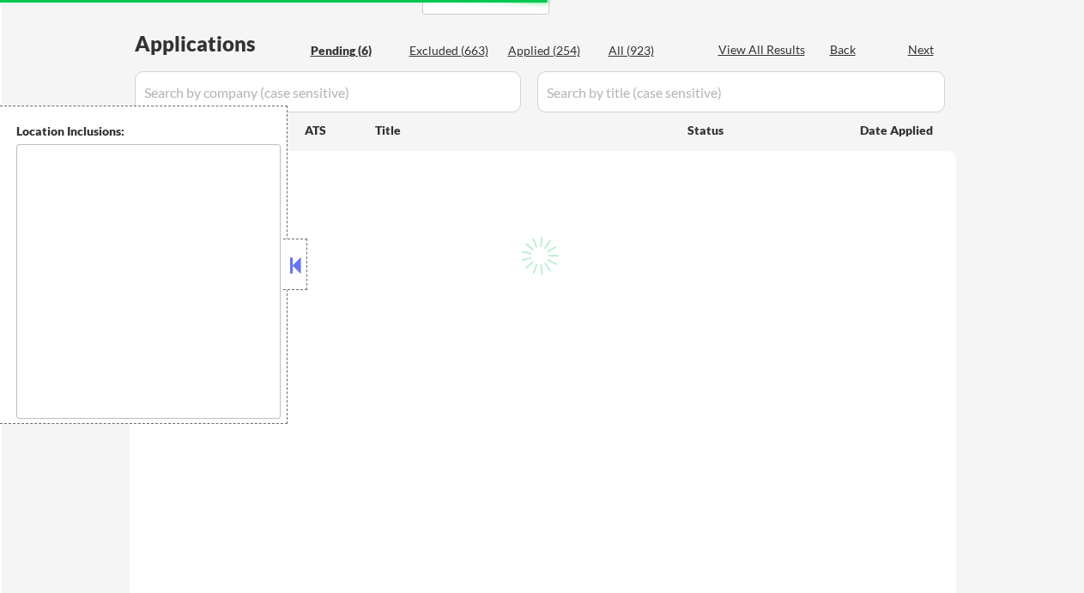
select select ""pending""
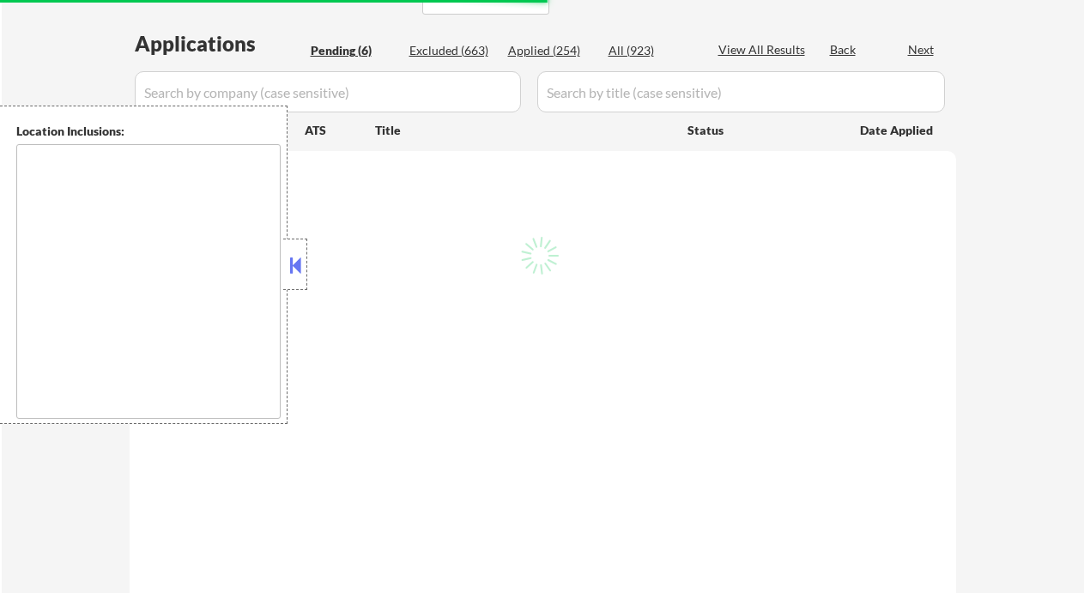
select select ""pending""
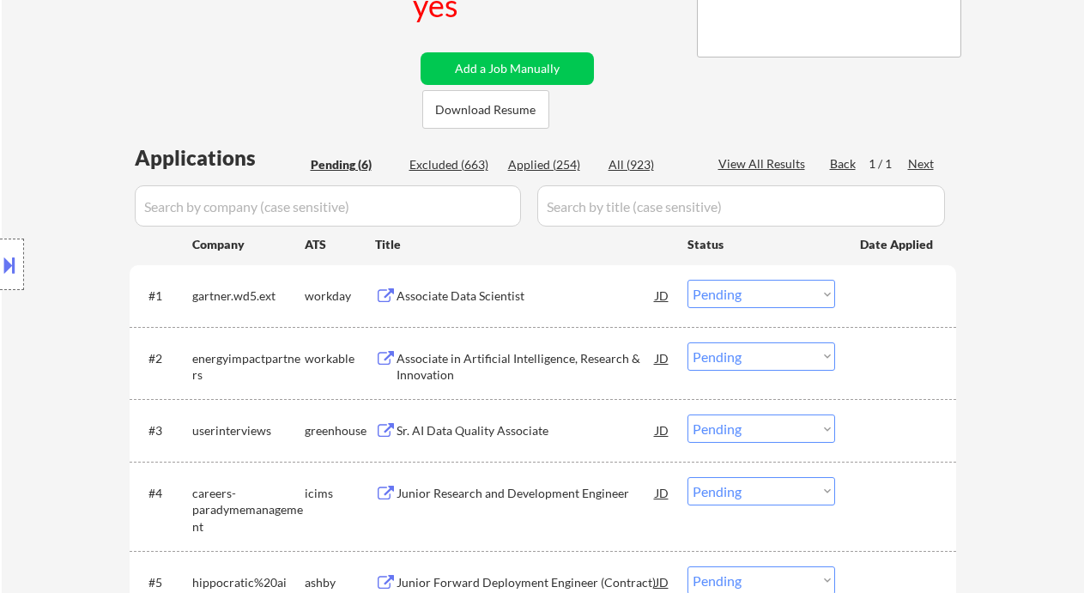
scroll to position [572, 0]
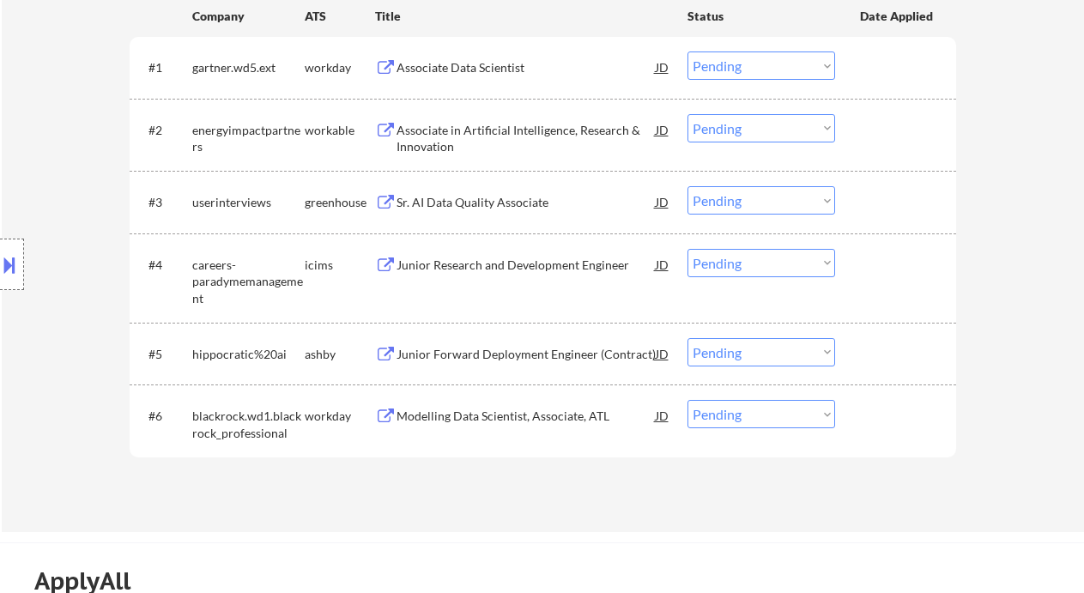
click at [485, 354] on div "Junior Forward Deployment Engineer (Contract)" at bounding box center [526, 354] width 259 height 17
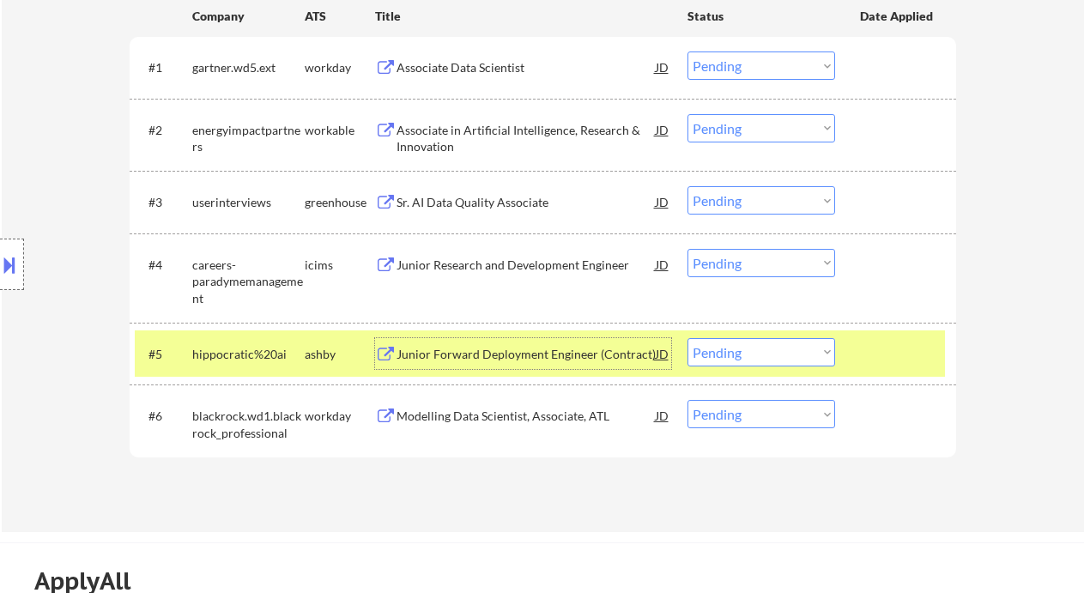
click at [445, 423] on div "Modelling Data Scientist, Associate, ATL" at bounding box center [526, 416] width 259 height 17
